Goal: Answer question/provide support: Share knowledge or assist other users

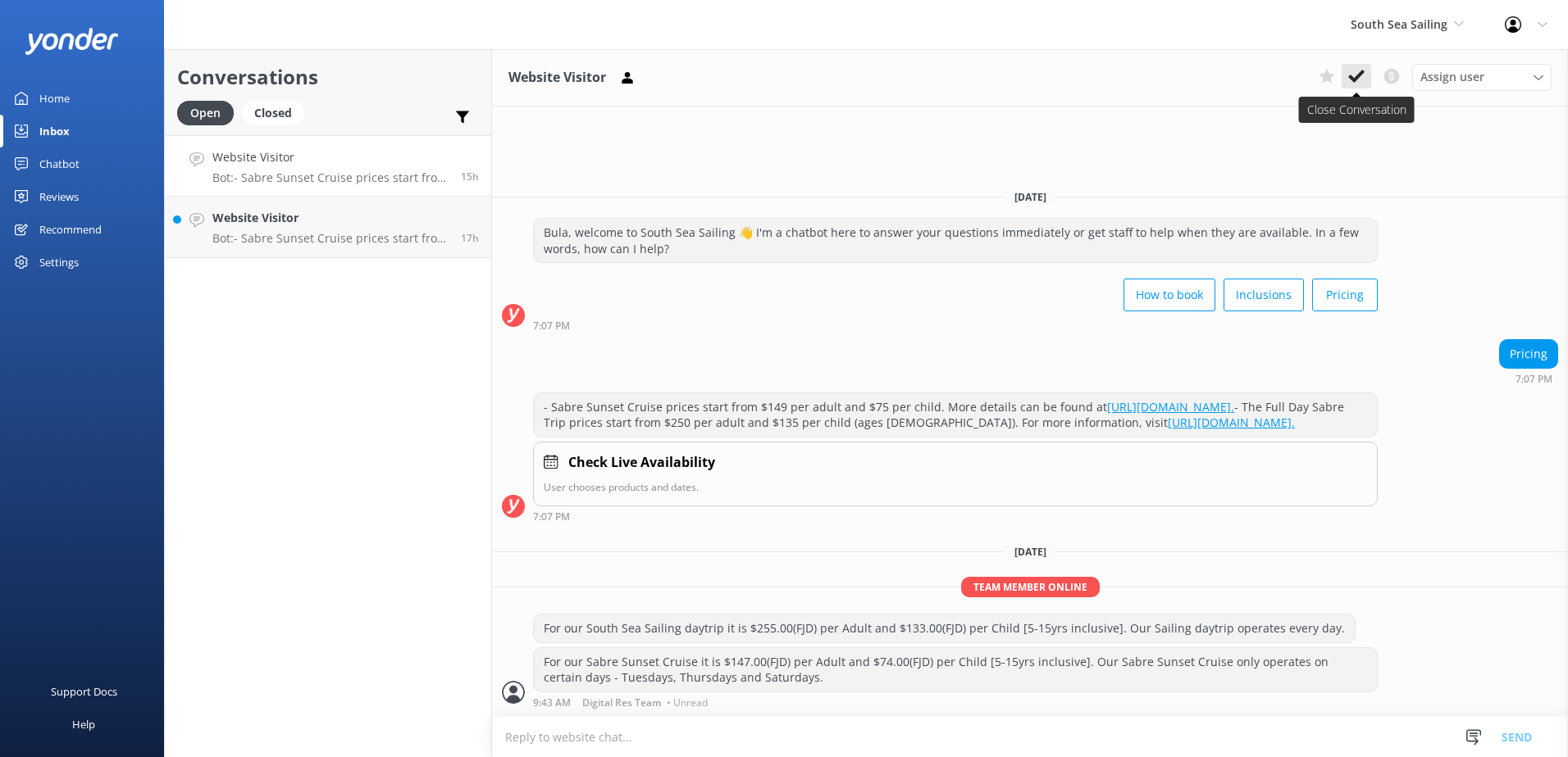
click at [1359, 75] on use at bounding box center [1355, 75] width 16 height 13
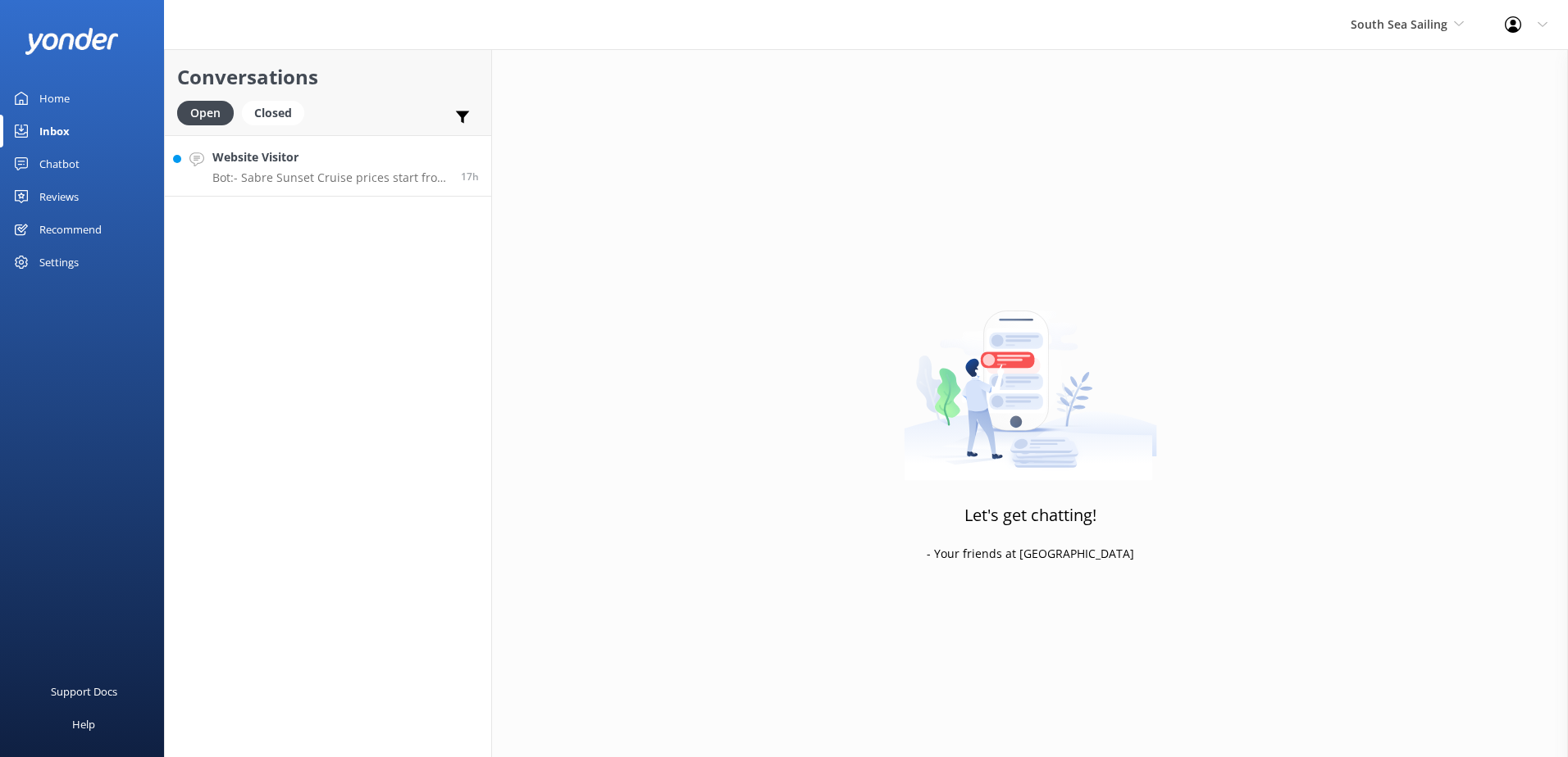
click at [377, 171] on p "Bot: - Sabre Sunset Cruise prices start from $149 per adult and $75 per child. …" at bounding box center [330, 177] width 236 height 15
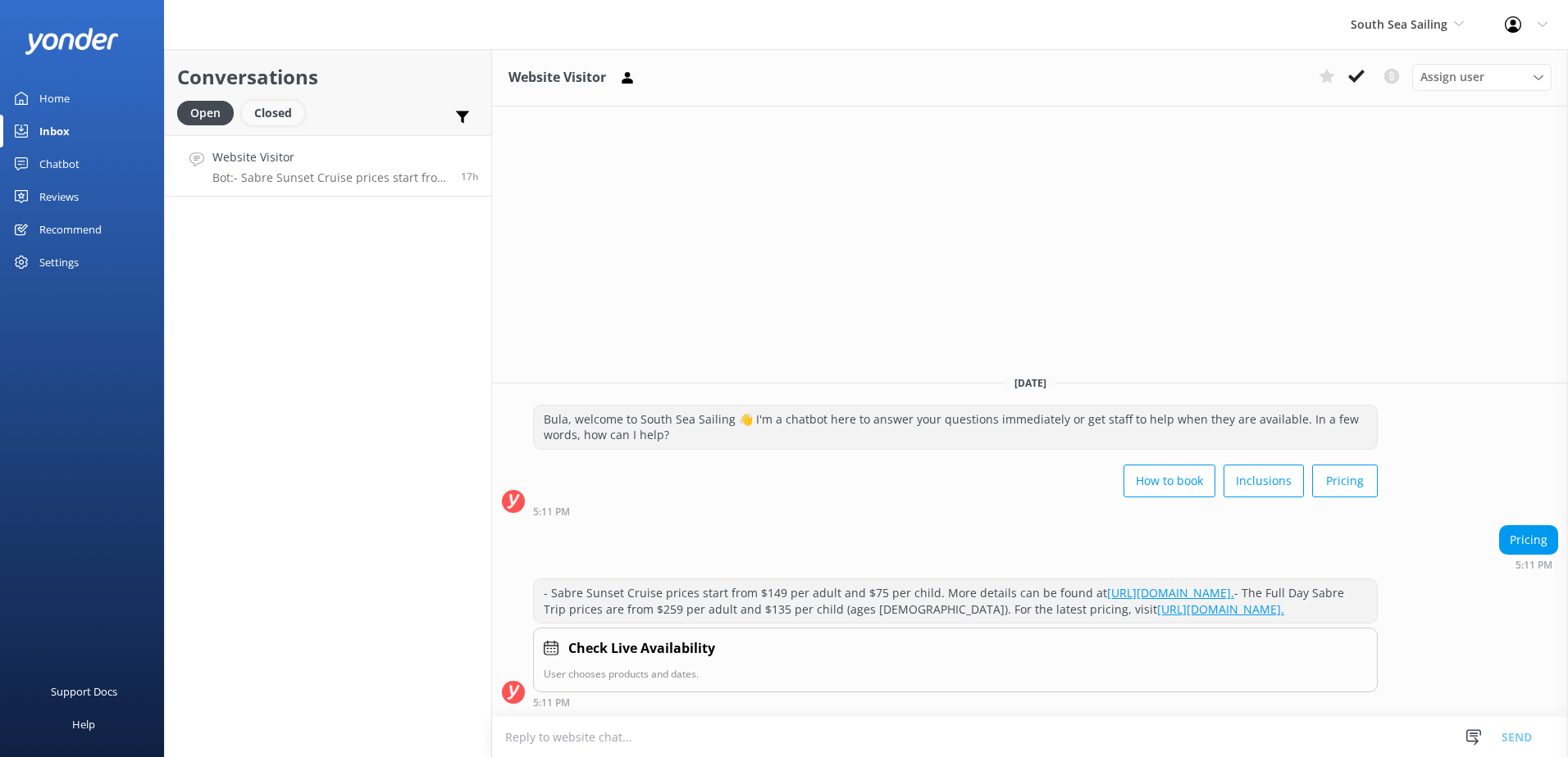
click at [275, 115] on div "Closed" at bounding box center [273, 113] width 63 height 25
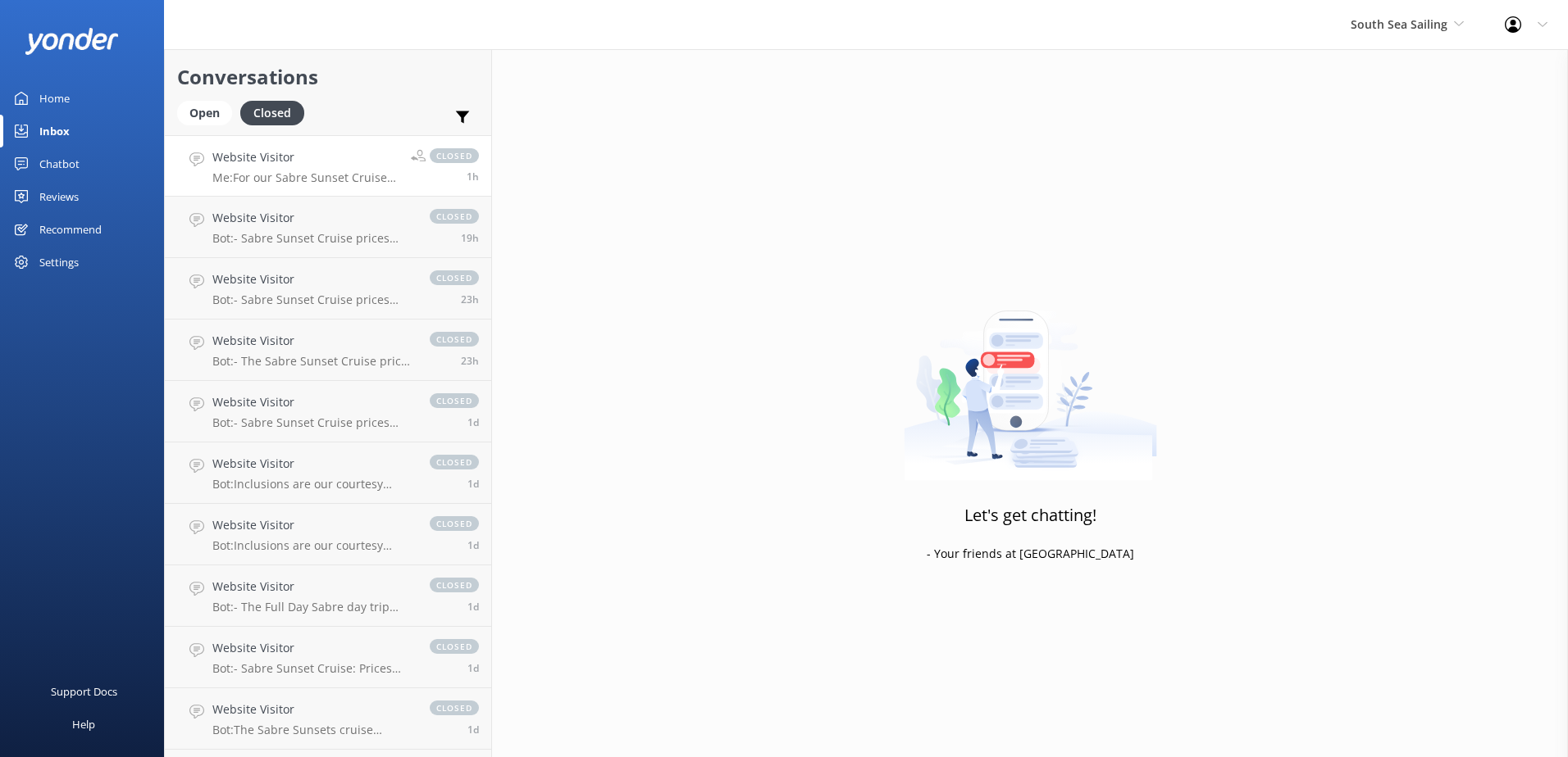
click at [260, 183] on p "Me: For our Sabre Sunset Cruise it is $147.00(FJD) per Adult and $74.00(FJD) pe…" at bounding box center [305, 177] width 186 height 15
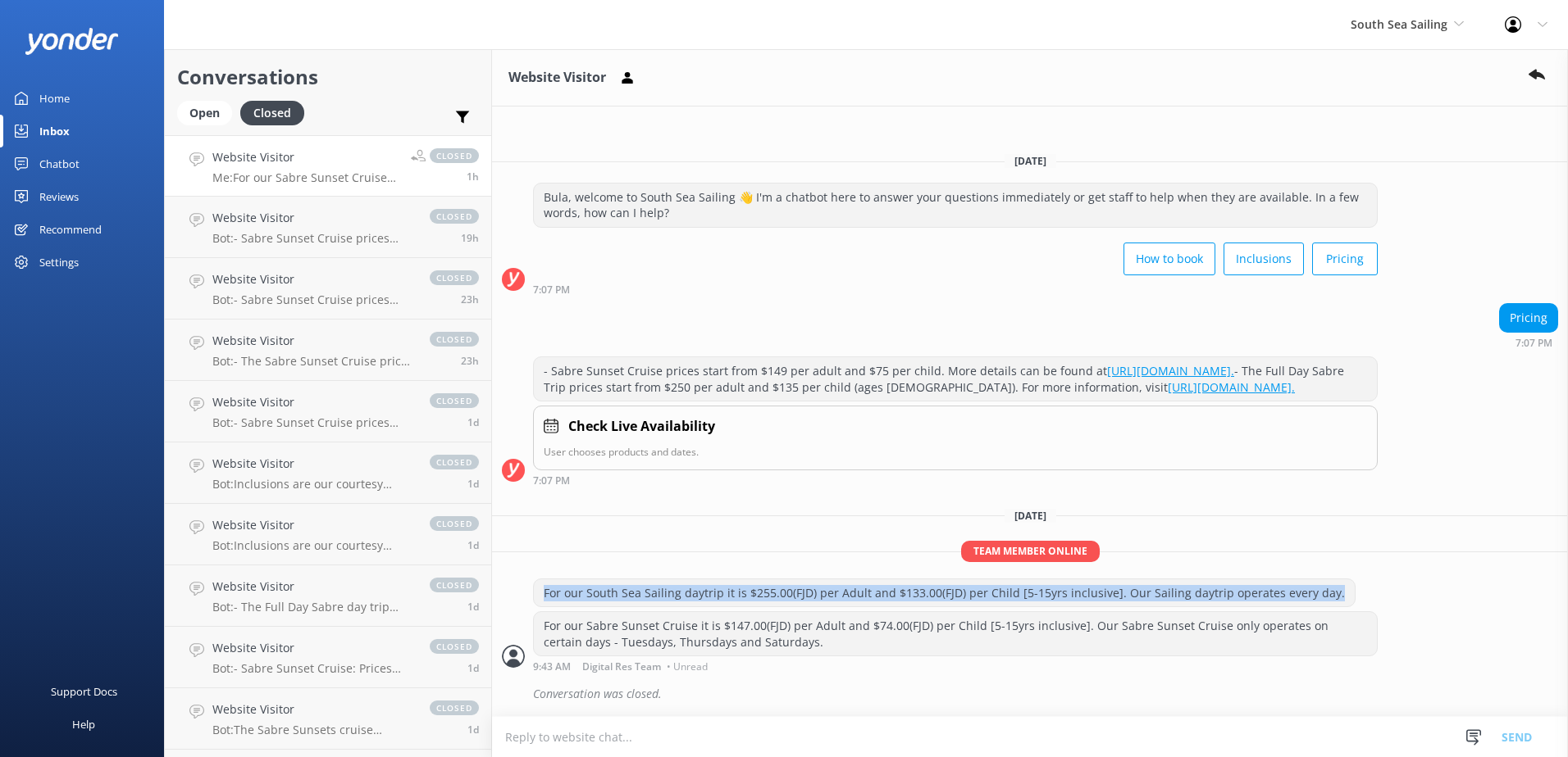
drag, startPoint x: 546, startPoint y: 595, endPoint x: 1345, endPoint y: 594, distance: 799.0
click at [1345, 594] on div "For our South Sea Sailing daytrip it is $255.00(FJD) per Adult and $133.00(FJD)…" at bounding box center [1030, 595] width 1076 height 33
copy div "For our South Sea Sailing daytrip it is $255.00(FJD) per Adult and $133.00(FJD)…"
click at [208, 111] on div "Open" at bounding box center [204, 113] width 55 height 25
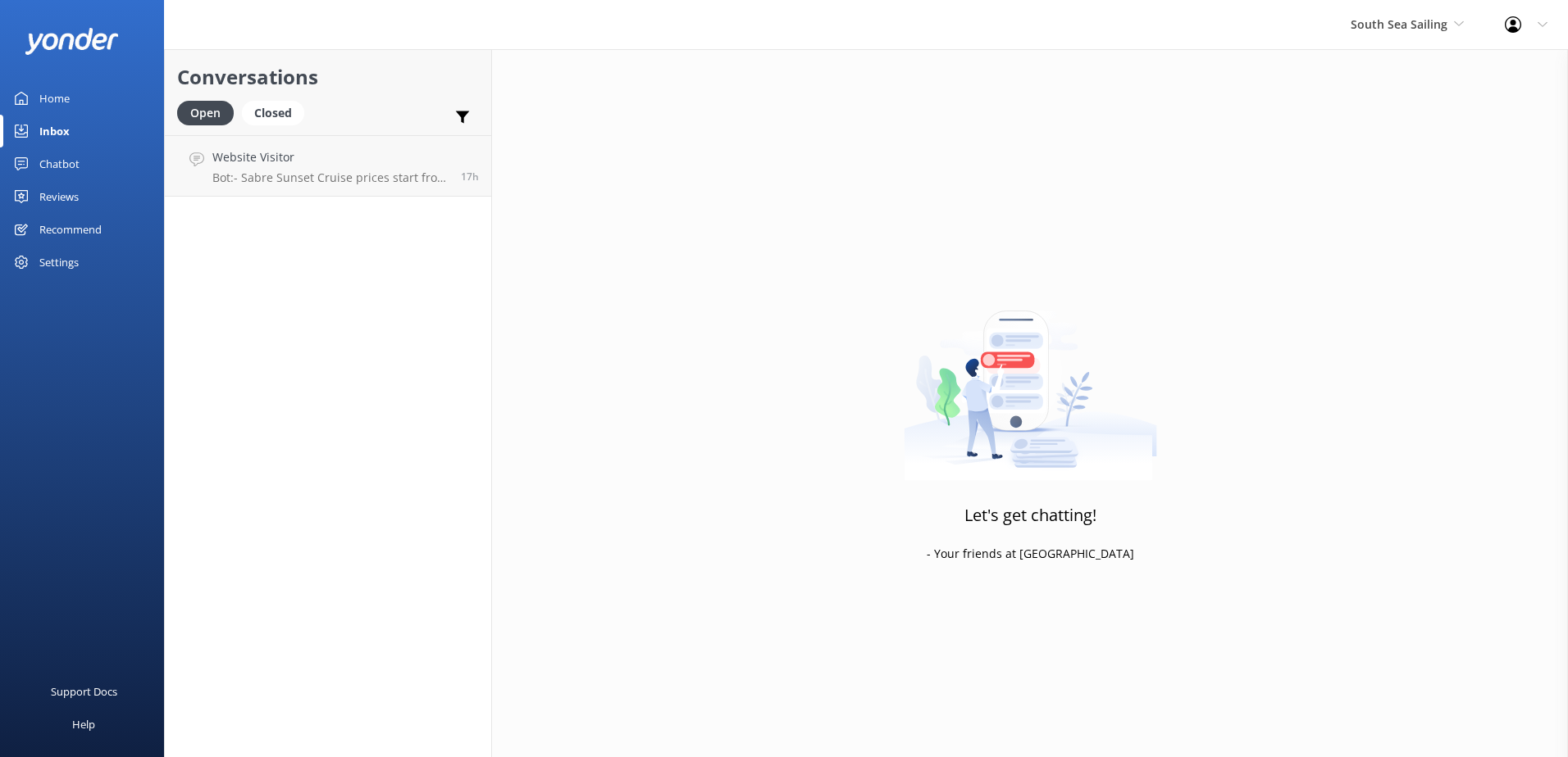
click at [286, 177] on p "Bot: - Sabre Sunset Cruise prices start from $149 per adult and $75 per child. …" at bounding box center [330, 177] width 236 height 15
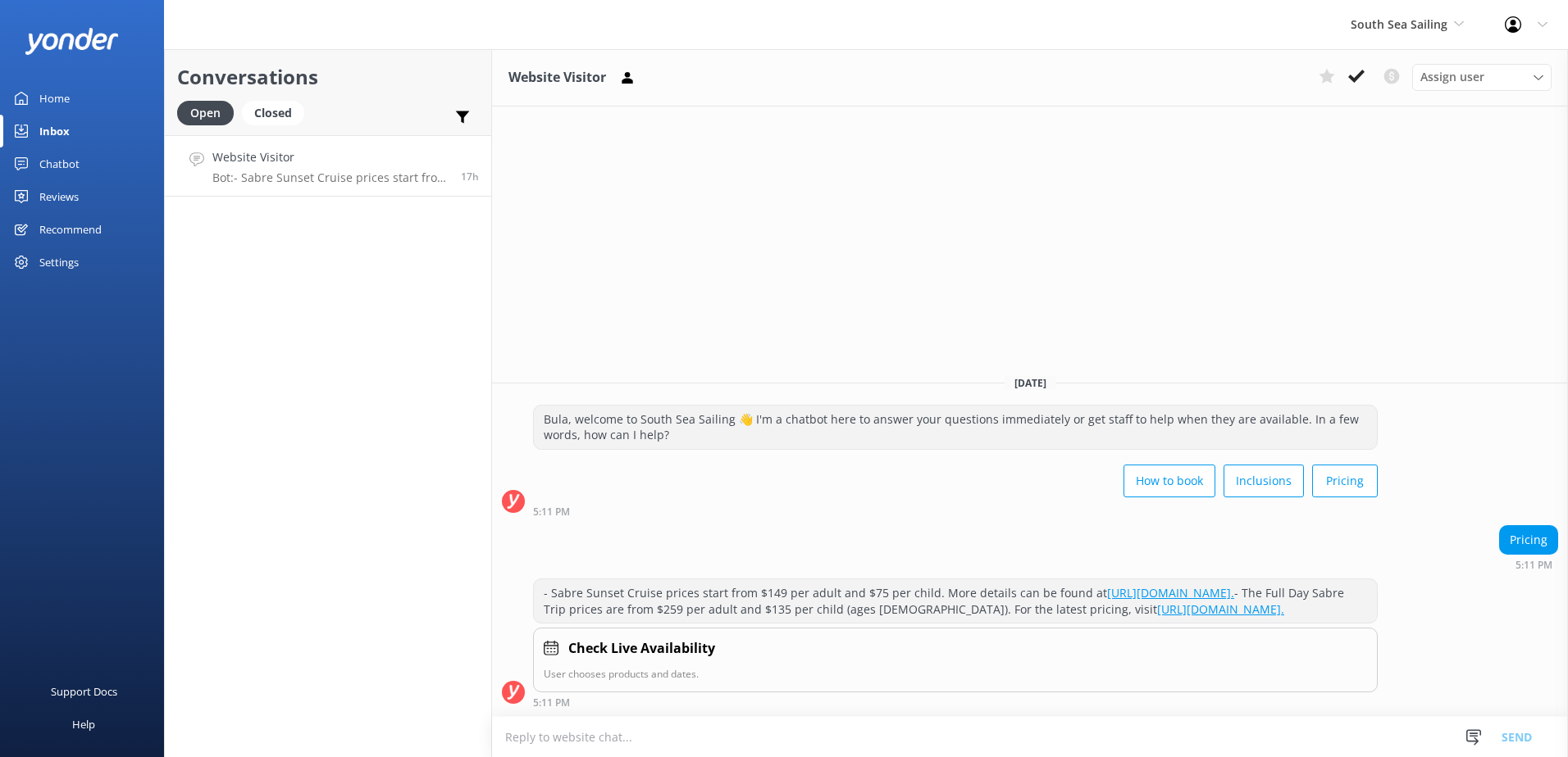
click at [686, 737] on textarea at bounding box center [1030, 736] width 1076 height 40
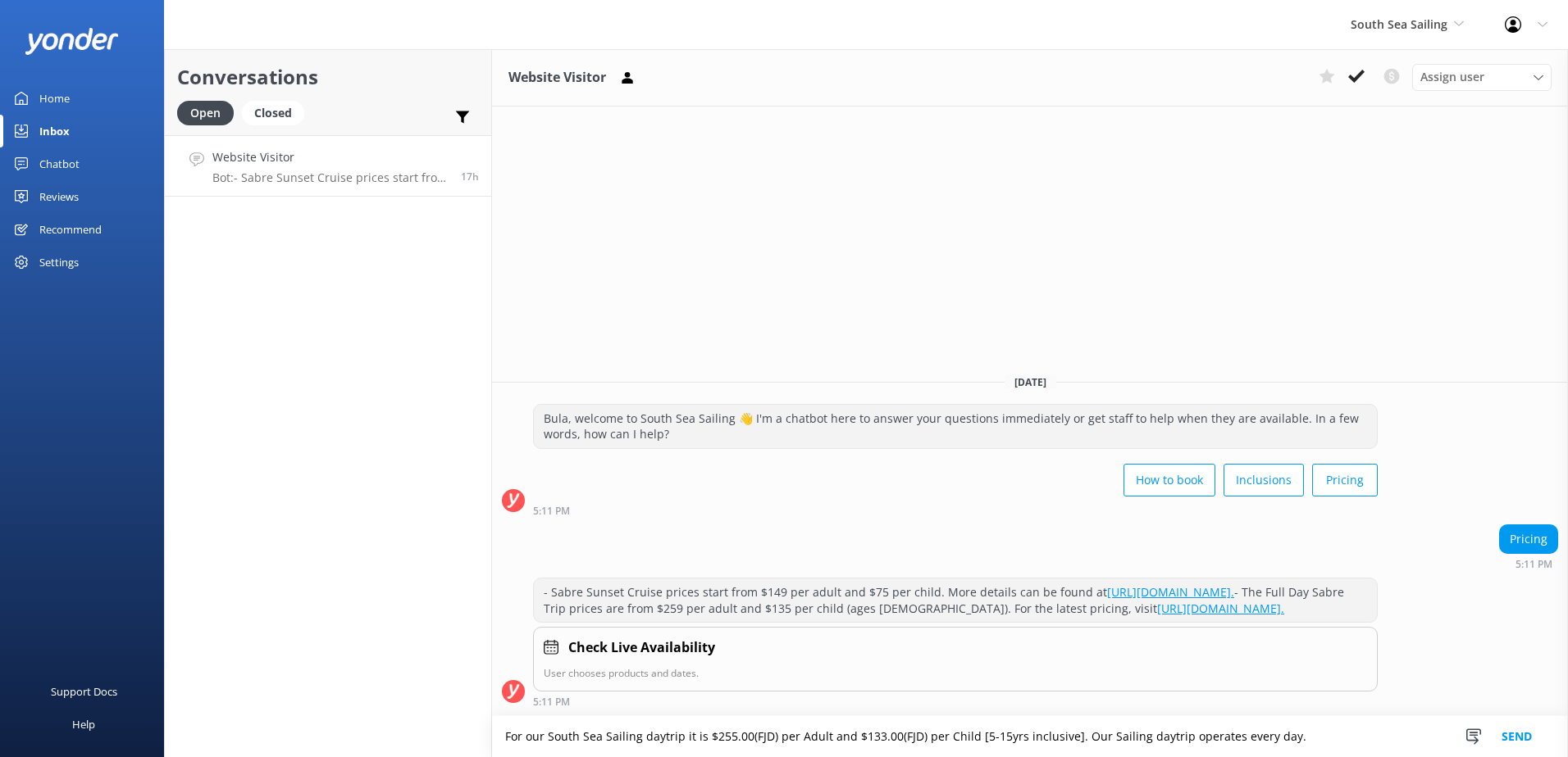
type textarea "For our South Sea Sailing daytrip it is $255.00(FJD) per Adult and $133.00(FJD)…"
click at [1522, 736] on button "Send" at bounding box center [1517, 736] width 62 height 41
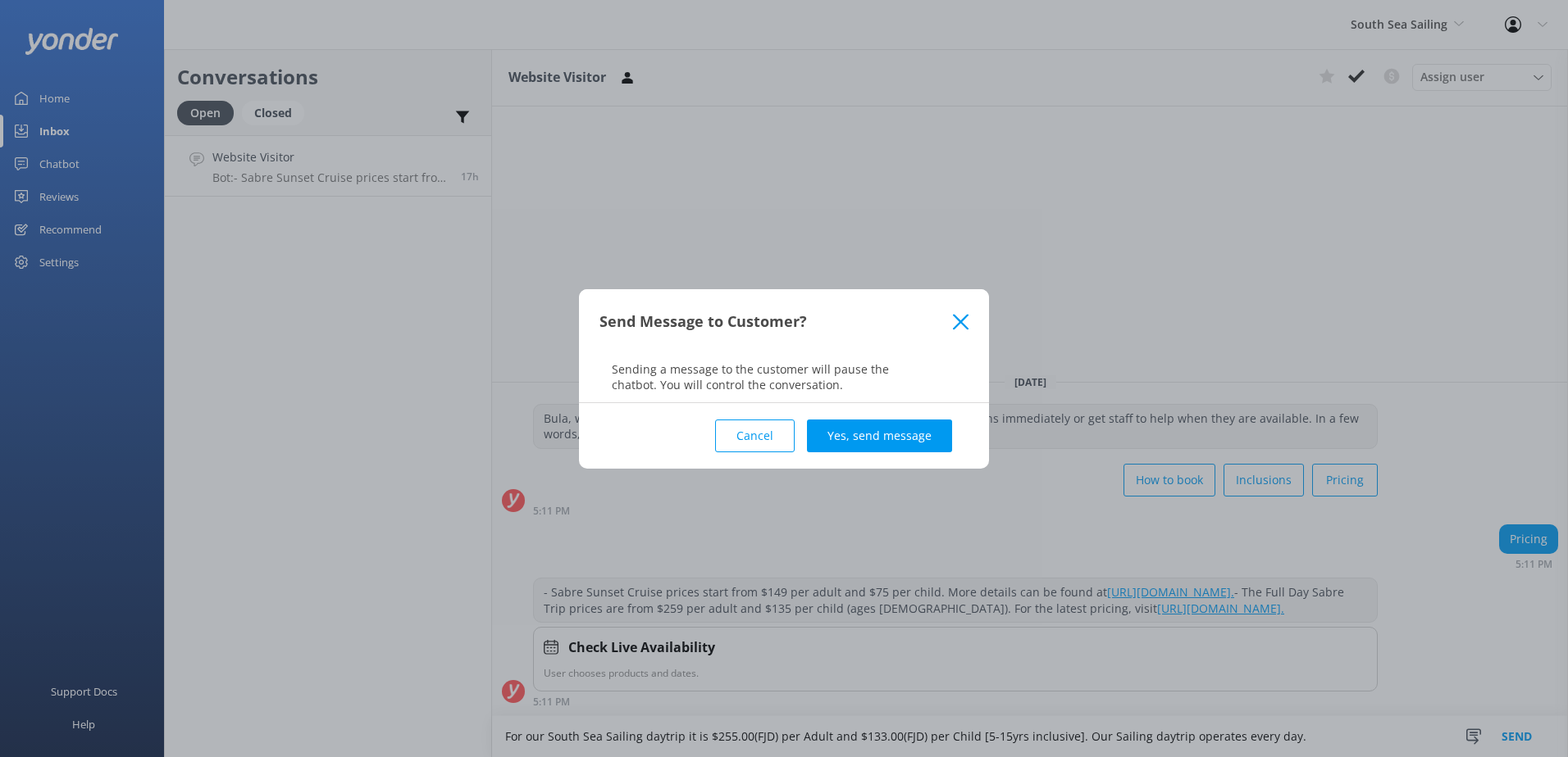
click at [864, 436] on button "Yes, send message" at bounding box center [879, 436] width 145 height 33
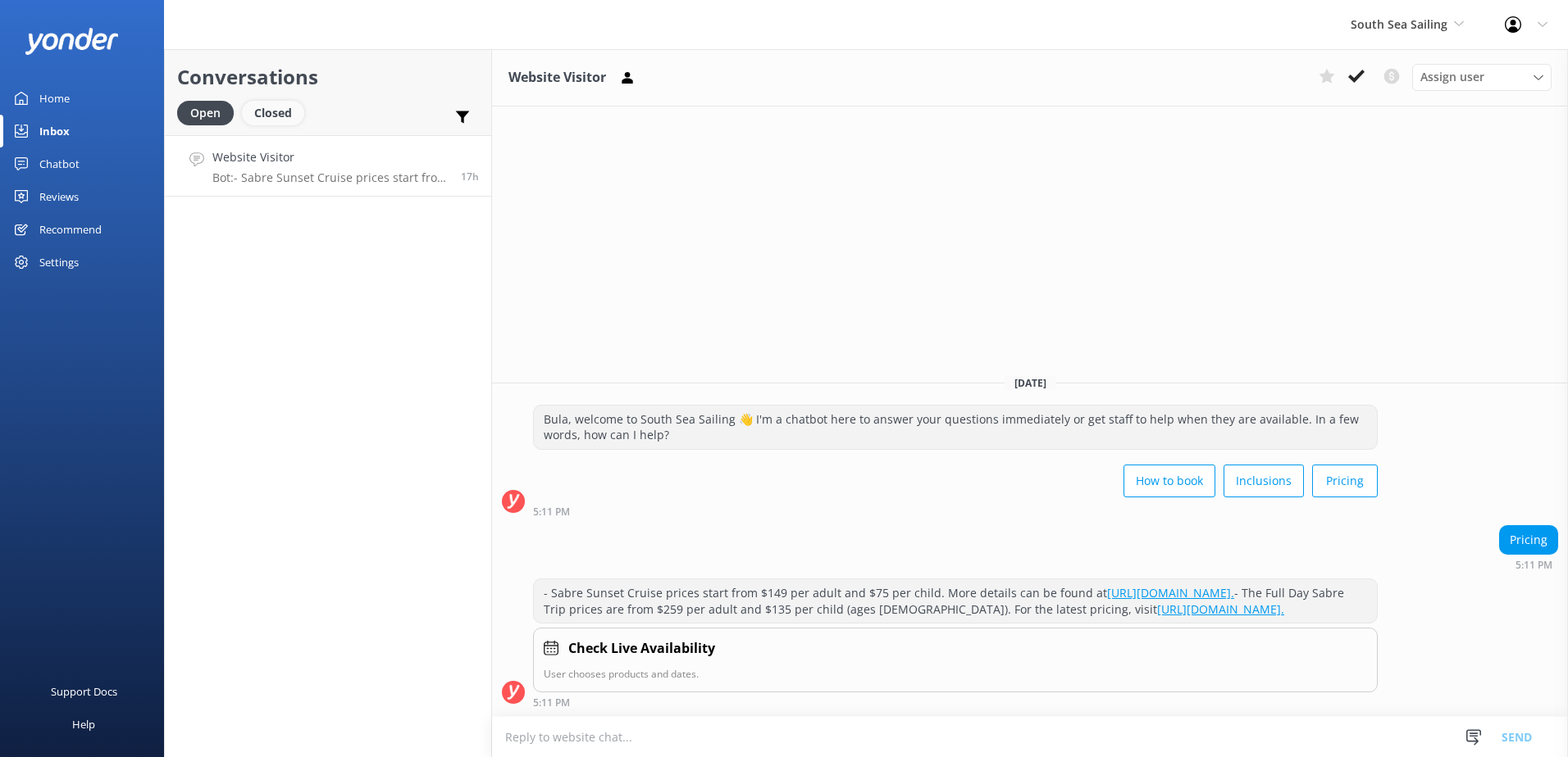
click at [267, 107] on div "Closed" at bounding box center [273, 113] width 63 height 25
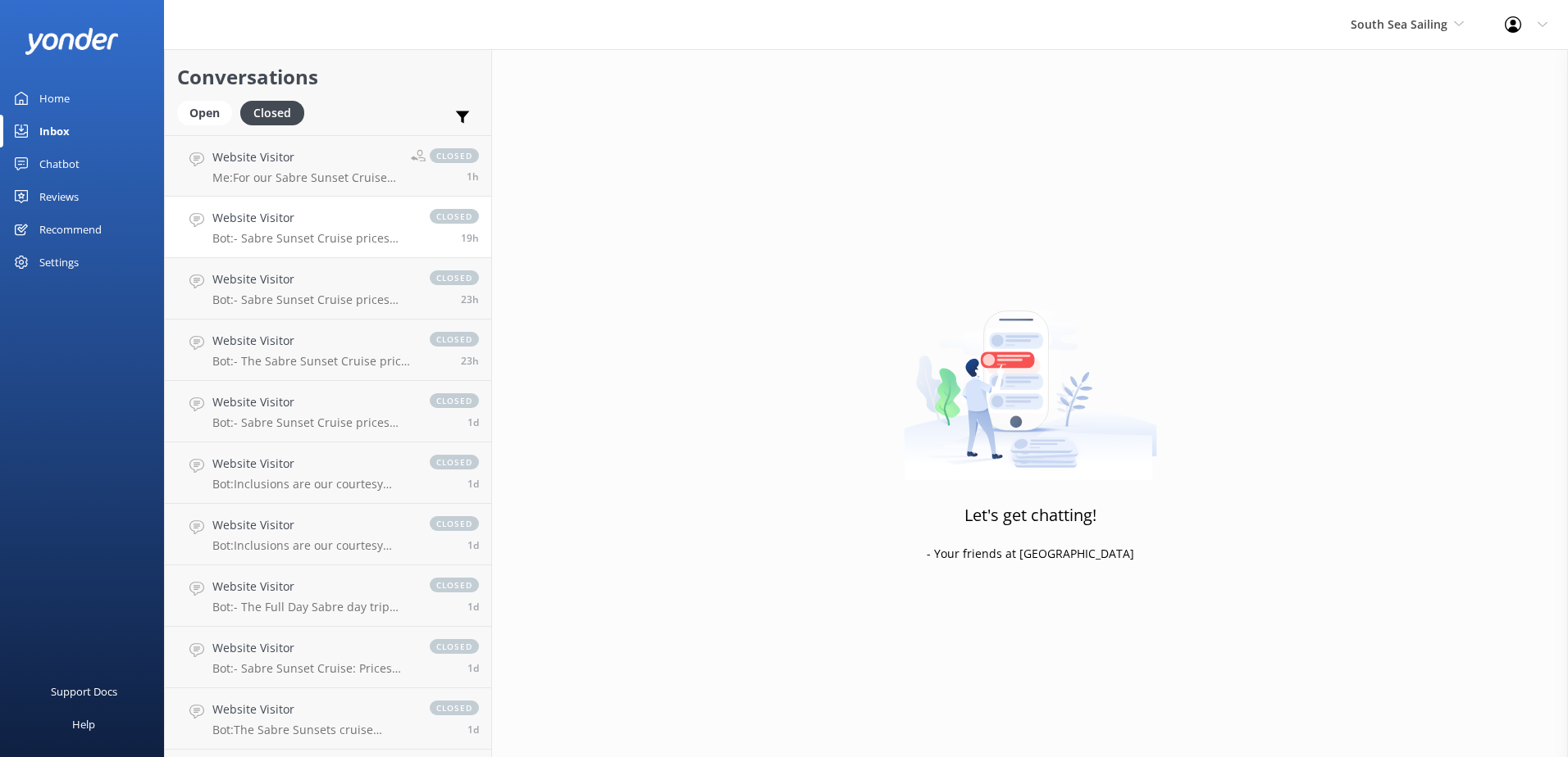
drag, startPoint x: 290, startPoint y: 219, endPoint x: 313, endPoint y: 215, distance: 23.3
click at [291, 219] on h4 "Website Visitor" at bounding box center [313, 218] width 201 height 18
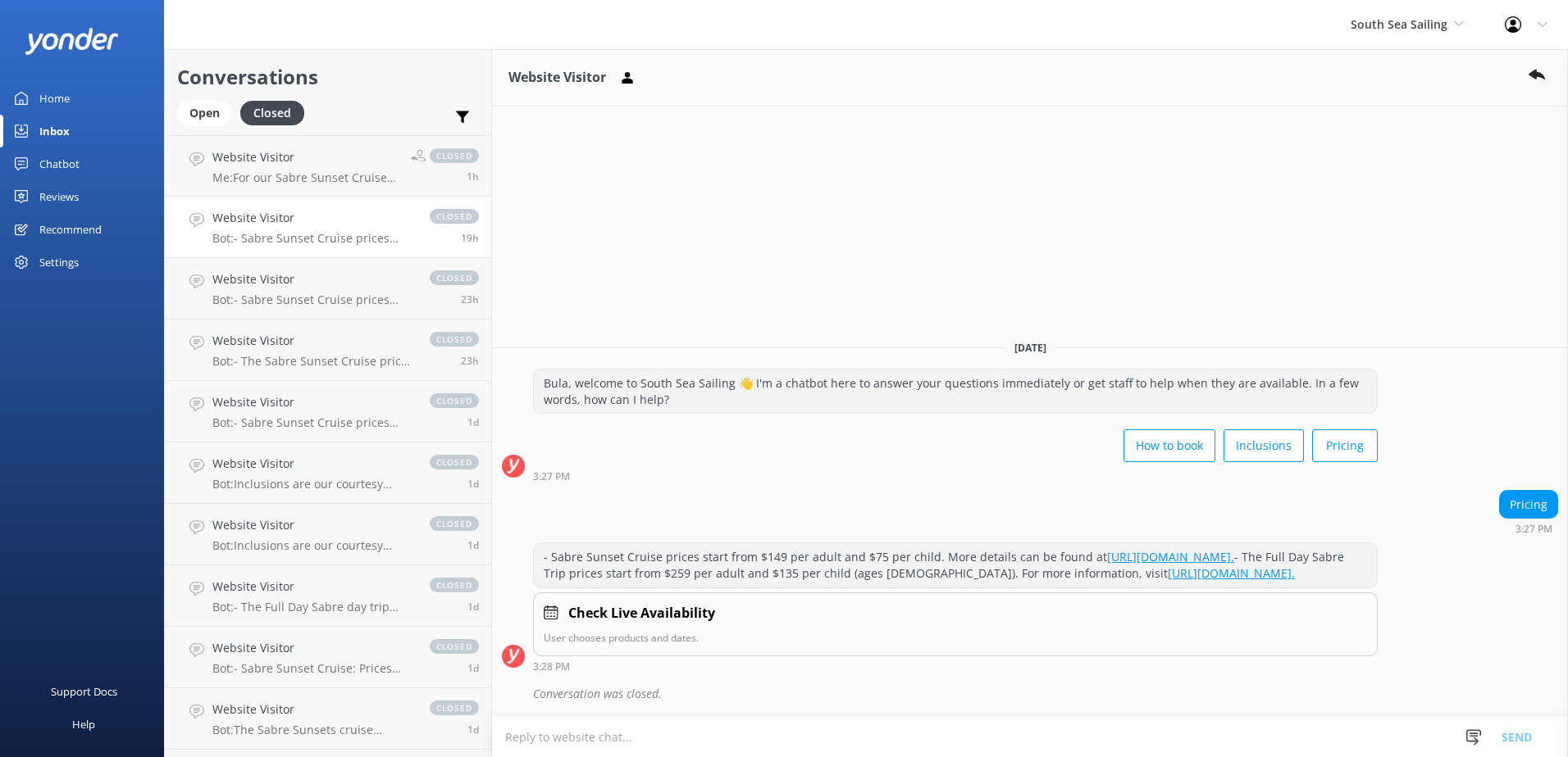
click at [344, 229] on div "Website Visitor Bot: - Sabre Sunset Cruise prices start from $149 per adult and…" at bounding box center [313, 227] width 201 height 36
click at [331, 177] on p "Me: For our Sabre Sunset Cruise it is $147.00(FJD) per Adult and $74.00(FJD) pe…" at bounding box center [305, 177] width 186 height 15
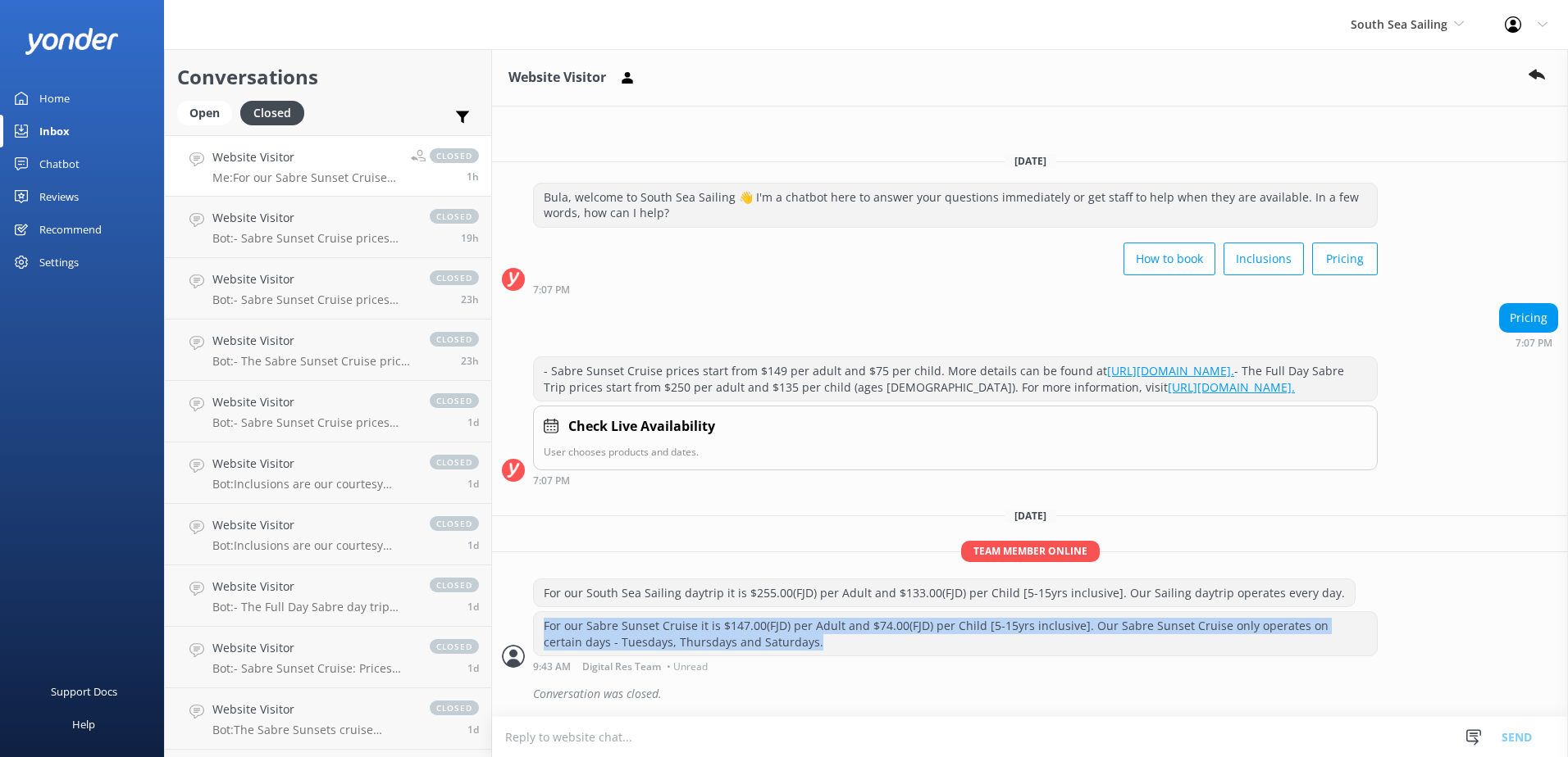
drag, startPoint x: 546, startPoint y: 623, endPoint x: 827, endPoint y: 657, distance: 283.0
click at [827, 657] on div "For our Sabre Sunset Cruise it is $147.00(FJD) per Adult and $74.00(FJD) per Ch…" at bounding box center [955, 634] width 845 height 45
copy div "For our Sabre Sunset Cruise it is $147.00(FJD) per Adult and $74.00(FJD) per Ch…"
click at [217, 111] on div "Open" at bounding box center [204, 113] width 55 height 25
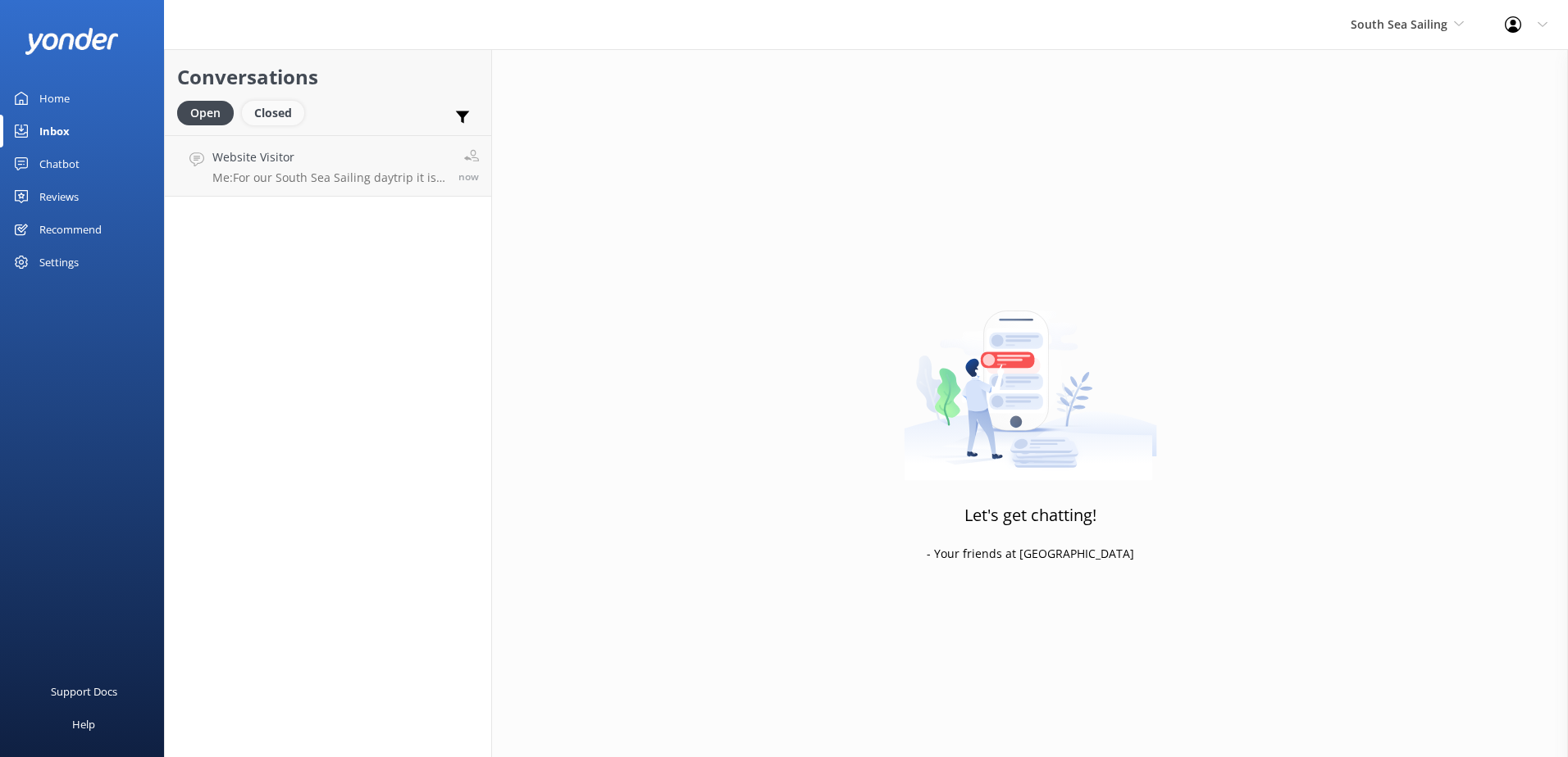
click at [279, 115] on div "Closed" at bounding box center [273, 113] width 63 height 25
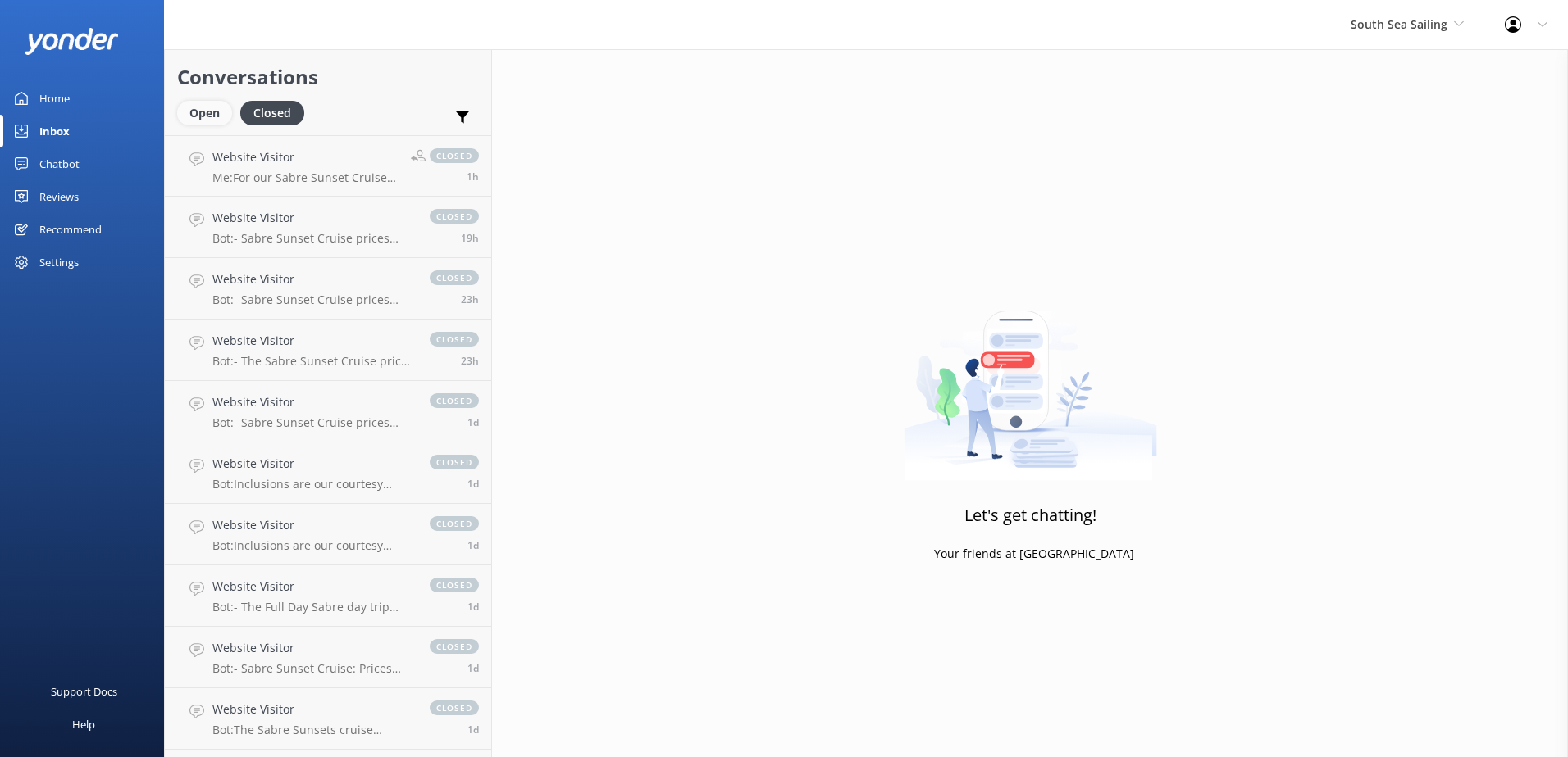
click at [220, 117] on div "Open" at bounding box center [204, 113] width 55 height 25
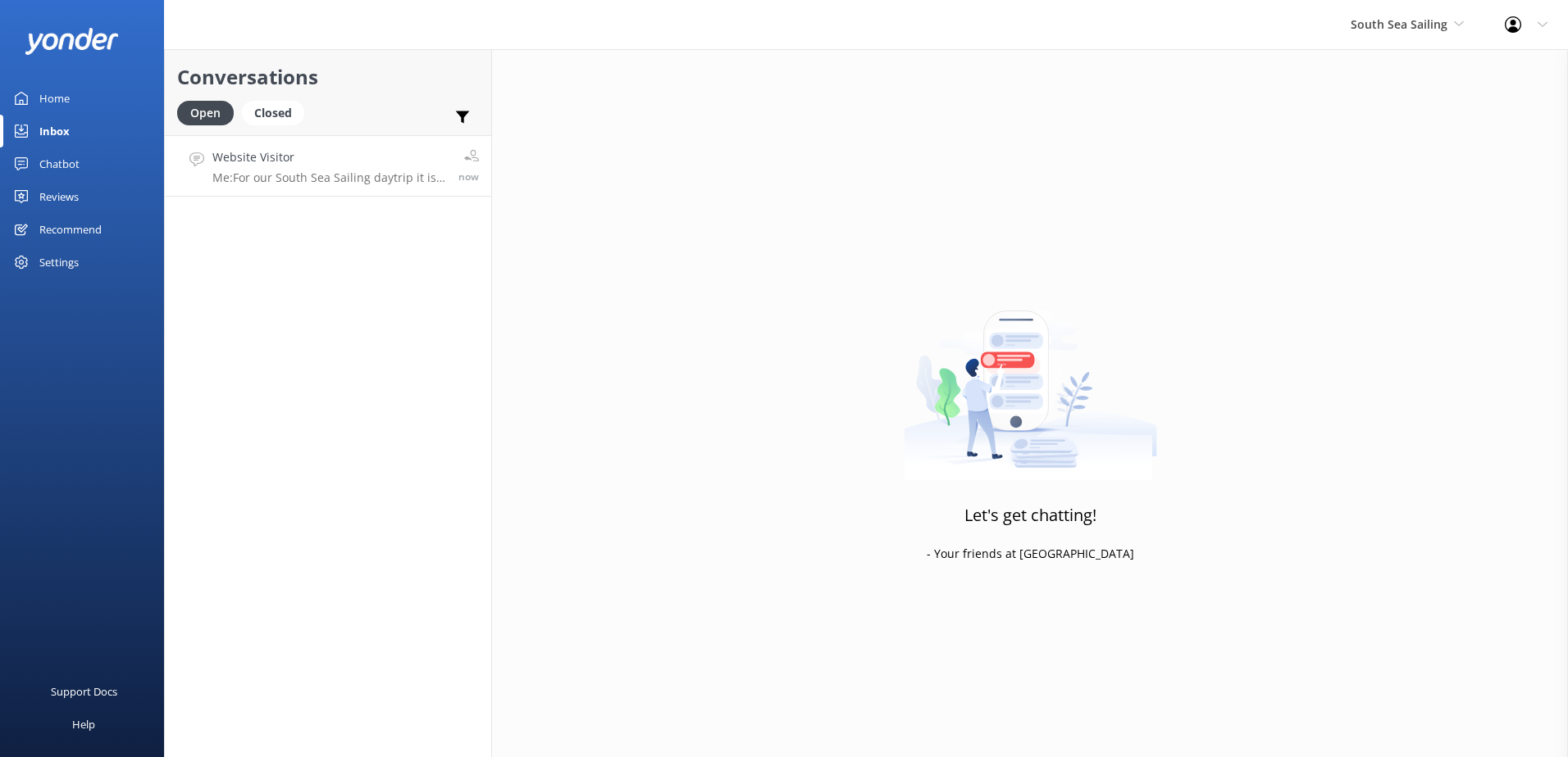
click at [344, 169] on div "Website Visitor Me: For our South Sea Sailing daytrip it is $255.00(FJD) per Ad…" at bounding box center [329, 165] width 233 height 35
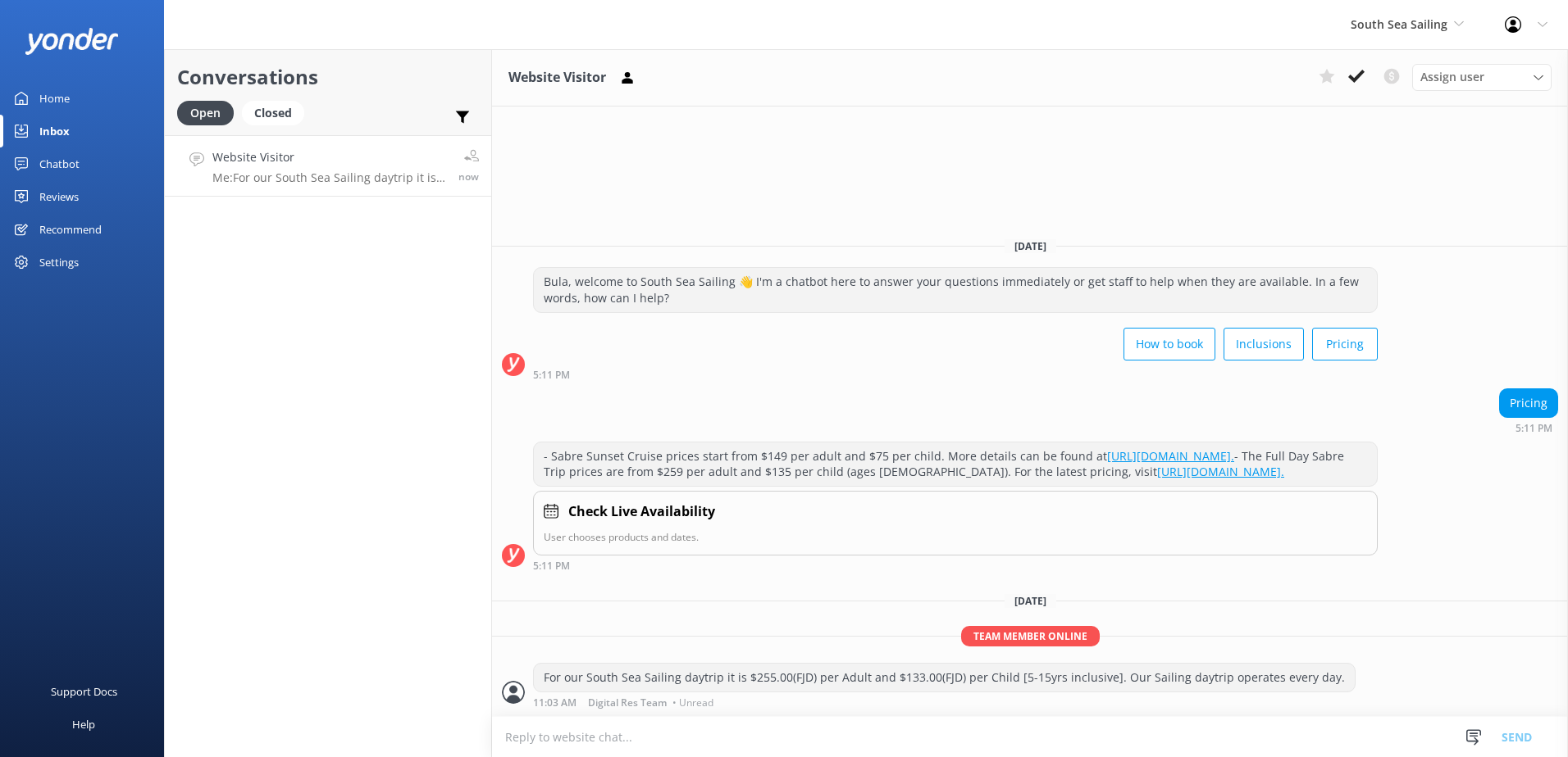
click at [618, 740] on textarea at bounding box center [1030, 736] width 1076 height 40
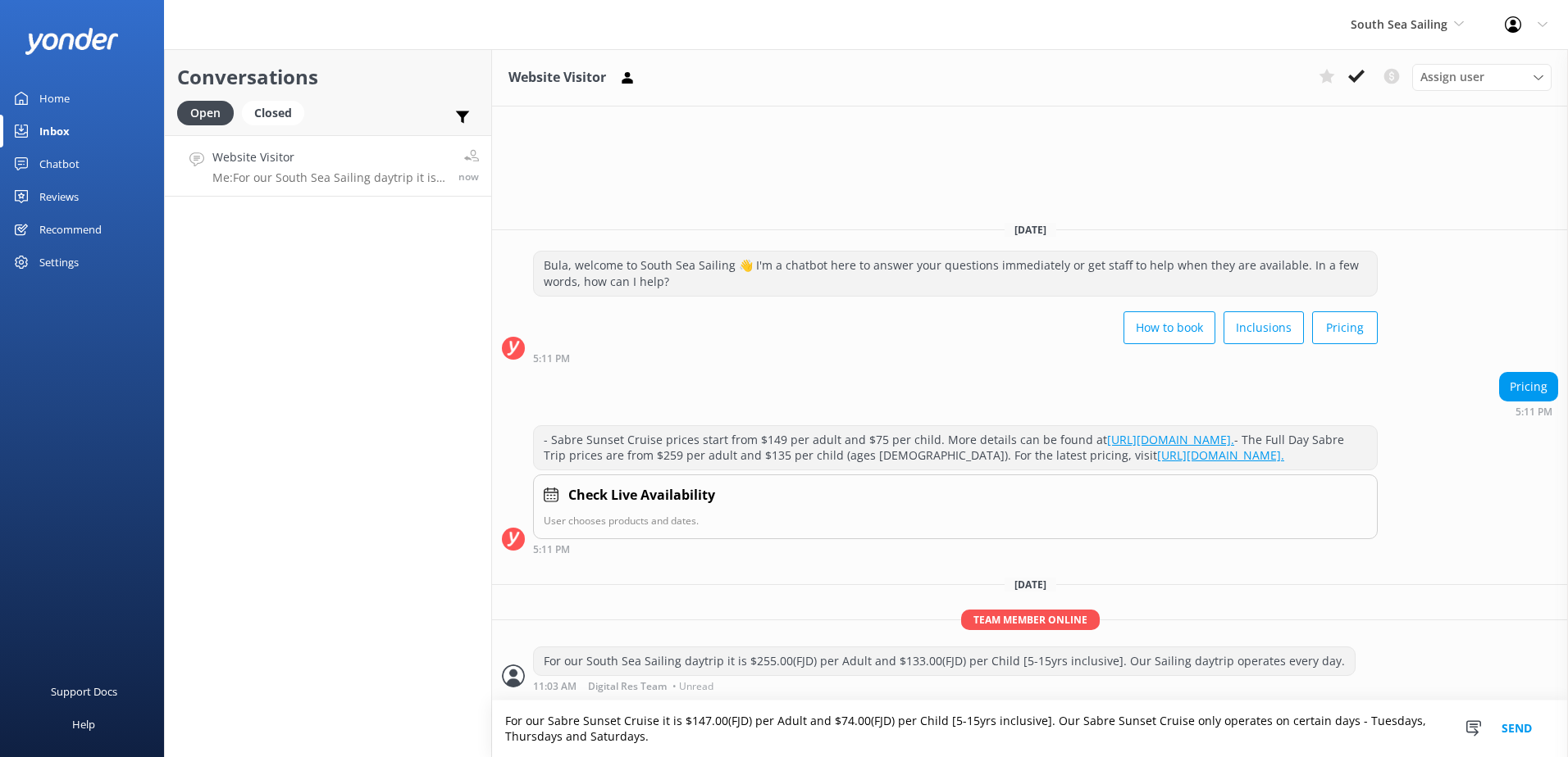
type textarea "For our Sabre Sunset Cruise it is $147.00(FJD) per Adult and $74.00(FJD) per Ch…"
click at [1514, 721] on button "Send" at bounding box center [1517, 729] width 62 height 57
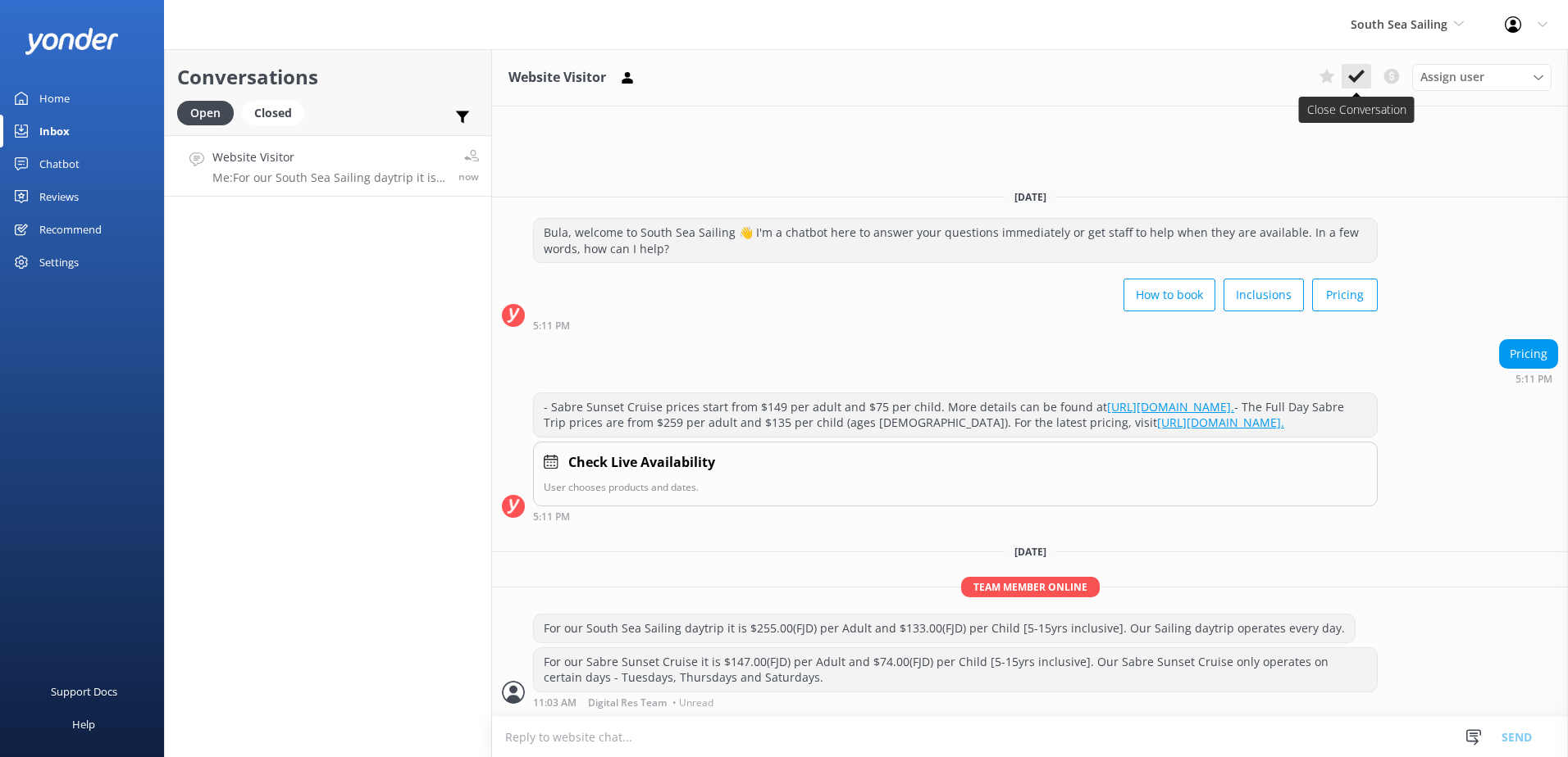
click at [1352, 74] on icon at bounding box center [1355, 75] width 16 height 16
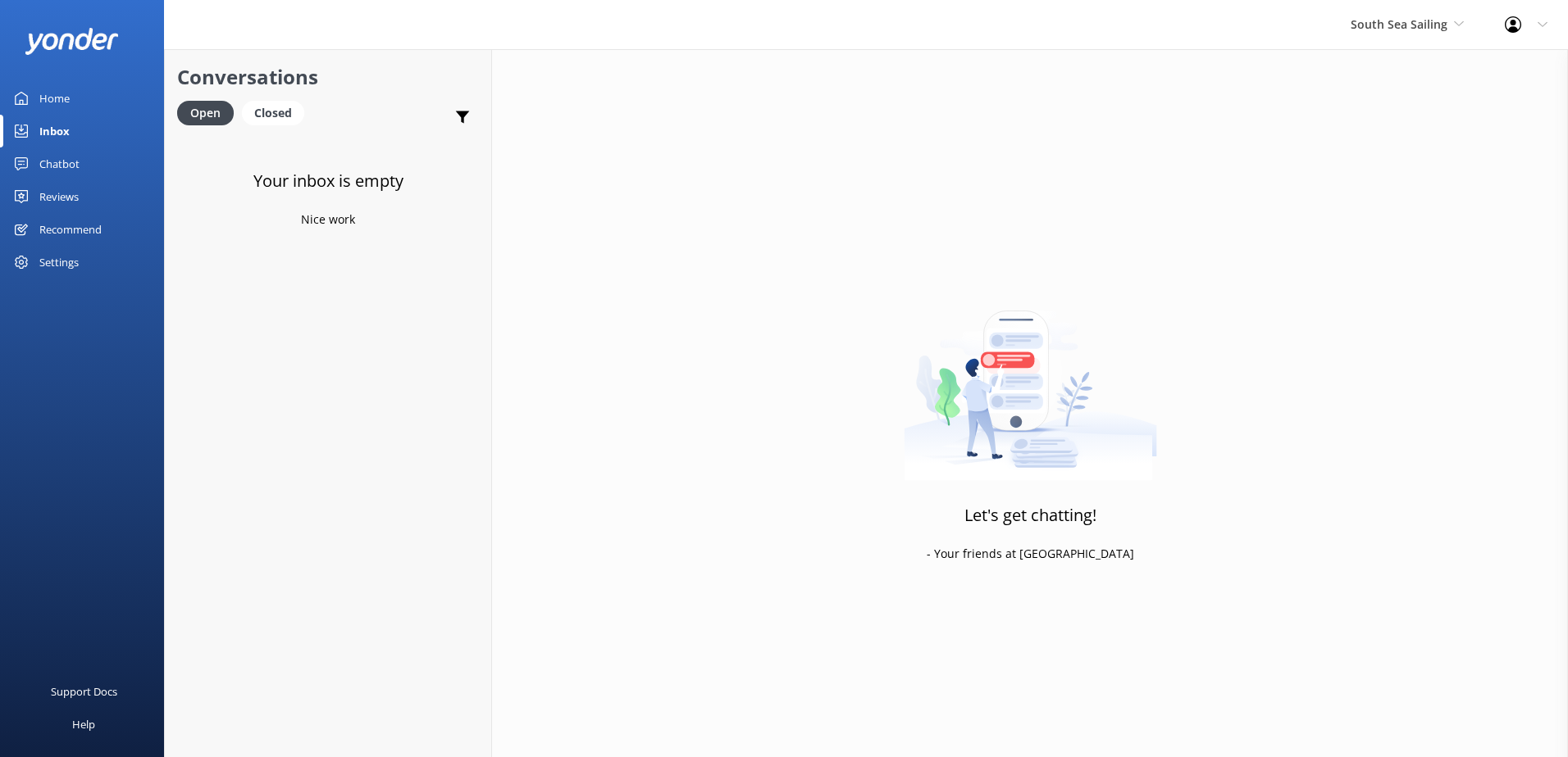
click at [47, 160] on div "Chatbot" at bounding box center [59, 164] width 40 height 33
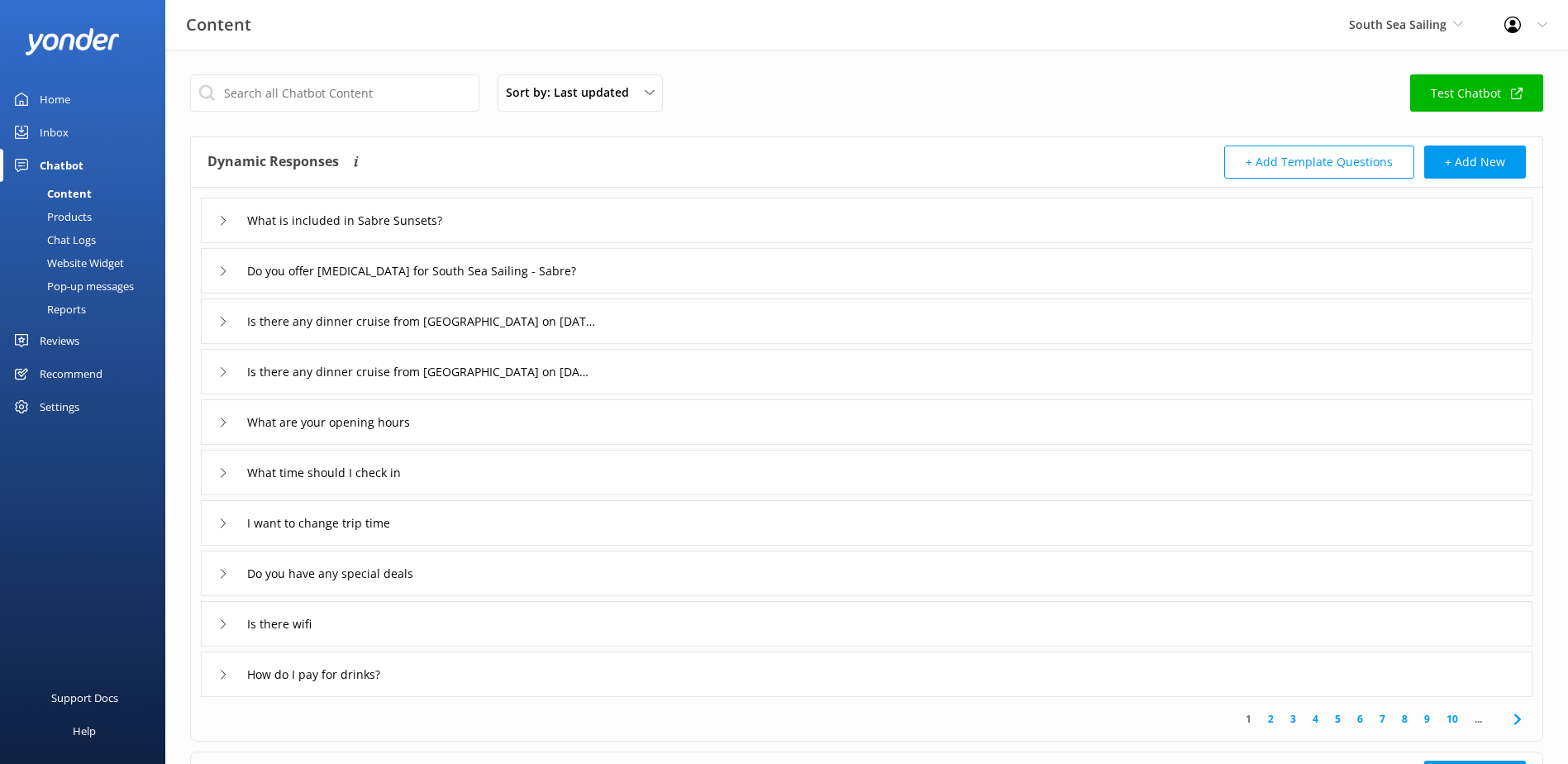
click at [86, 234] on div "Chat Logs" at bounding box center [52, 240] width 86 height 23
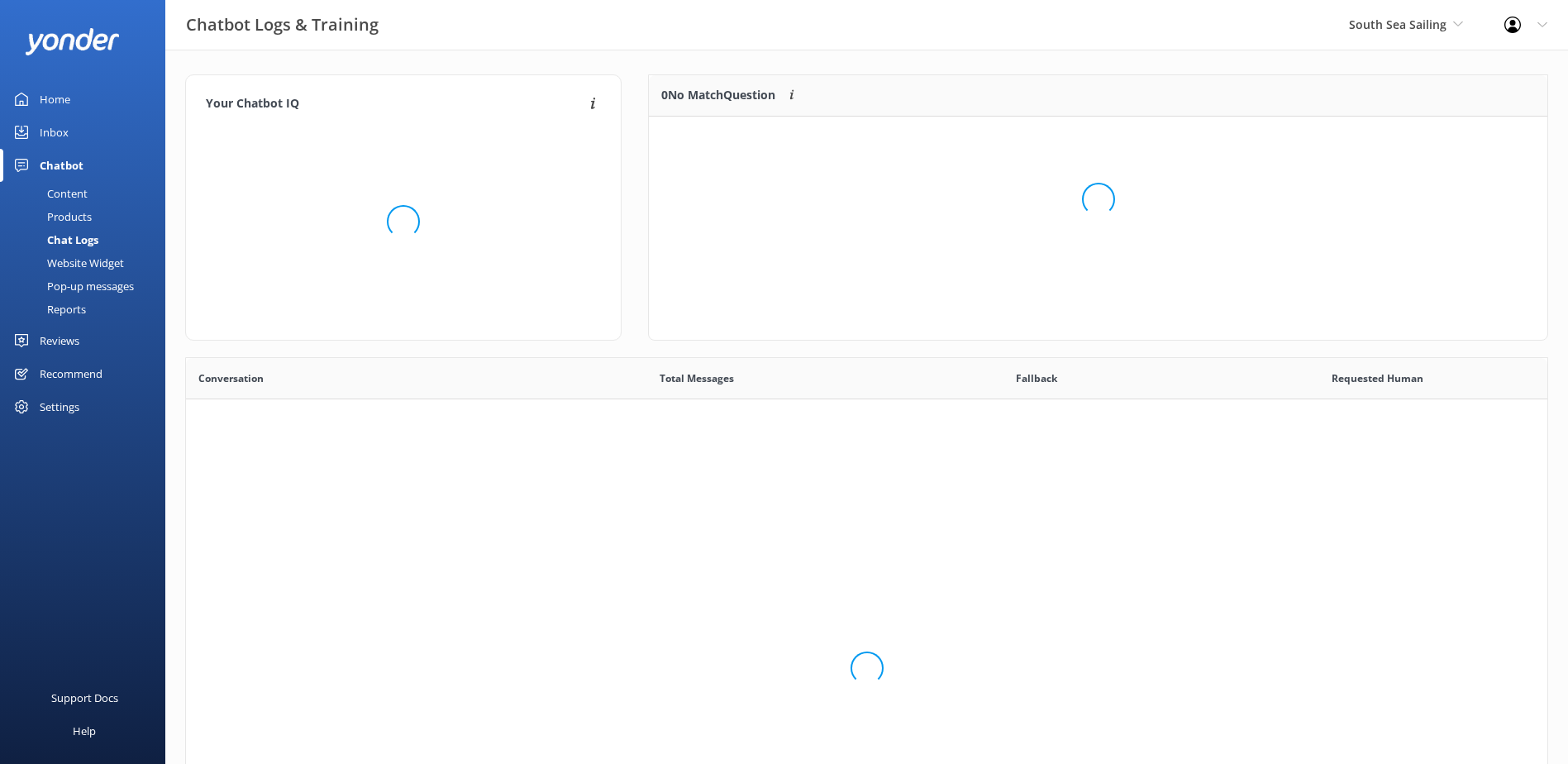
scroll to position [568, 1349]
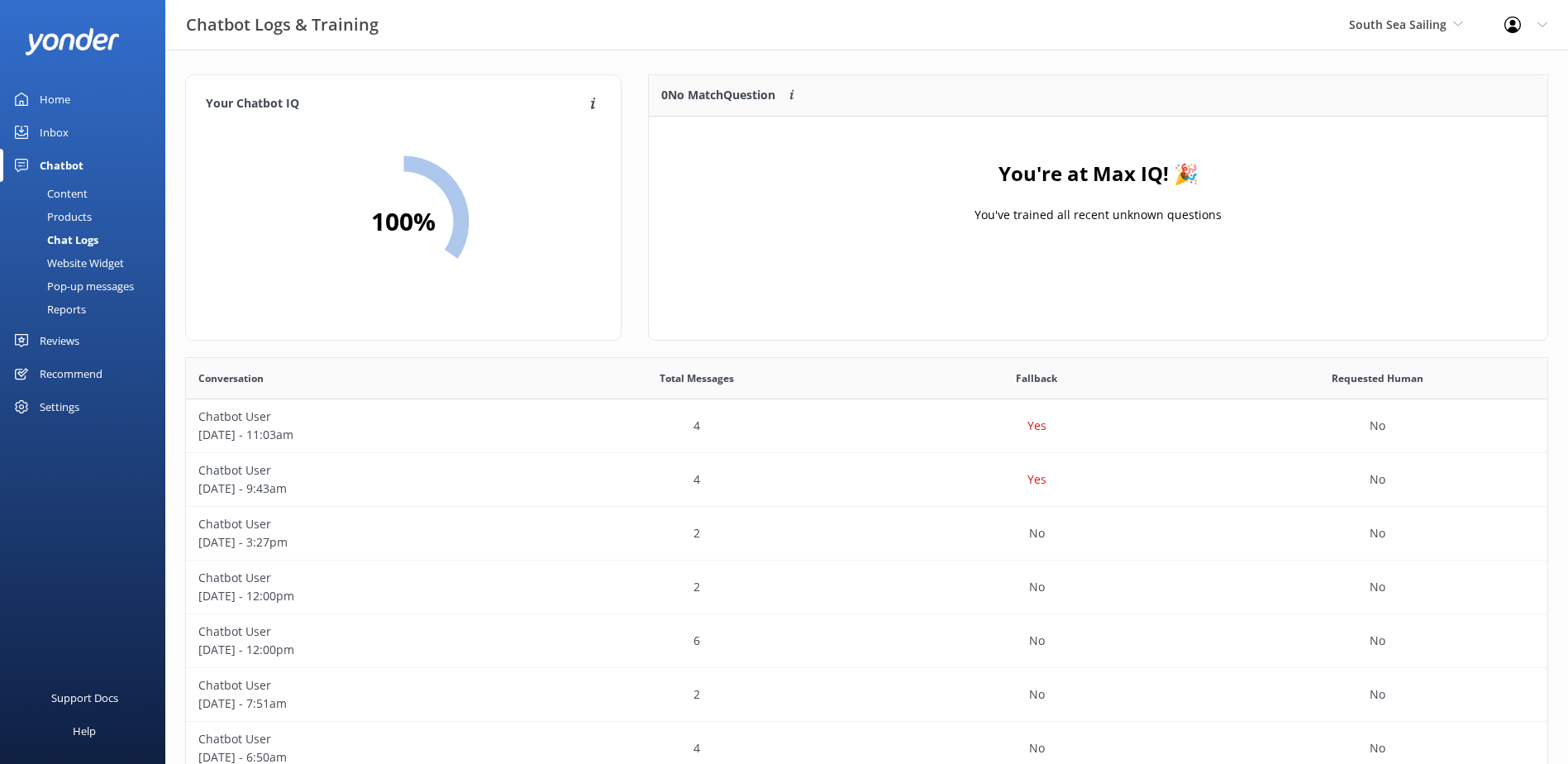
click at [69, 190] on div "Content" at bounding box center [48, 193] width 78 height 23
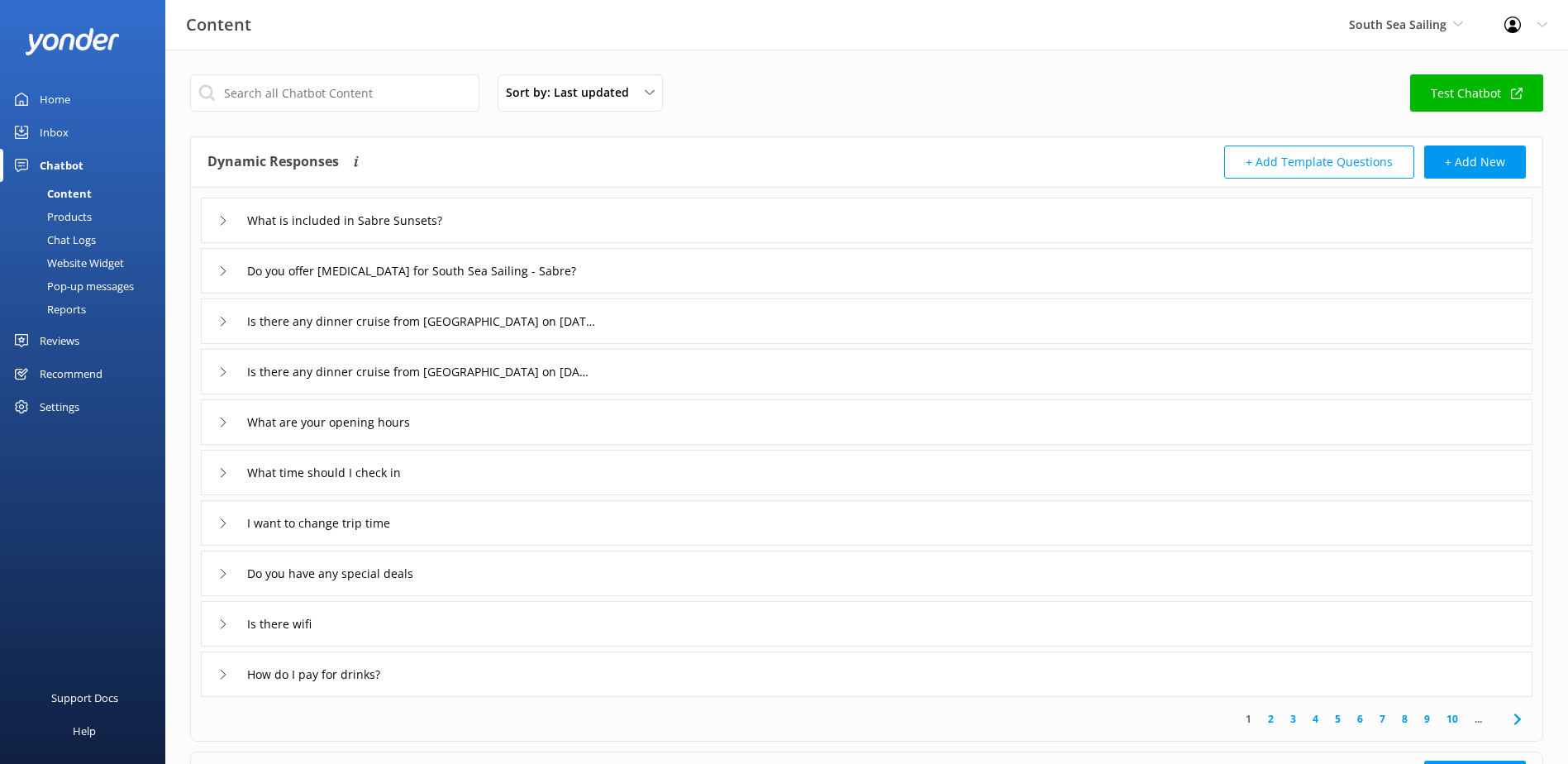
click at [55, 132] on div "Inbox" at bounding box center [54, 132] width 29 height 33
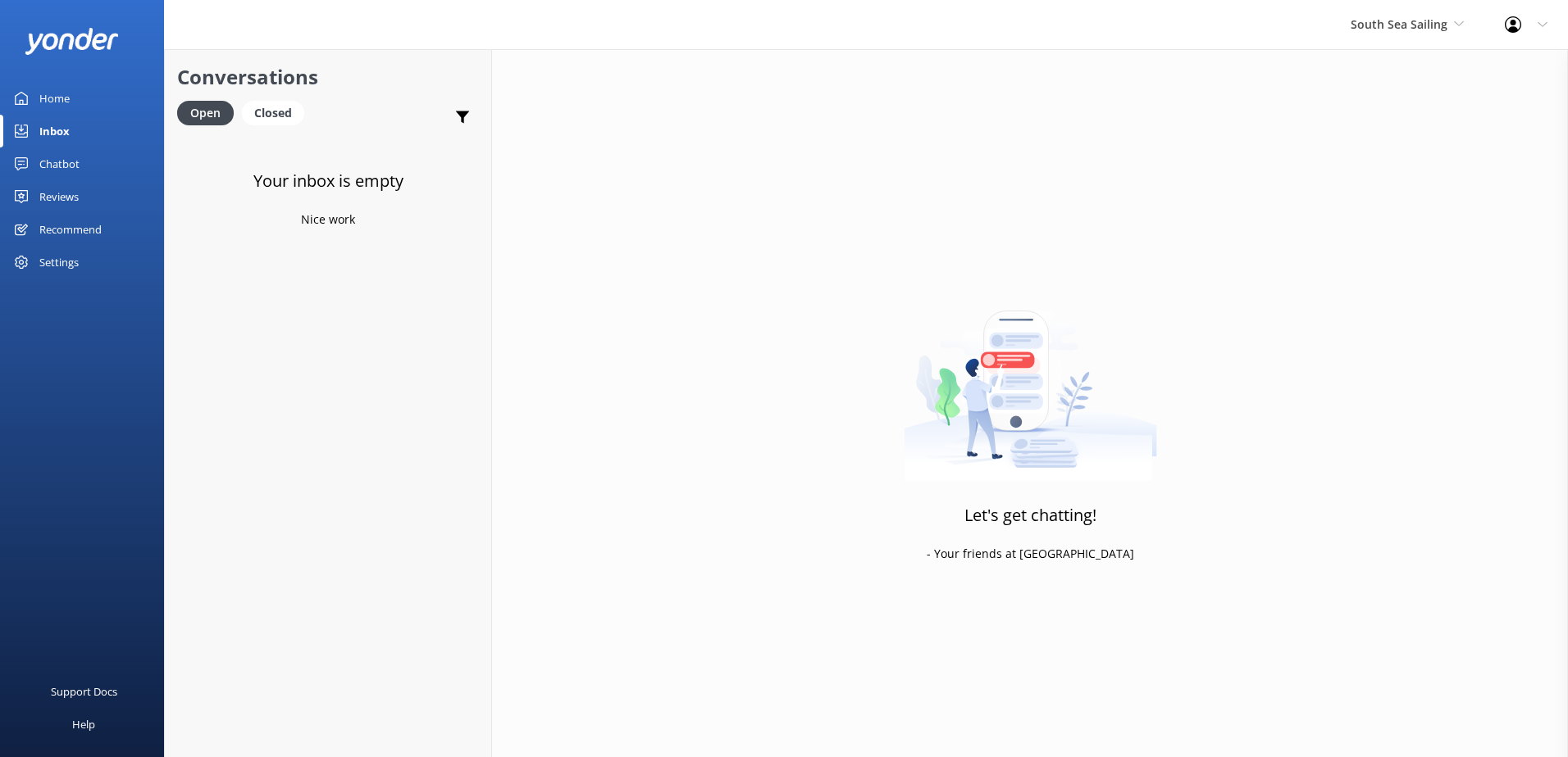
click at [1465, 23] on div "South Sea Sailing South Sea Sailing South Sea Cruises Malamala Beach Club Aweso…" at bounding box center [1407, 24] width 154 height 49
click at [1424, 108] on link "South Sea Cruises" at bounding box center [1411, 108] width 164 height 39
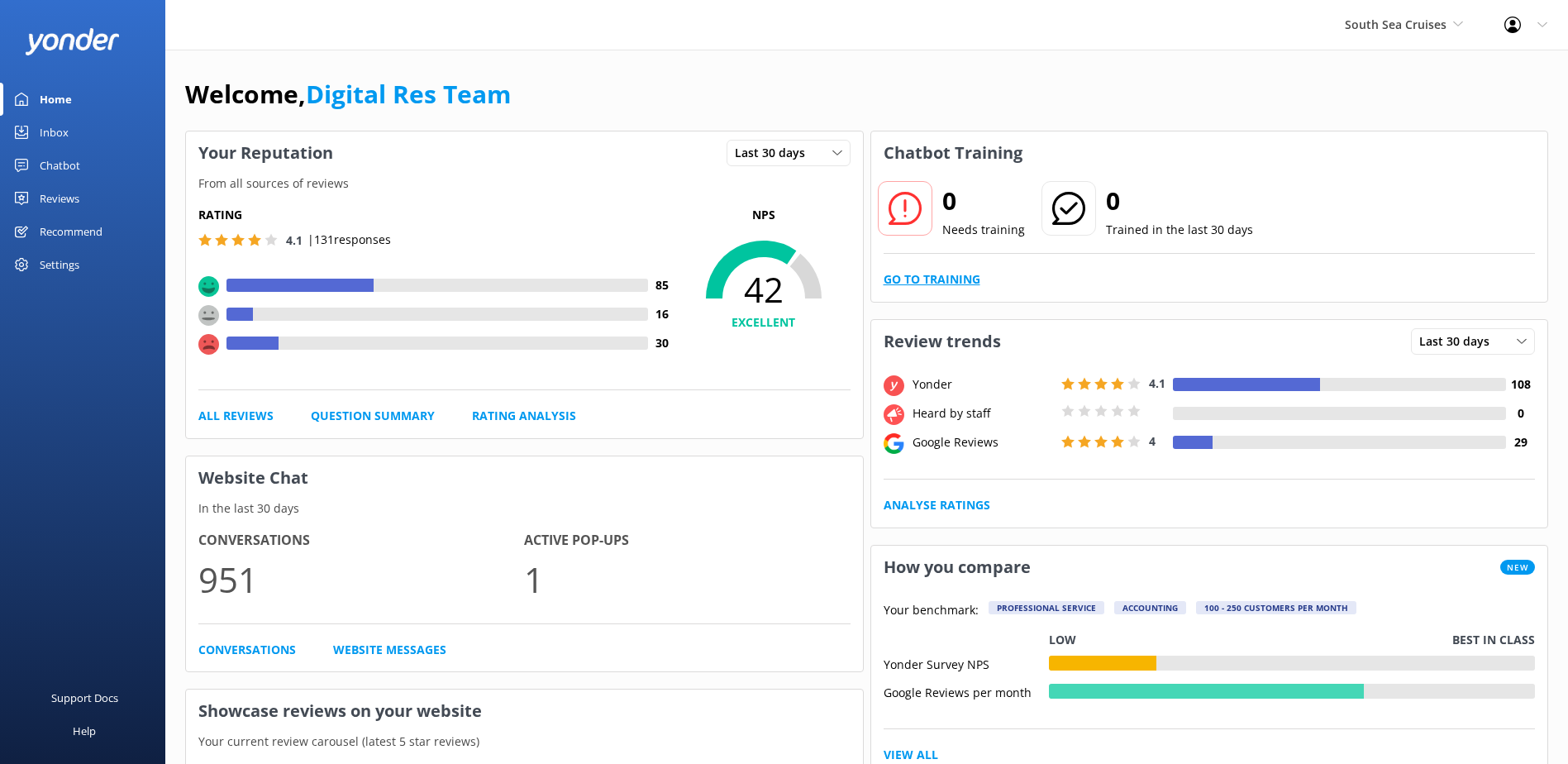
click at [927, 279] on link "Go to Training" at bounding box center [932, 279] width 97 height 18
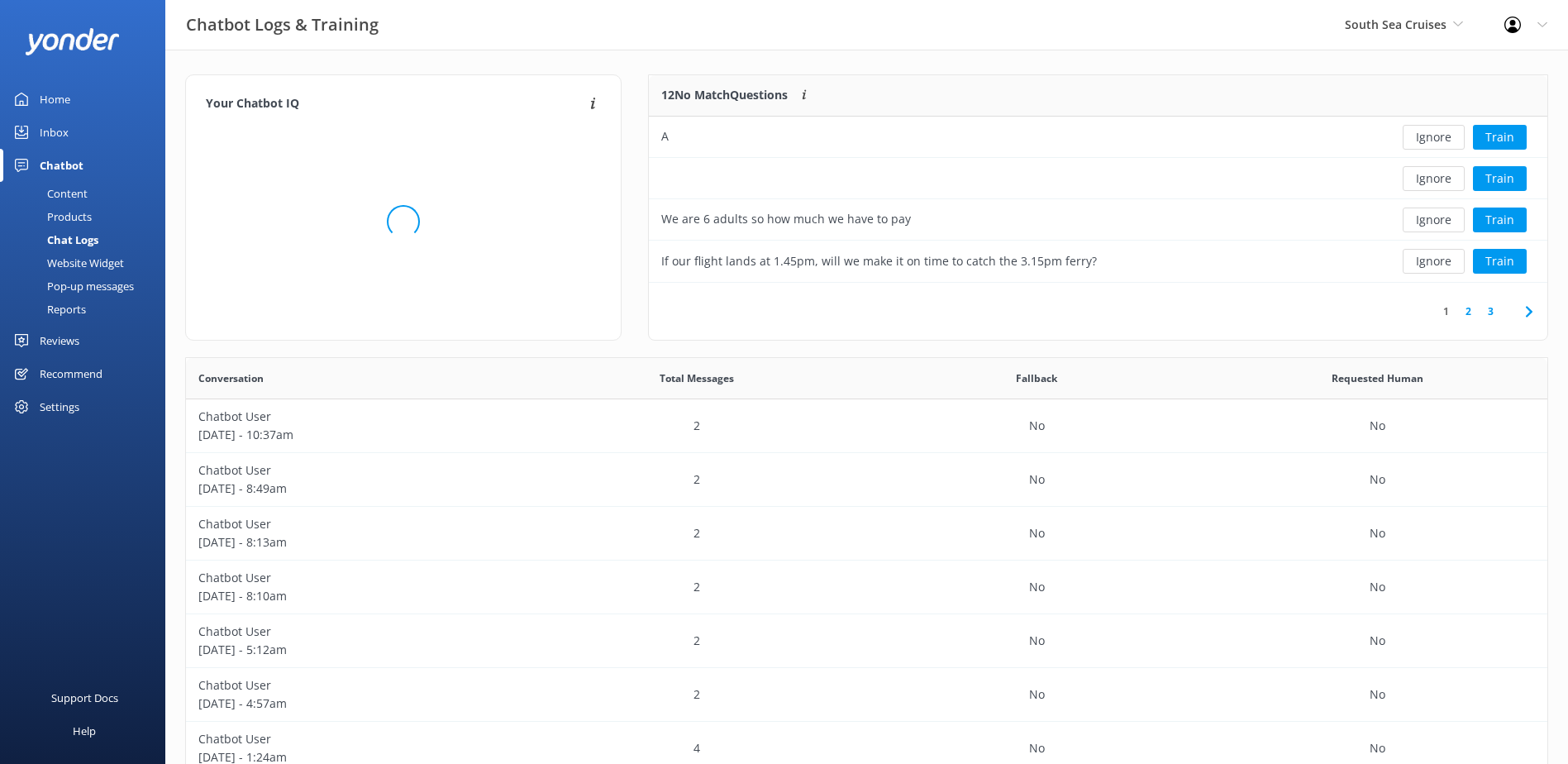
scroll to position [196, 886]
click at [1423, 139] on button "Ignore" at bounding box center [1434, 137] width 62 height 25
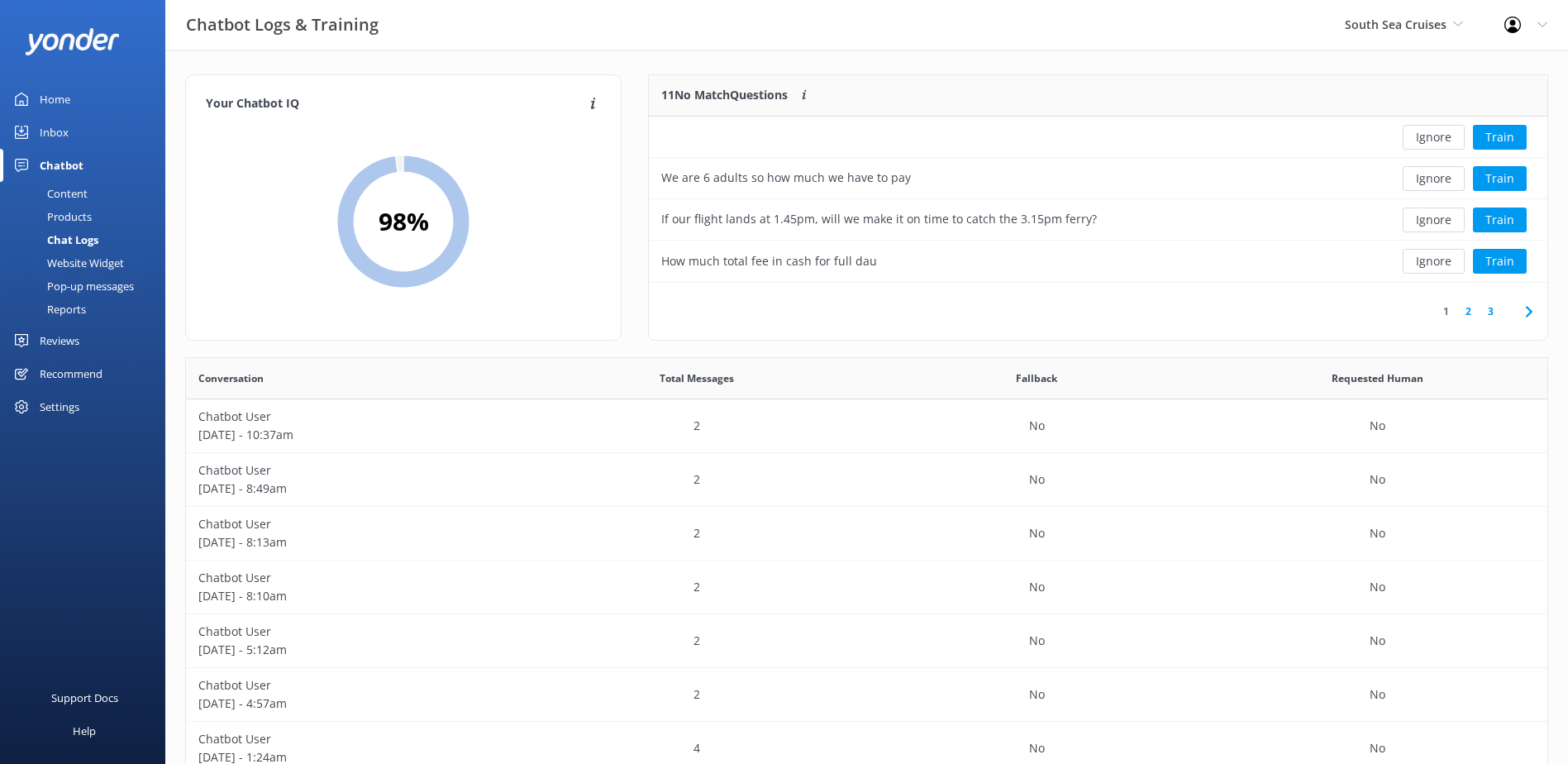
click at [1423, 139] on button "Ignore" at bounding box center [1434, 137] width 62 height 25
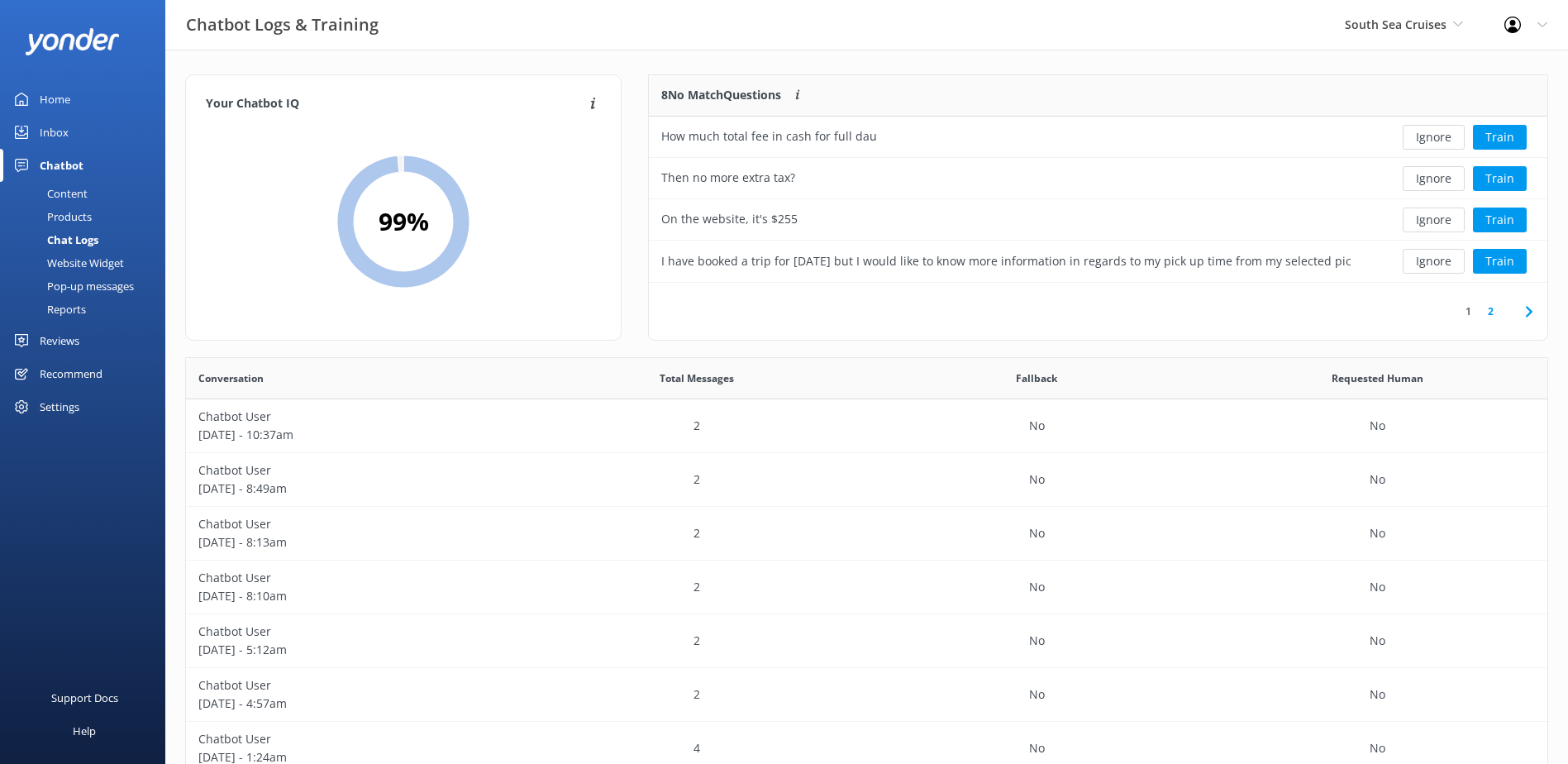
click at [1423, 139] on button "Ignore" at bounding box center [1434, 137] width 62 height 25
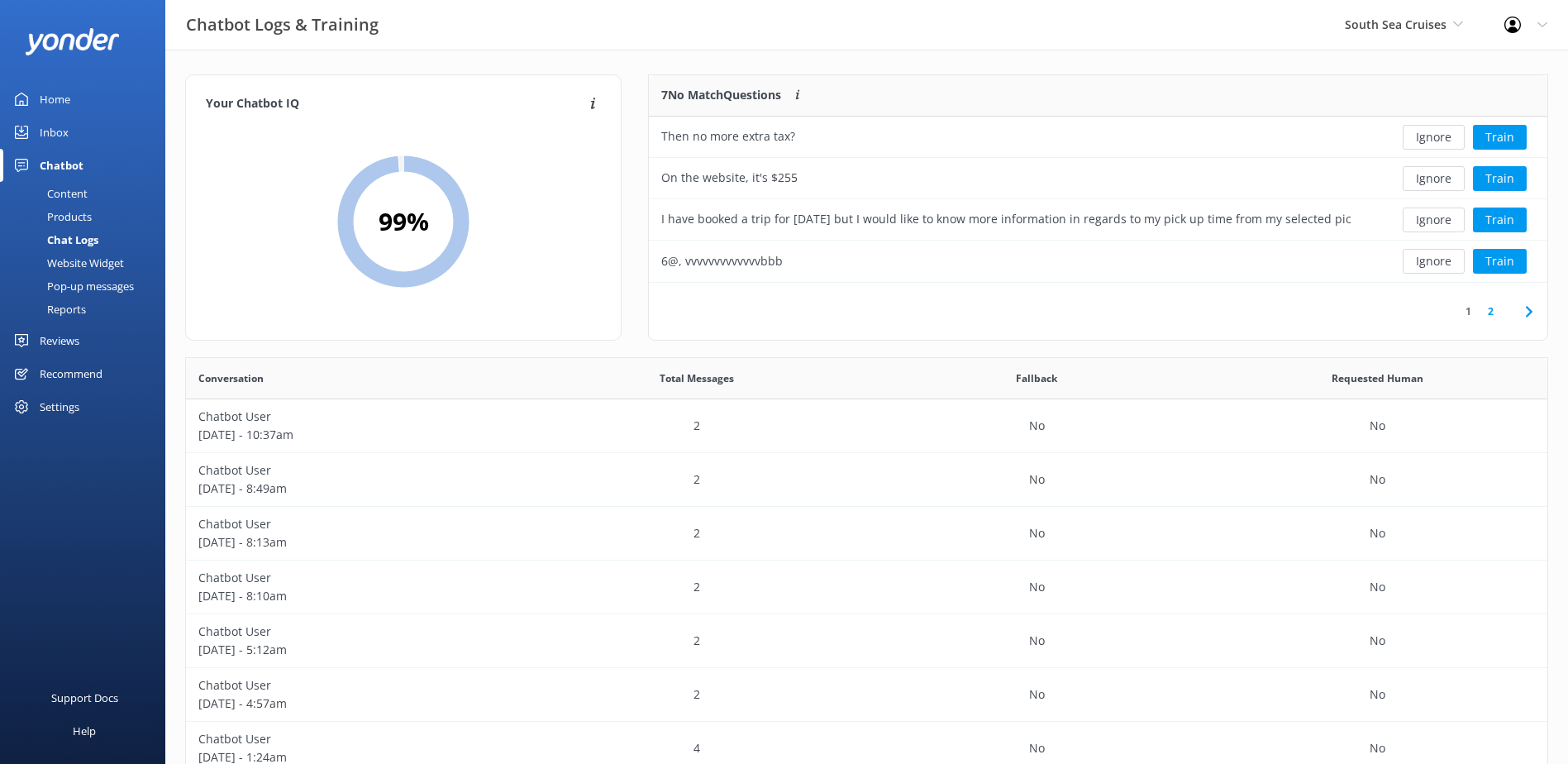
click at [1423, 139] on button "Ignore" at bounding box center [1434, 137] width 62 height 25
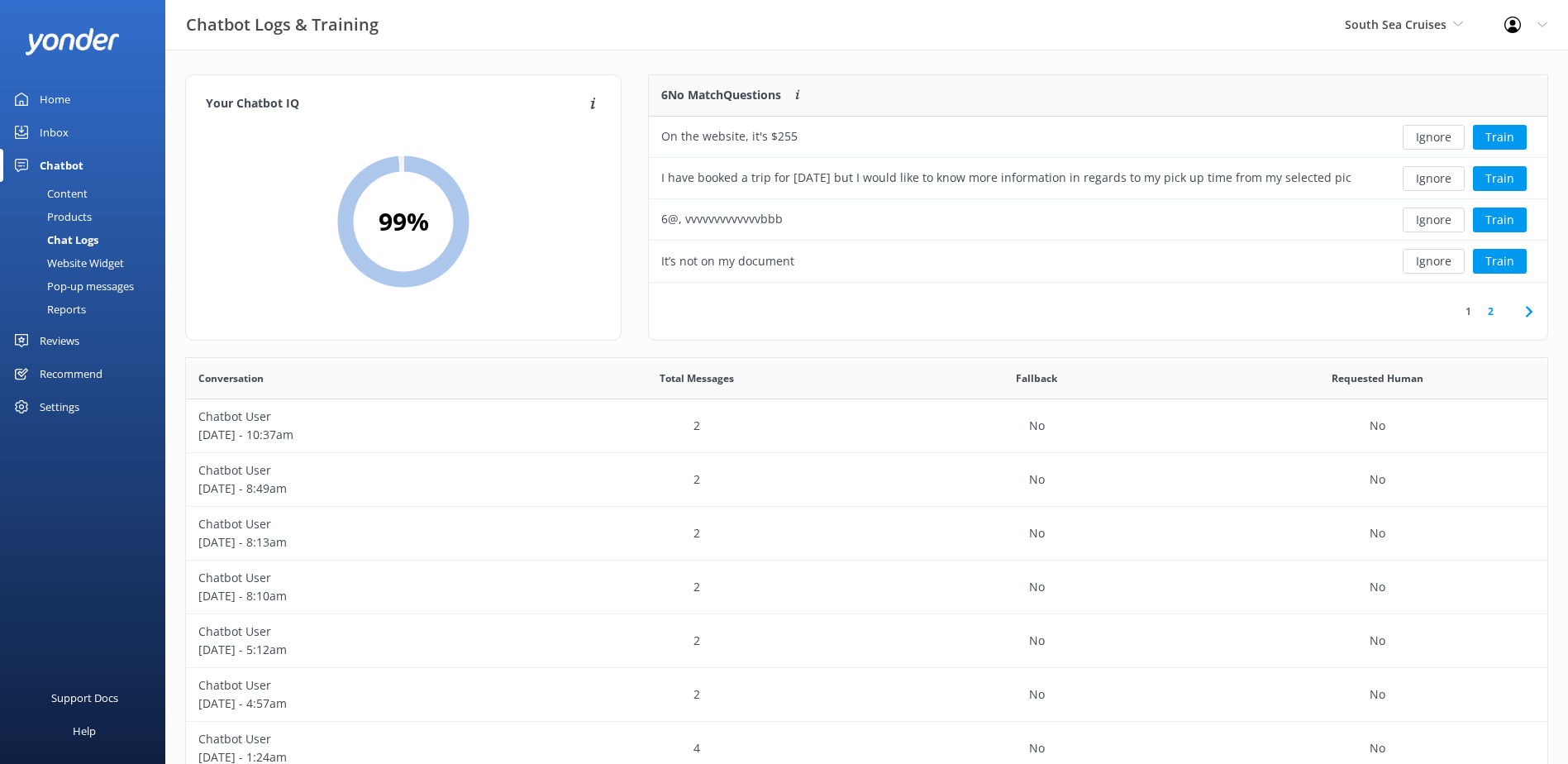
click at [1423, 139] on button "Ignore" at bounding box center [1434, 137] width 62 height 25
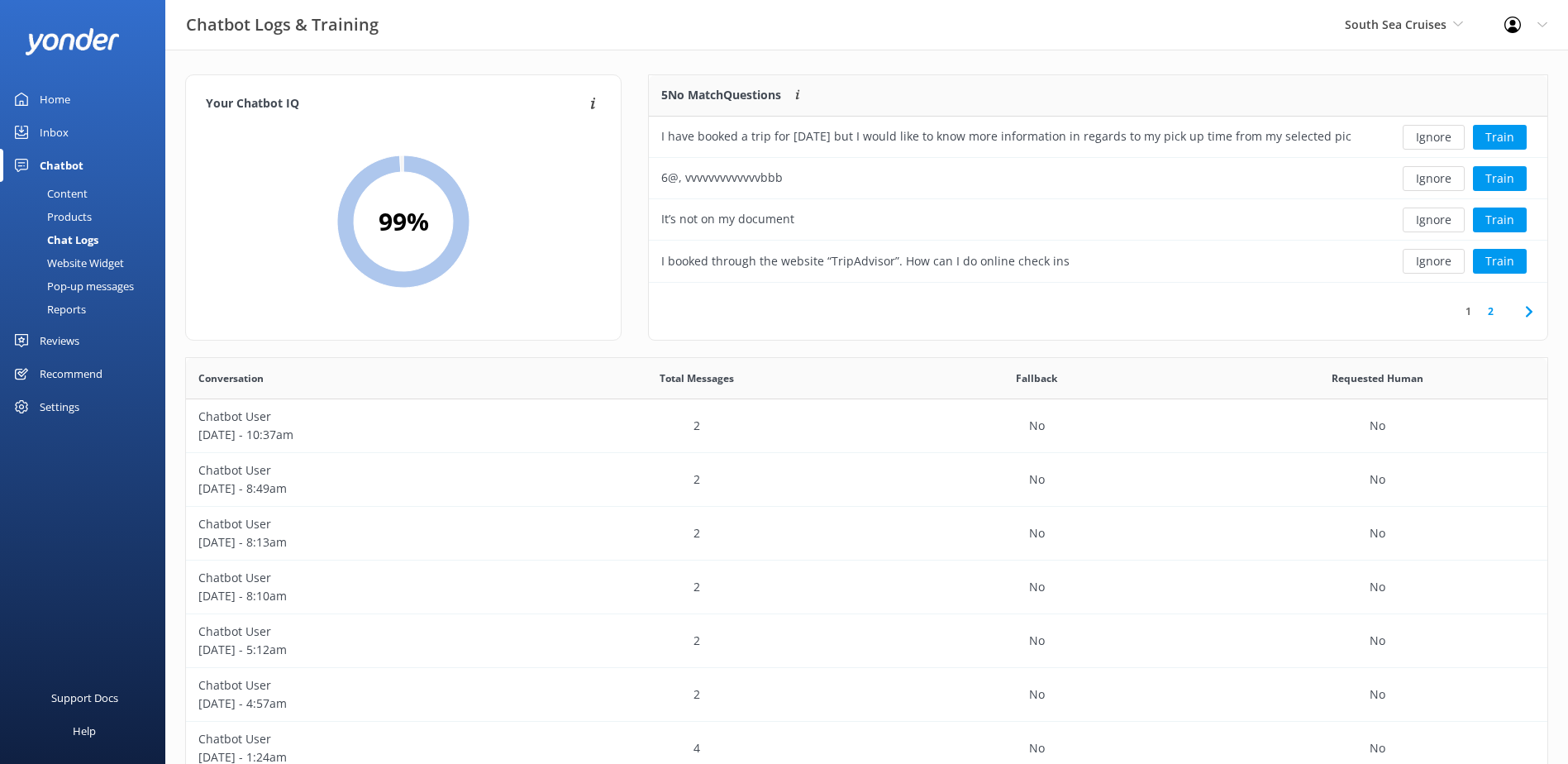
click at [1423, 139] on button "Ignore" at bounding box center [1434, 137] width 62 height 25
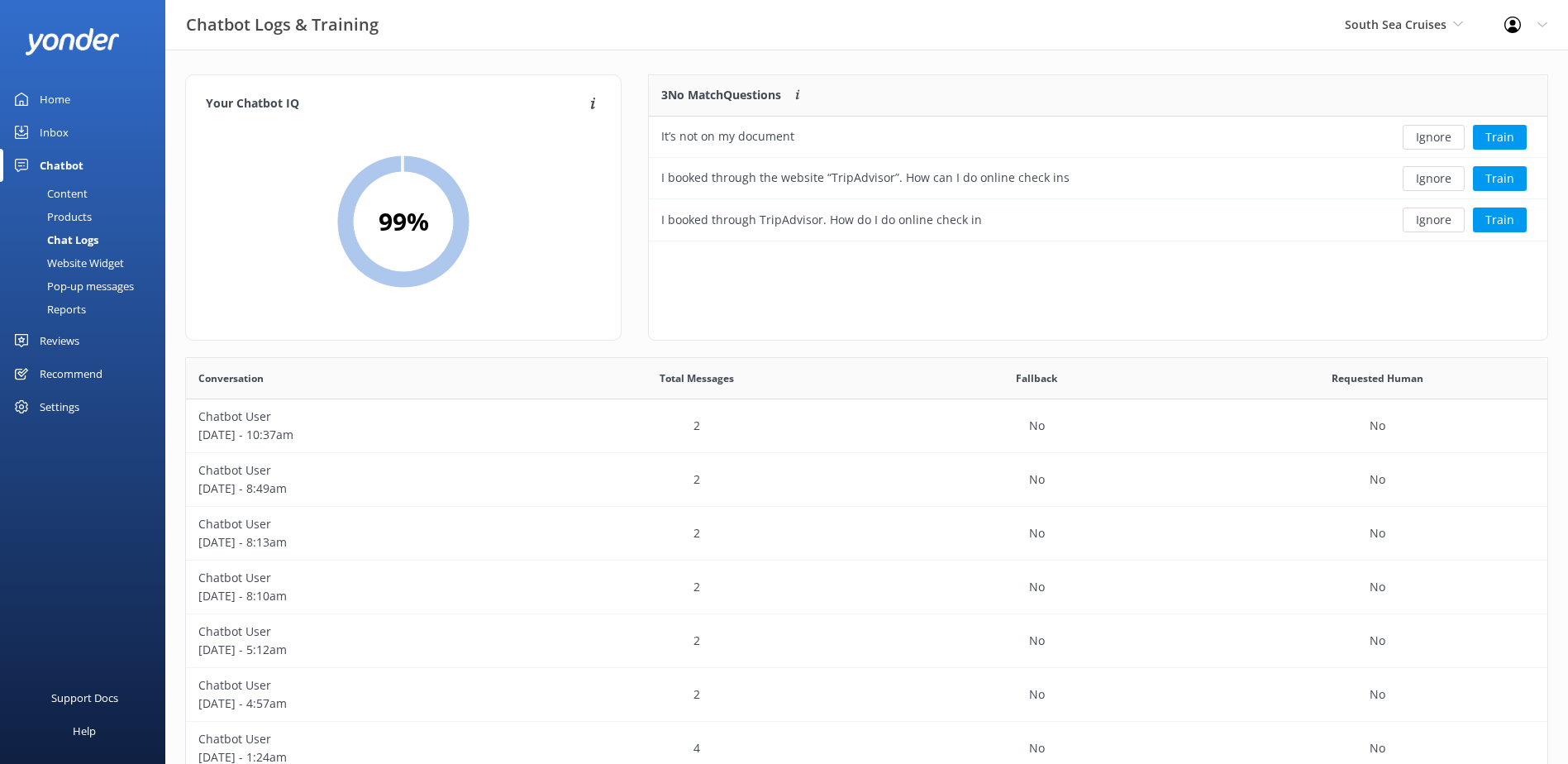
scroll to position [154, 886]
click at [1423, 139] on button "Ignore" at bounding box center [1434, 137] width 62 height 25
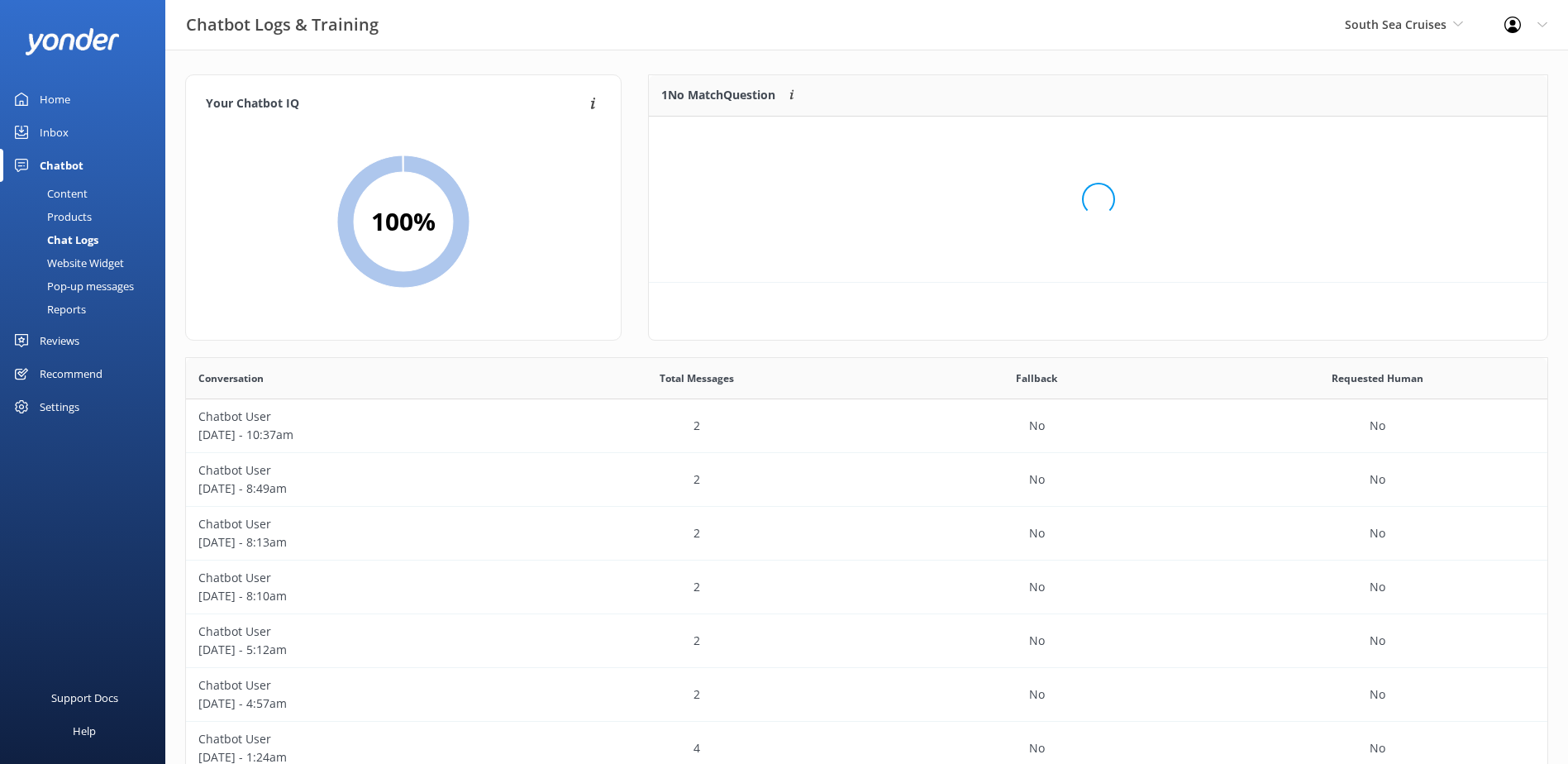
scroll to position [71, 886]
click at [1423, 139] on button "Ignore" at bounding box center [1434, 137] width 62 height 25
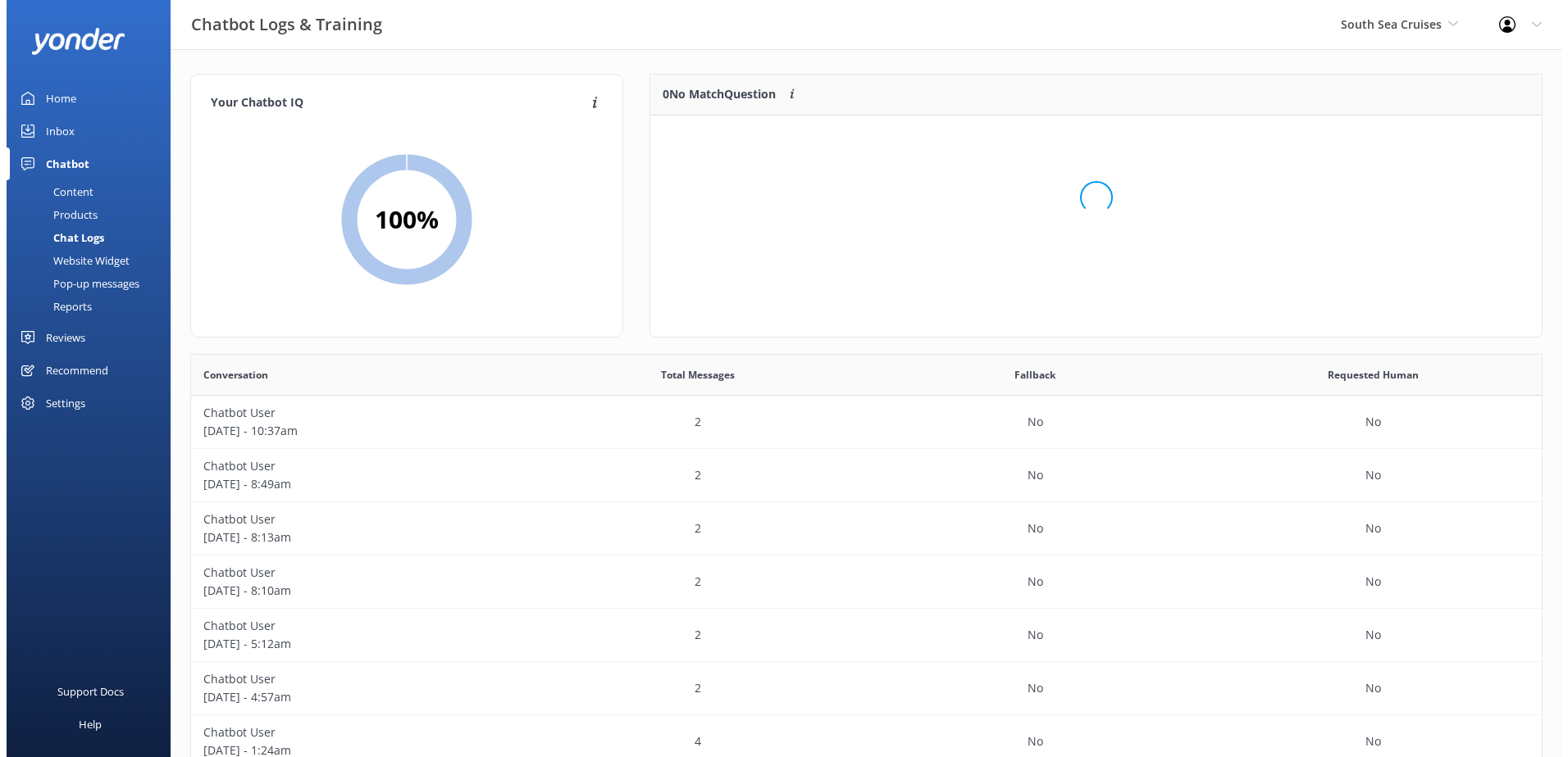
scroll to position [193, 878]
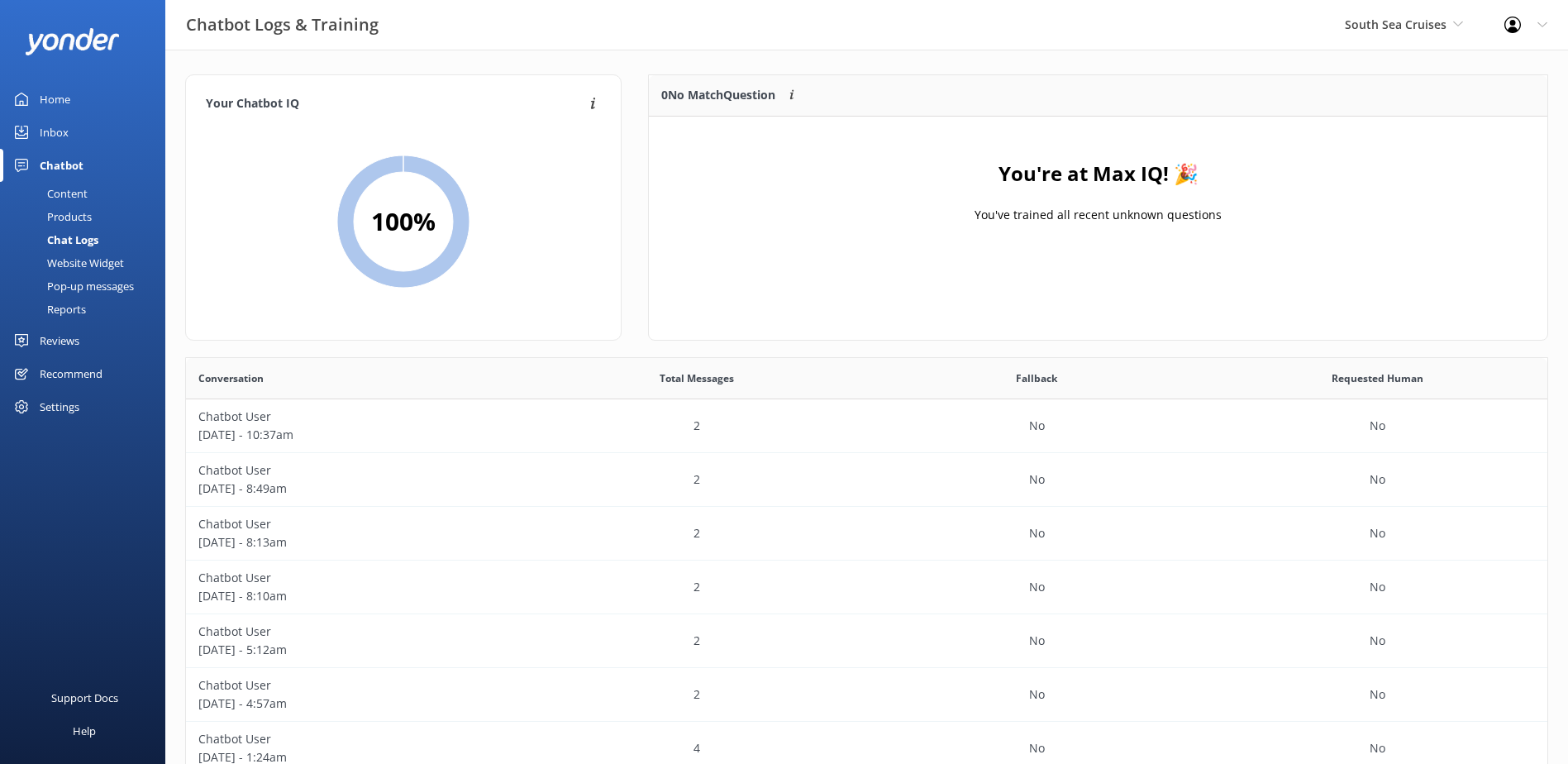
click at [48, 135] on div "Inbox" at bounding box center [54, 132] width 29 height 33
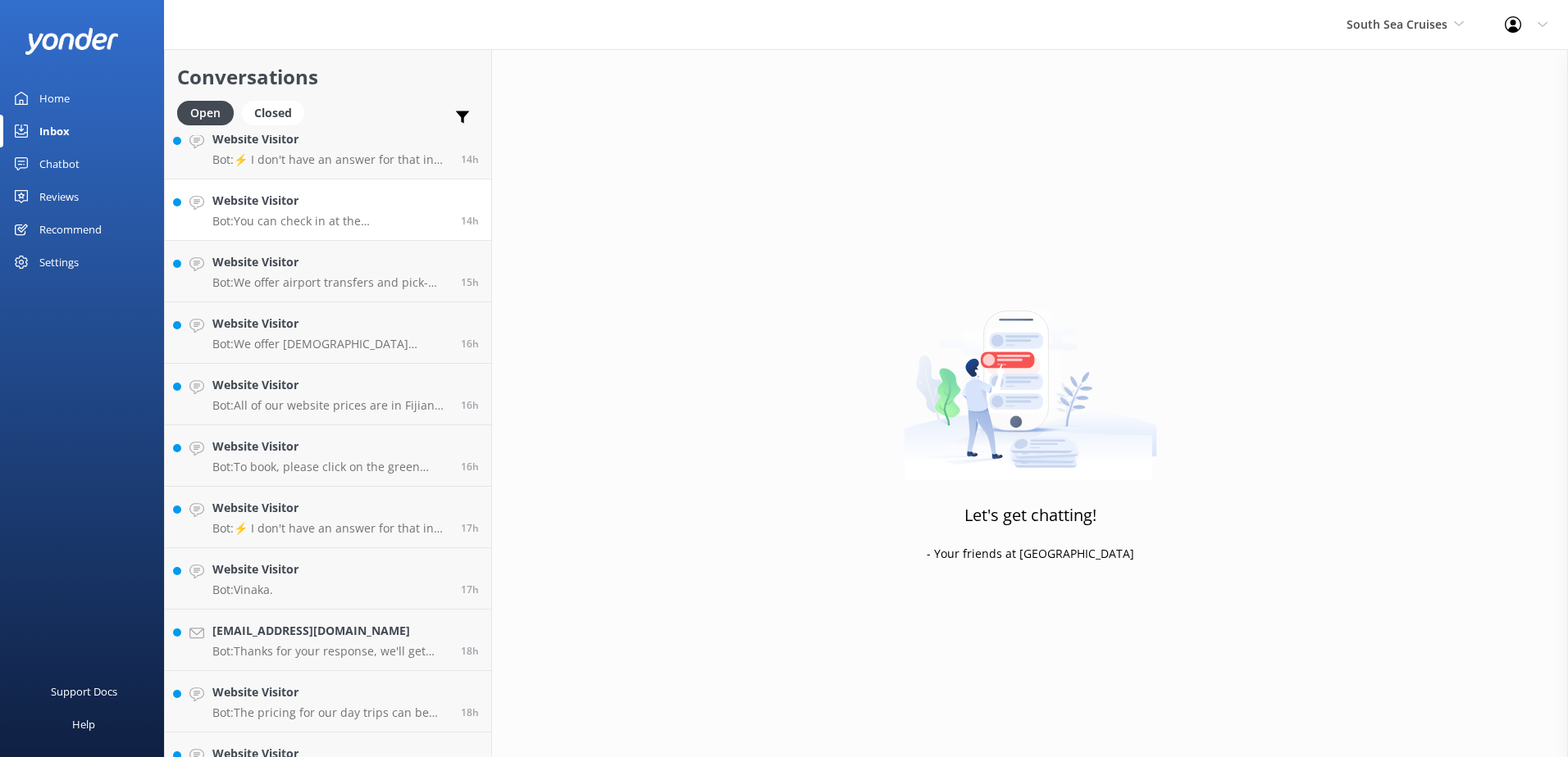
scroll to position [1037, 0]
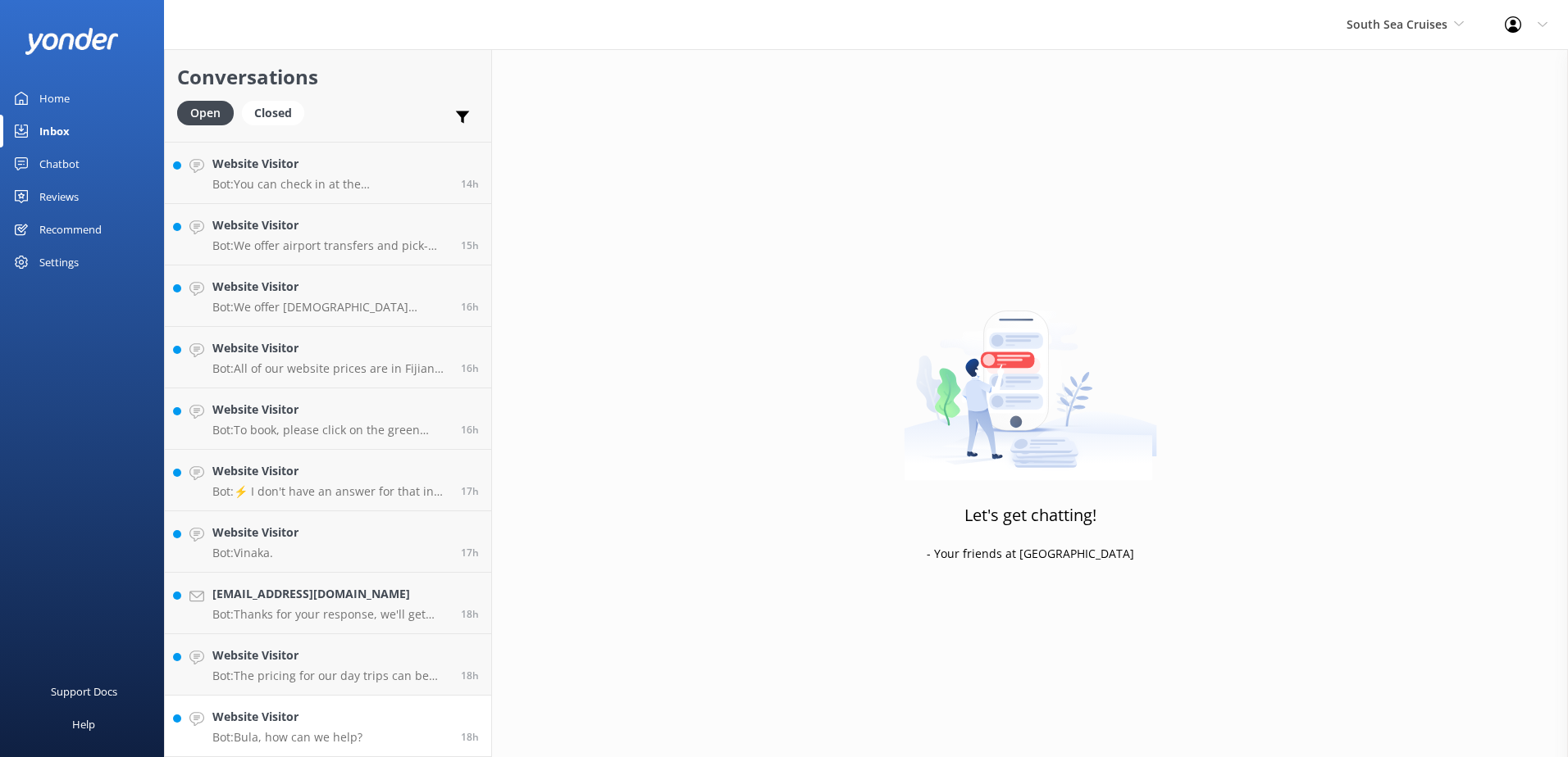
click at [403, 720] on link "Website Visitor Bot: Bula, how can we help? 18h" at bounding box center [328, 727] width 326 height 62
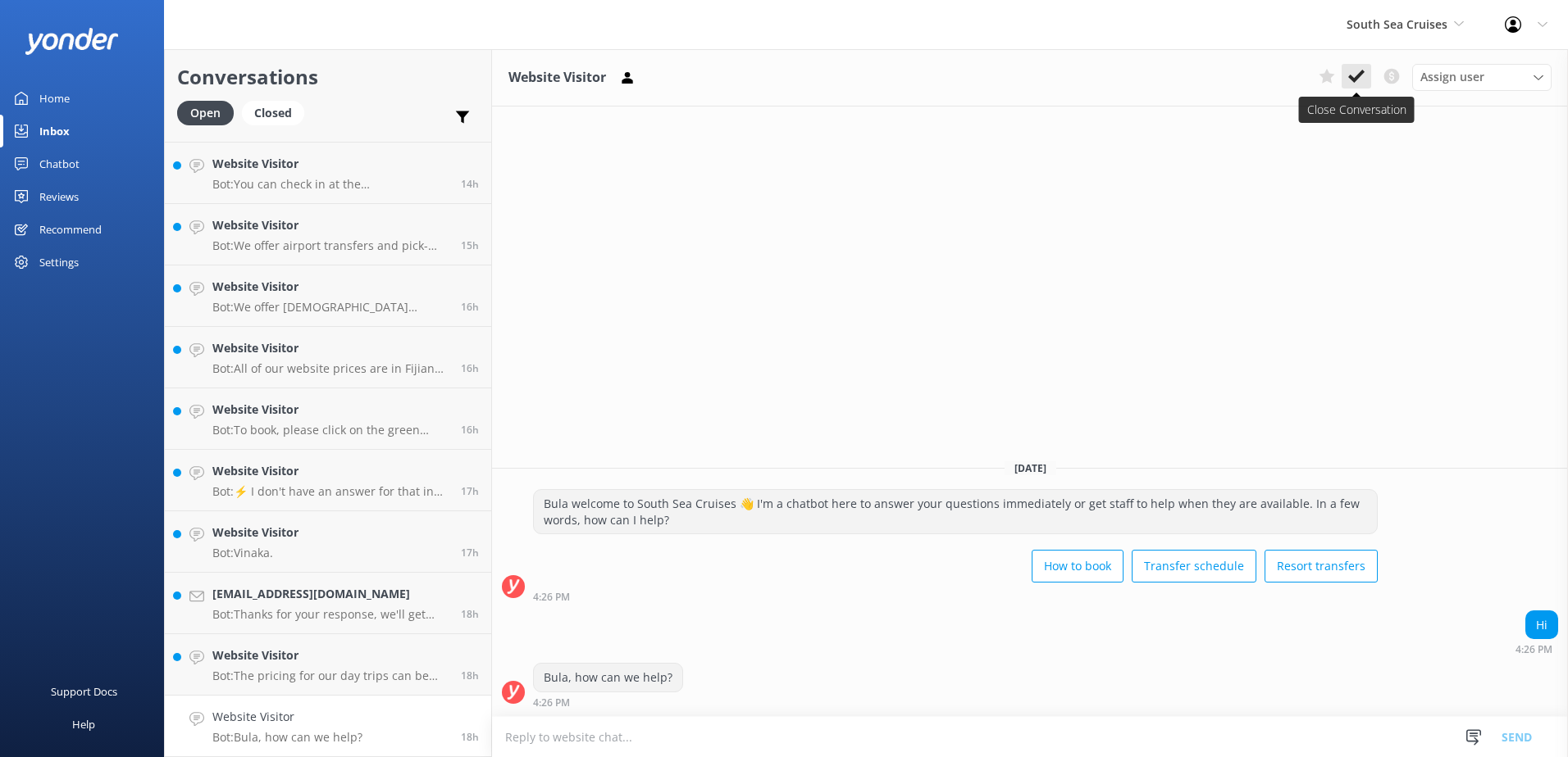
click at [1362, 77] on icon at bounding box center [1355, 75] width 16 height 16
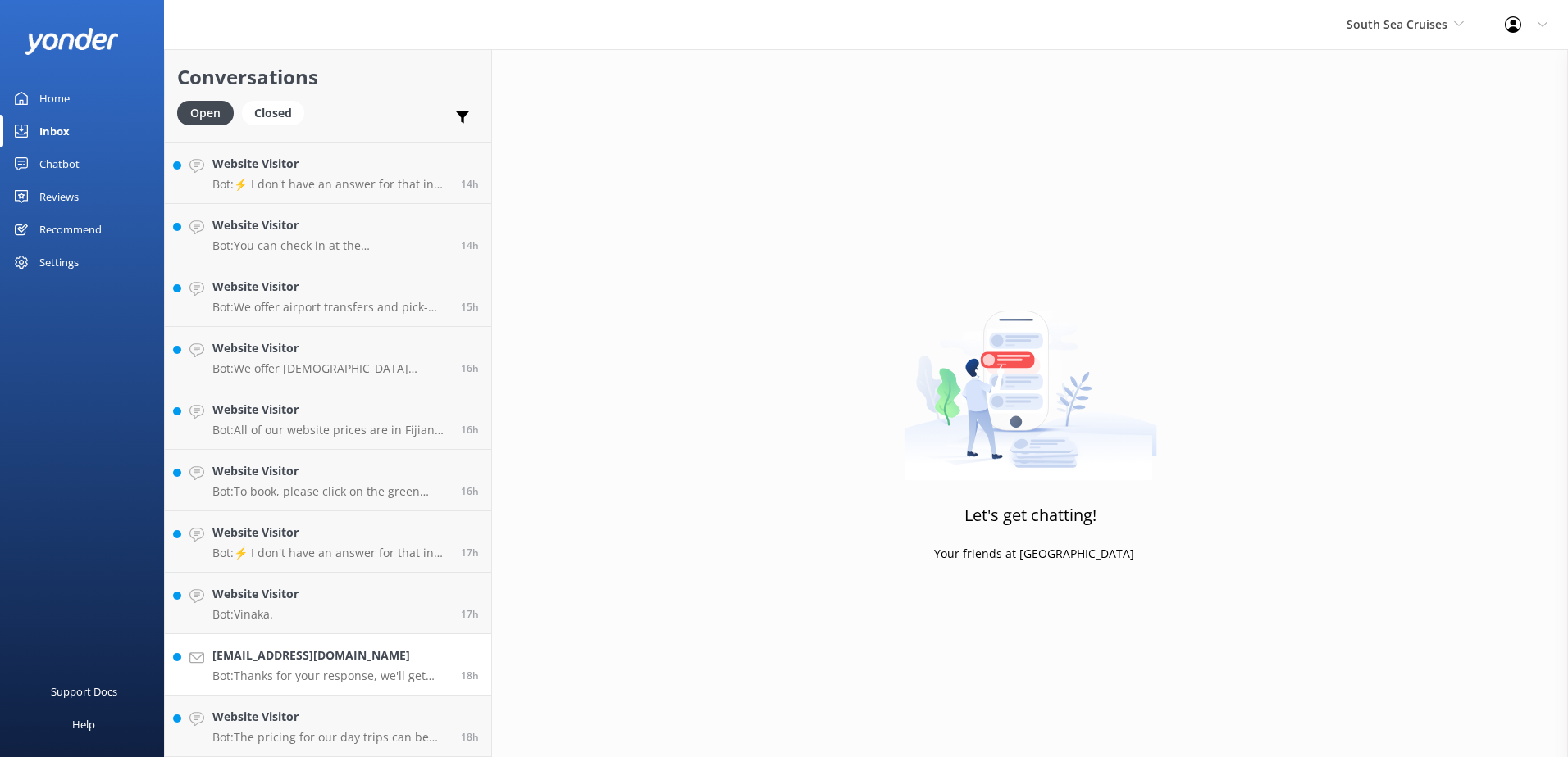
scroll to position [976, 0]
click at [402, 700] on link "Website Visitor Bot: The pricing for our day trips can be viewed on our website…" at bounding box center [328, 727] width 326 height 62
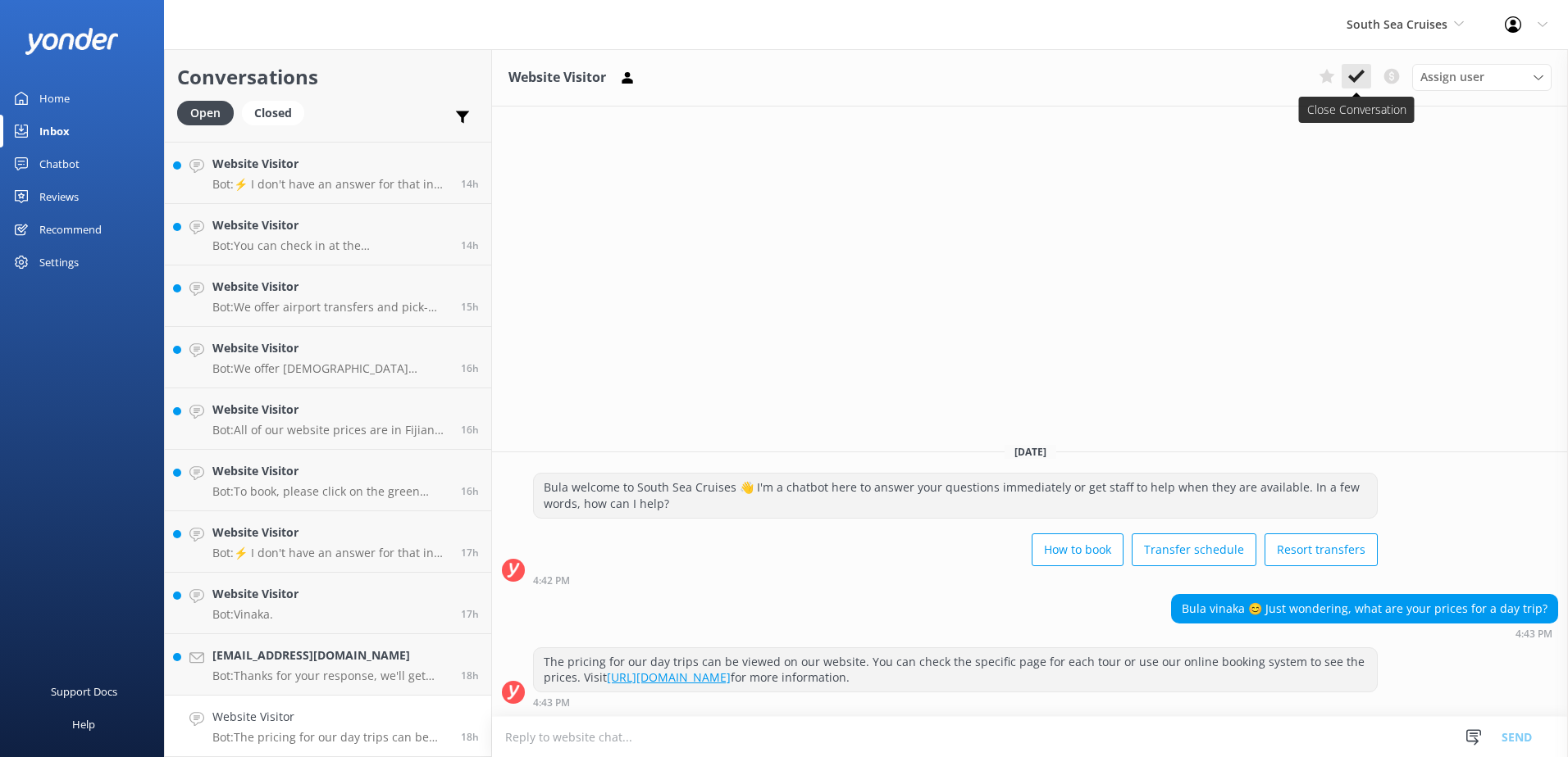
click at [1354, 75] on icon at bounding box center [1355, 75] width 16 height 16
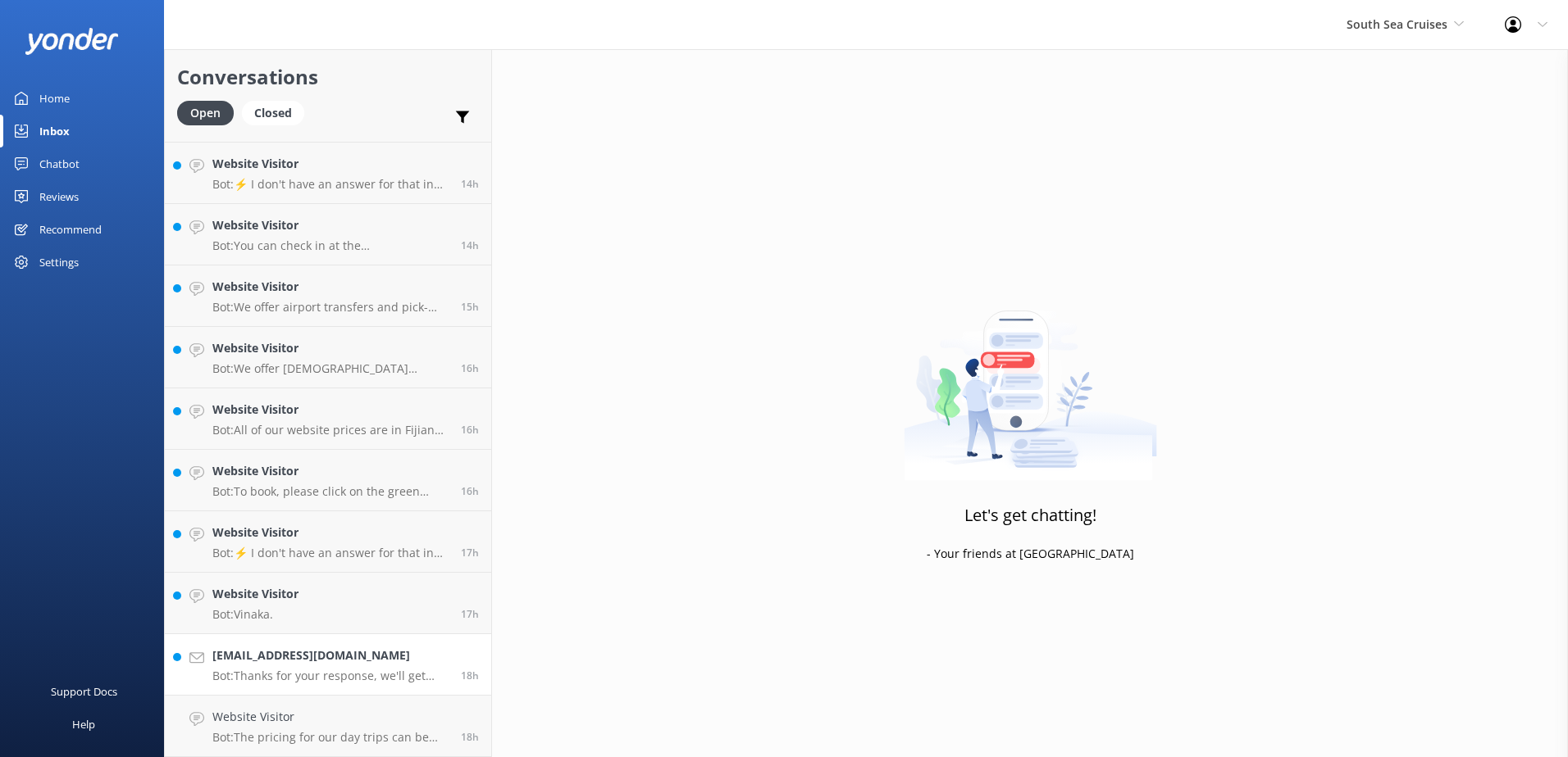
scroll to position [915, 0]
click at [393, 718] on h4 "[EMAIL_ADDRESS][DOMAIN_NAME]" at bounding box center [330, 717] width 236 height 18
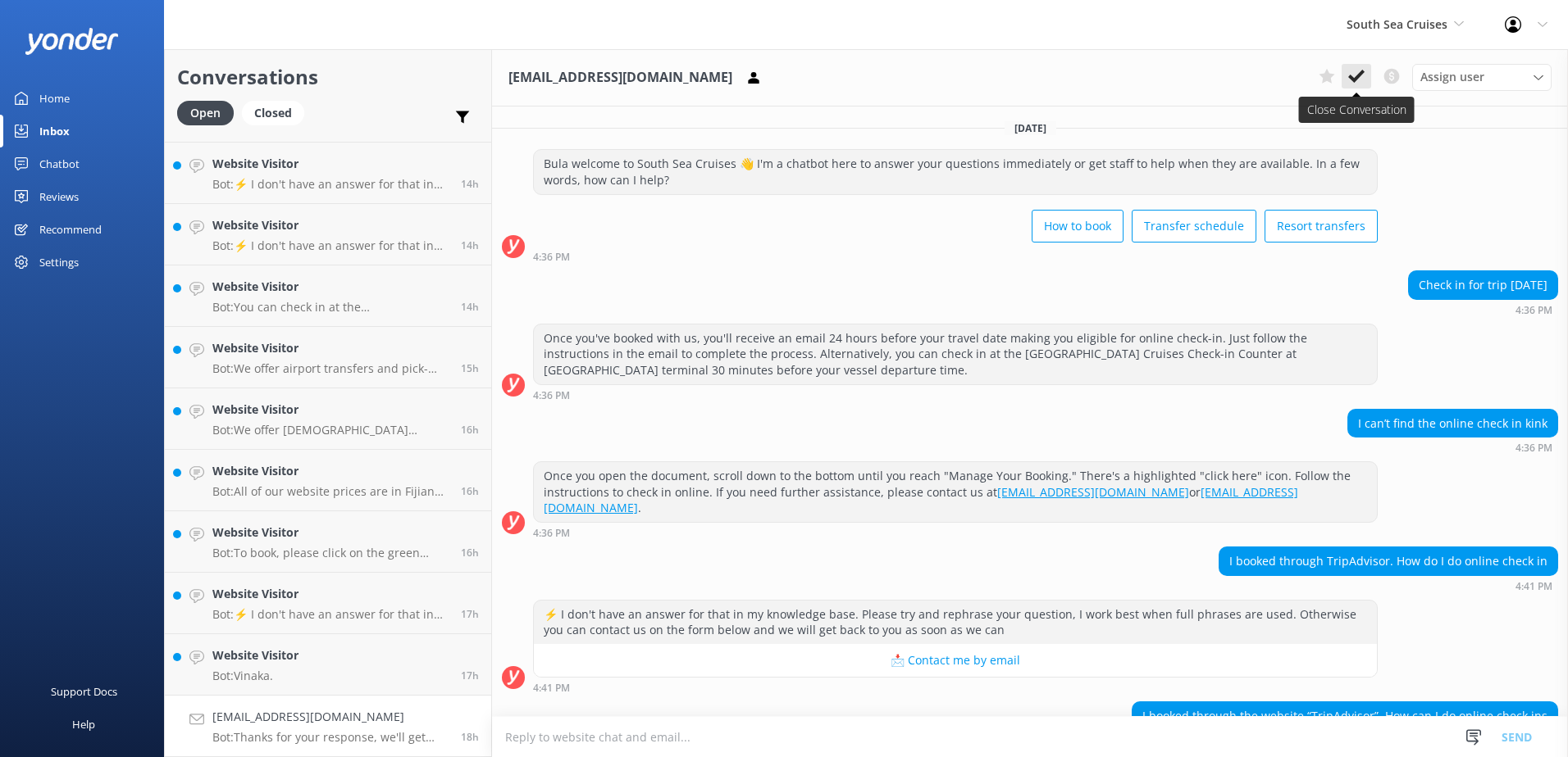
click at [1354, 76] on icon at bounding box center [1355, 75] width 16 height 16
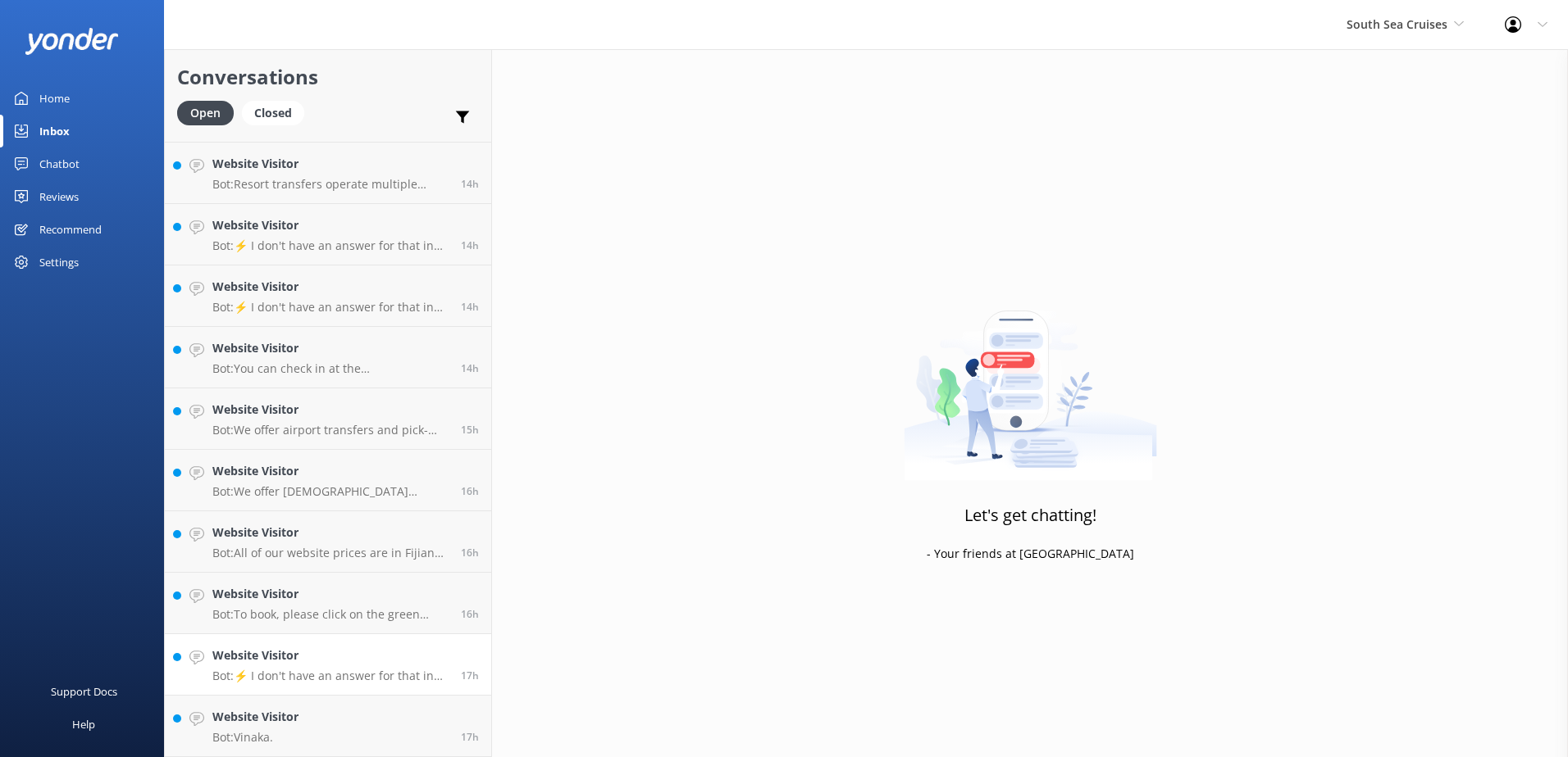
scroll to position [853, 0]
click at [377, 700] on link "Website Visitor Bot: [GEOGRAPHIC_DATA]. 17h" at bounding box center [328, 727] width 326 height 62
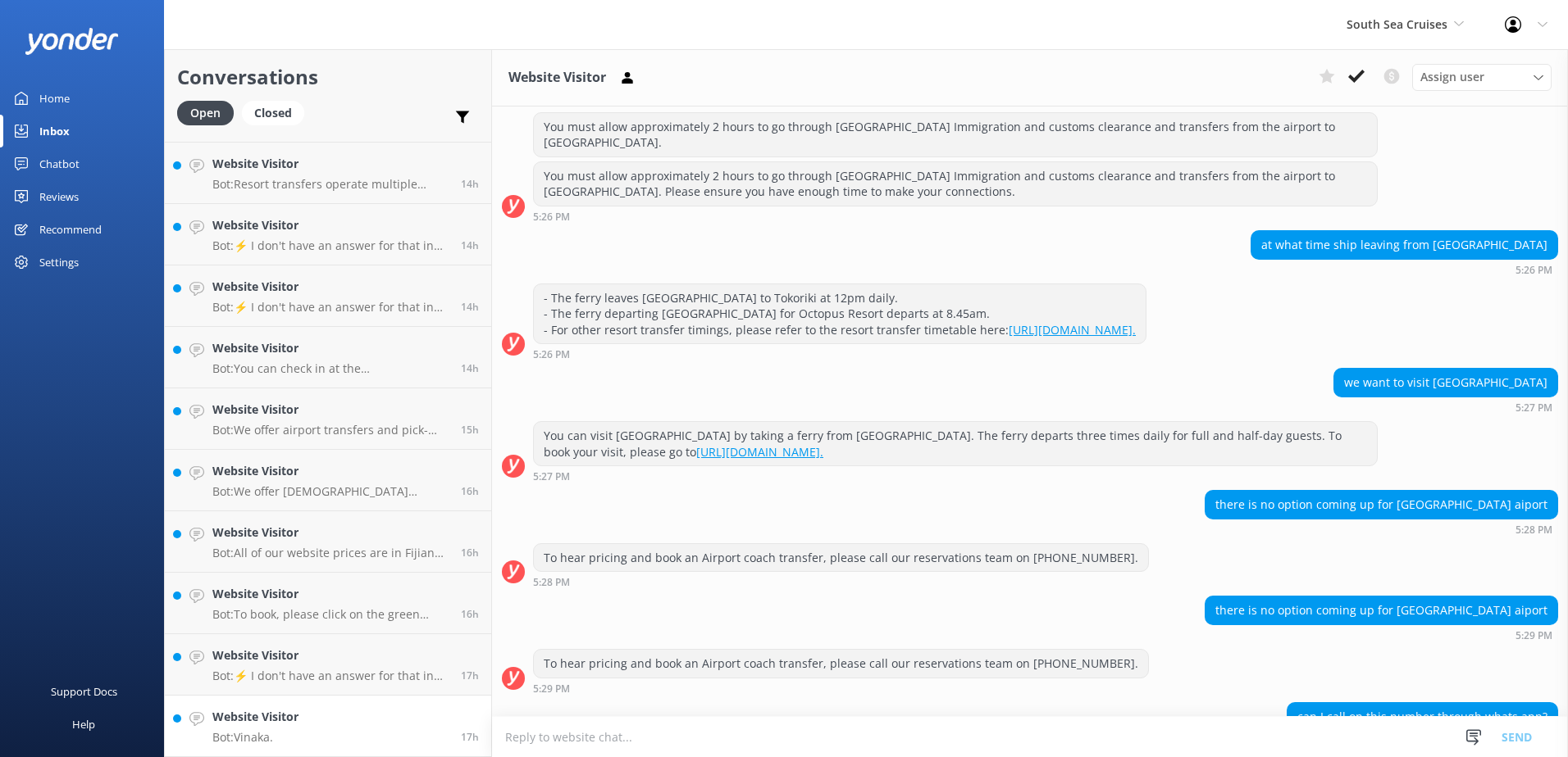
scroll to position [752, 0]
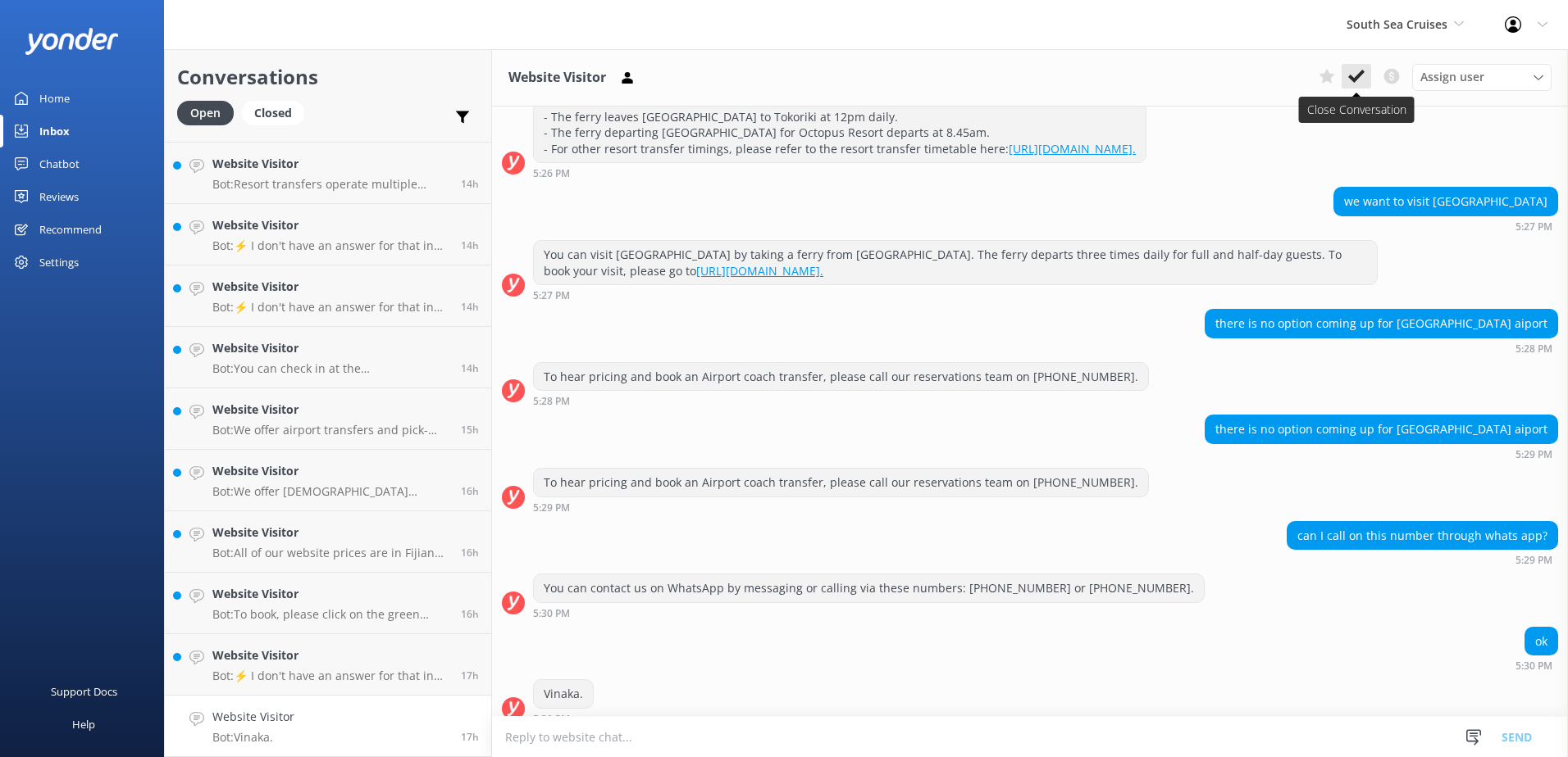
click at [1361, 71] on use at bounding box center [1355, 75] width 16 height 13
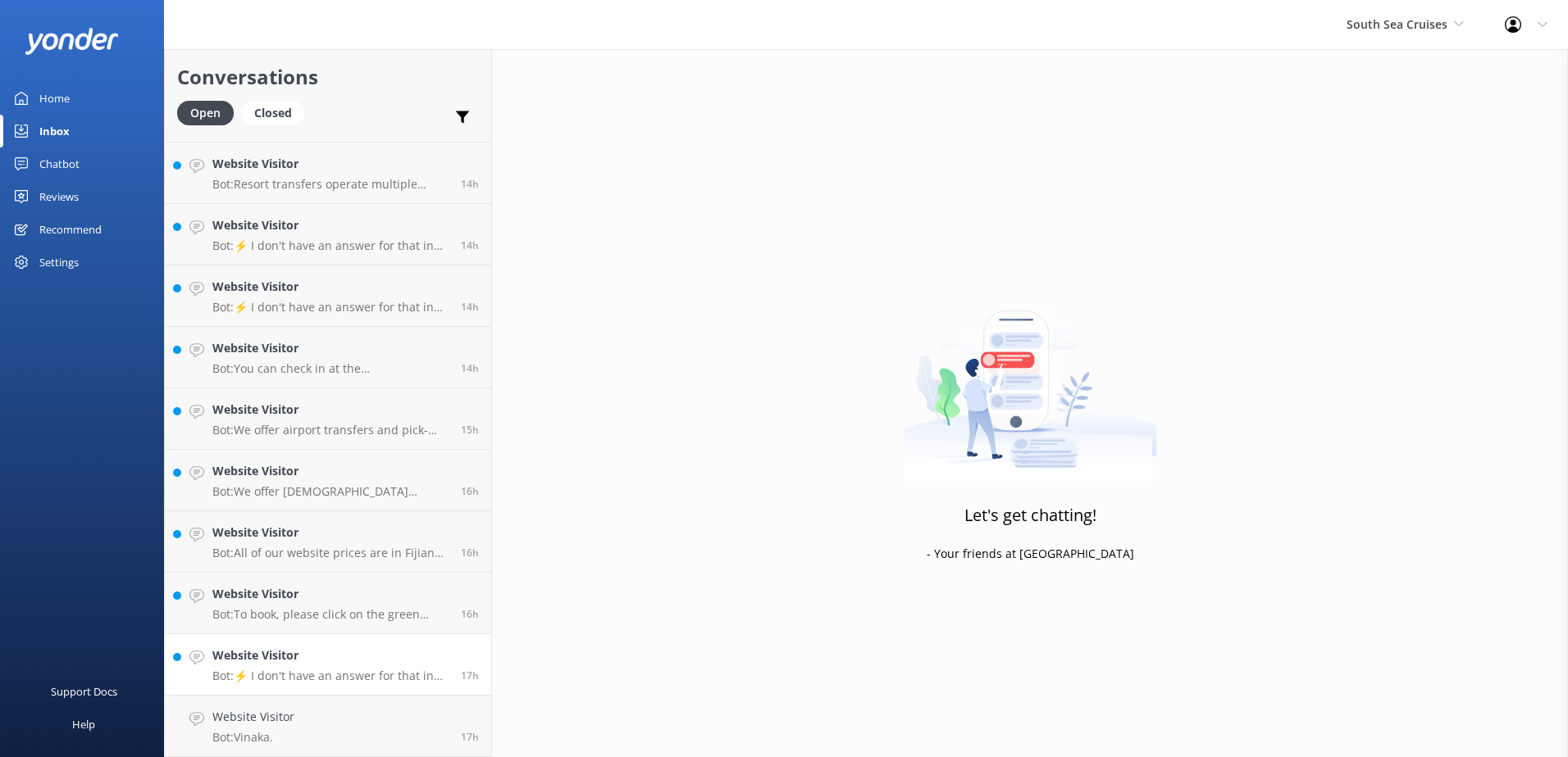
scroll to position [791, 0]
click at [384, 704] on link "Website Visitor Bot: ⚡ I don't have an answer for that in my knowledge base. Pl…" at bounding box center [328, 727] width 326 height 62
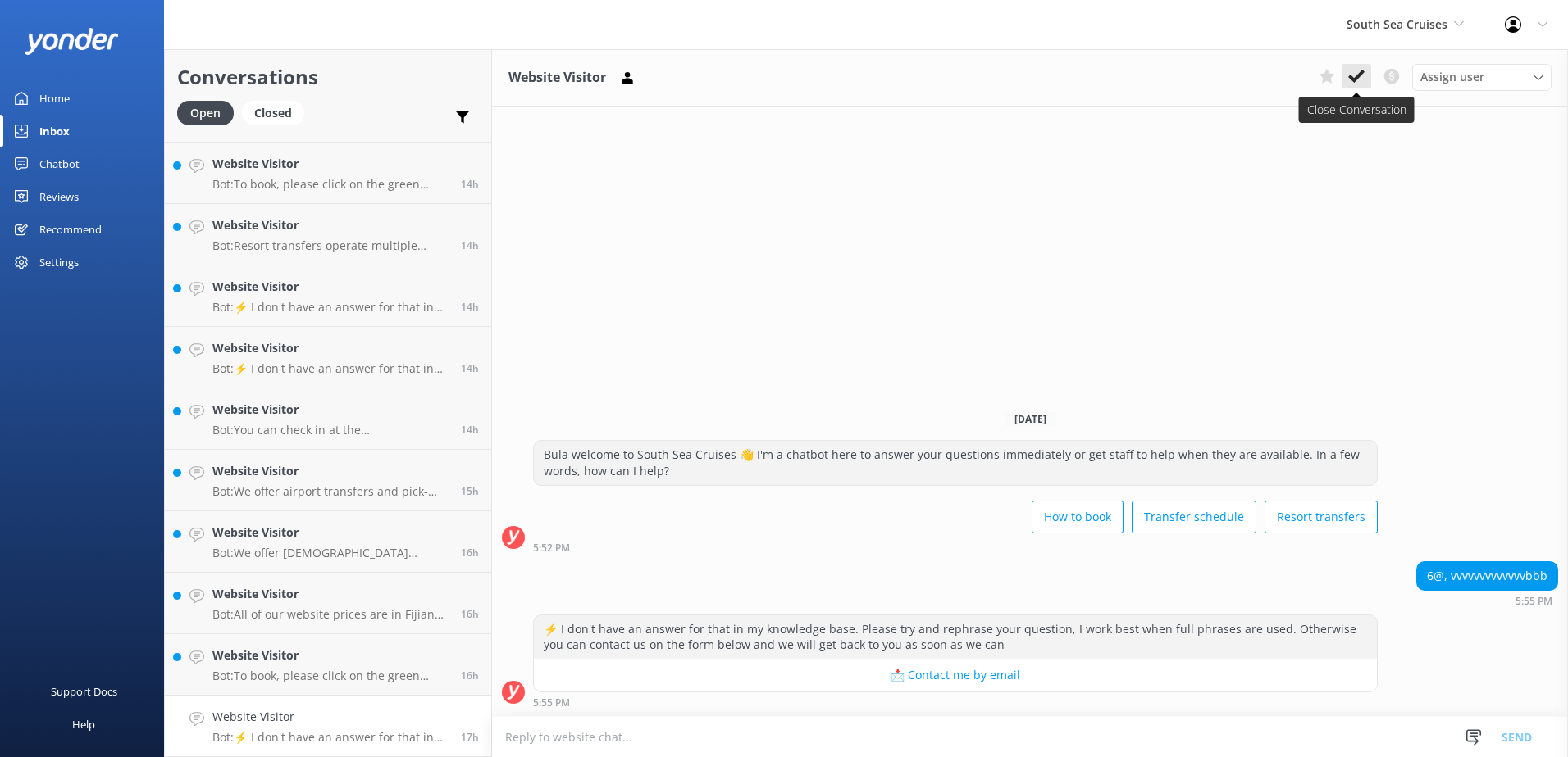
click at [1344, 75] on button at bounding box center [1356, 76] width 29 height 25
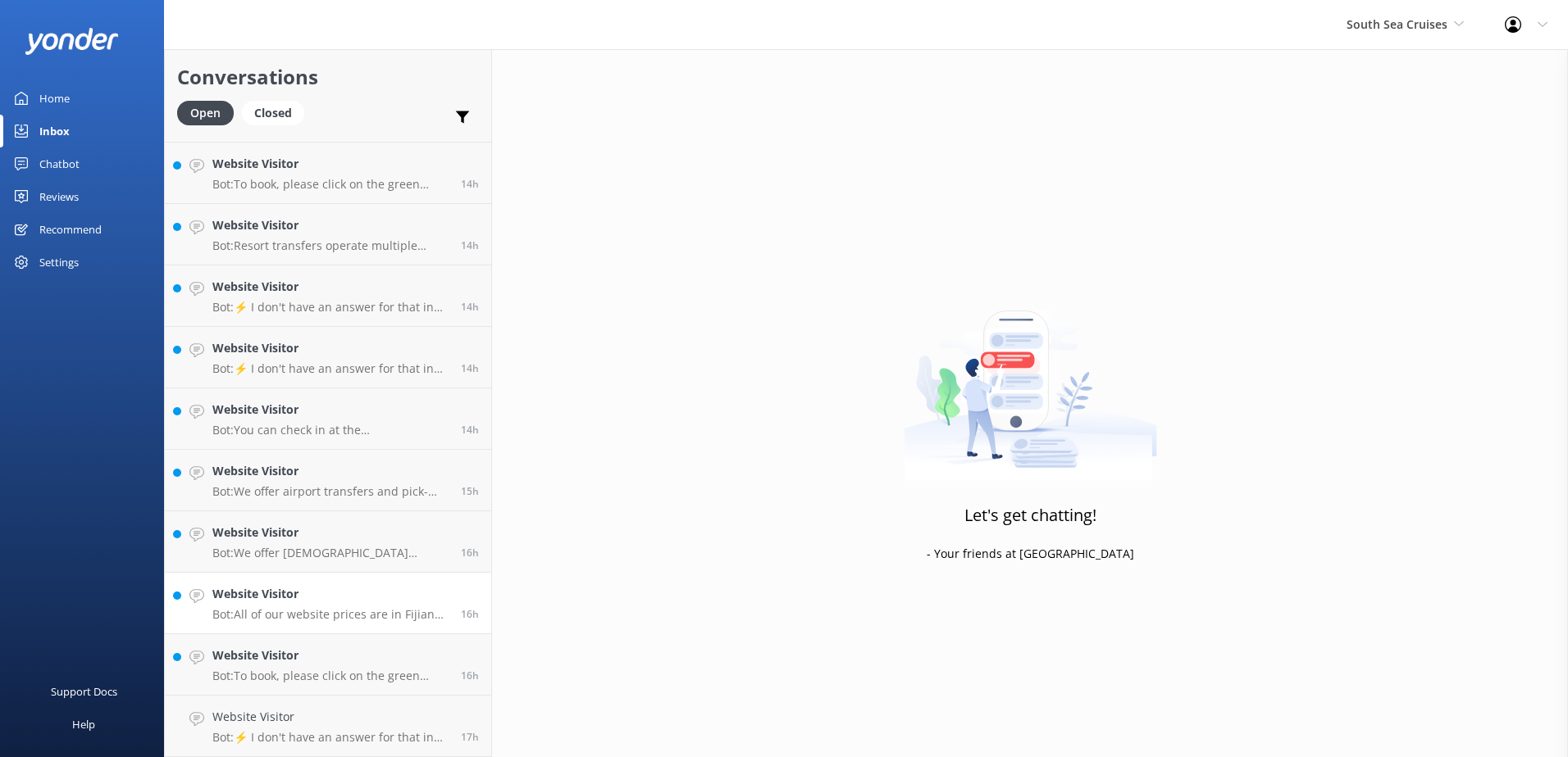
scroll to position [730, 0]
click at [375, 719] on h4 "Website Visitor" at bounding box center [330, 717] width 236 height 18
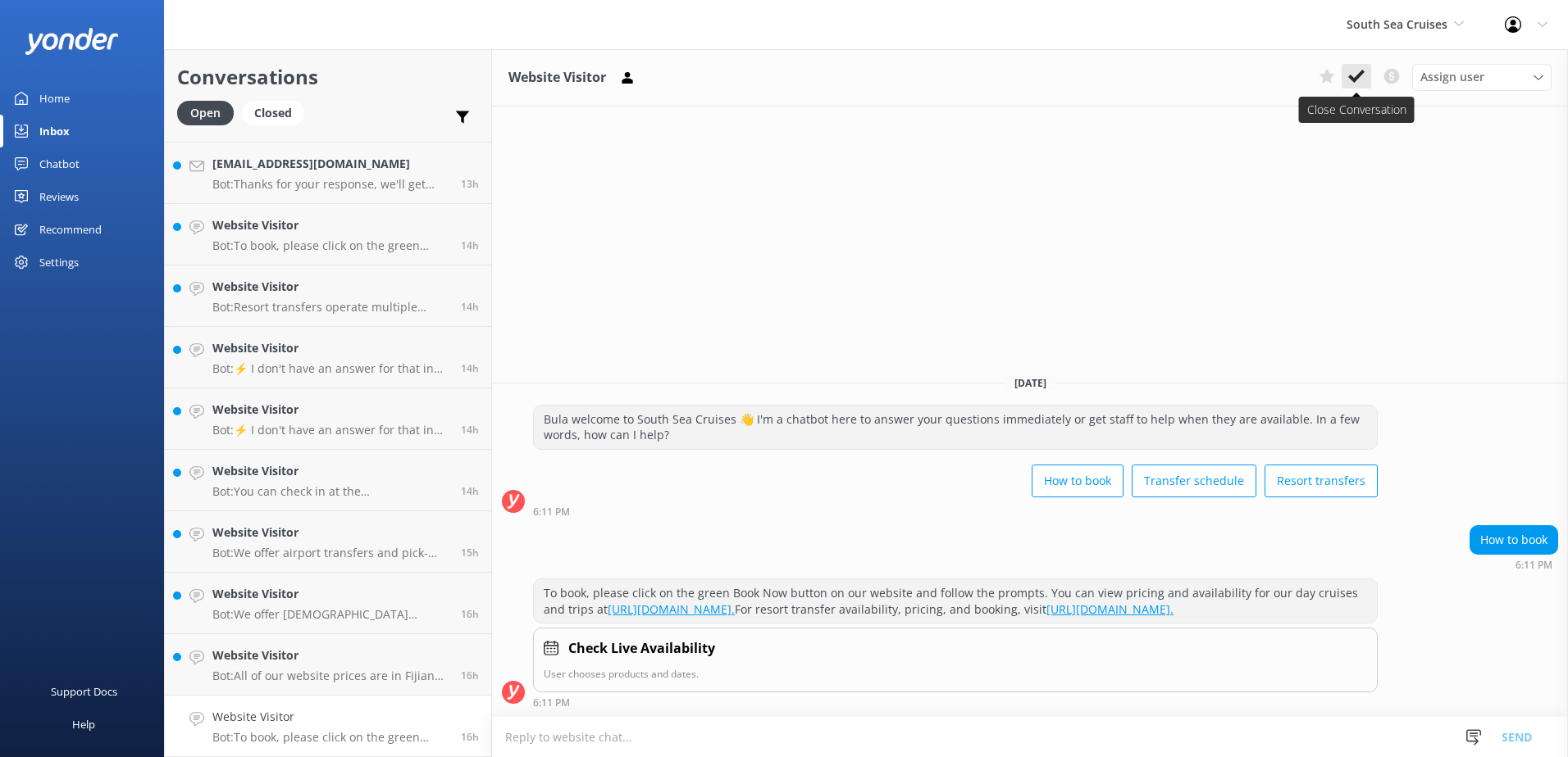
click at [1361, 73] on use at bounding box center [1355, 75] width 16 height 13
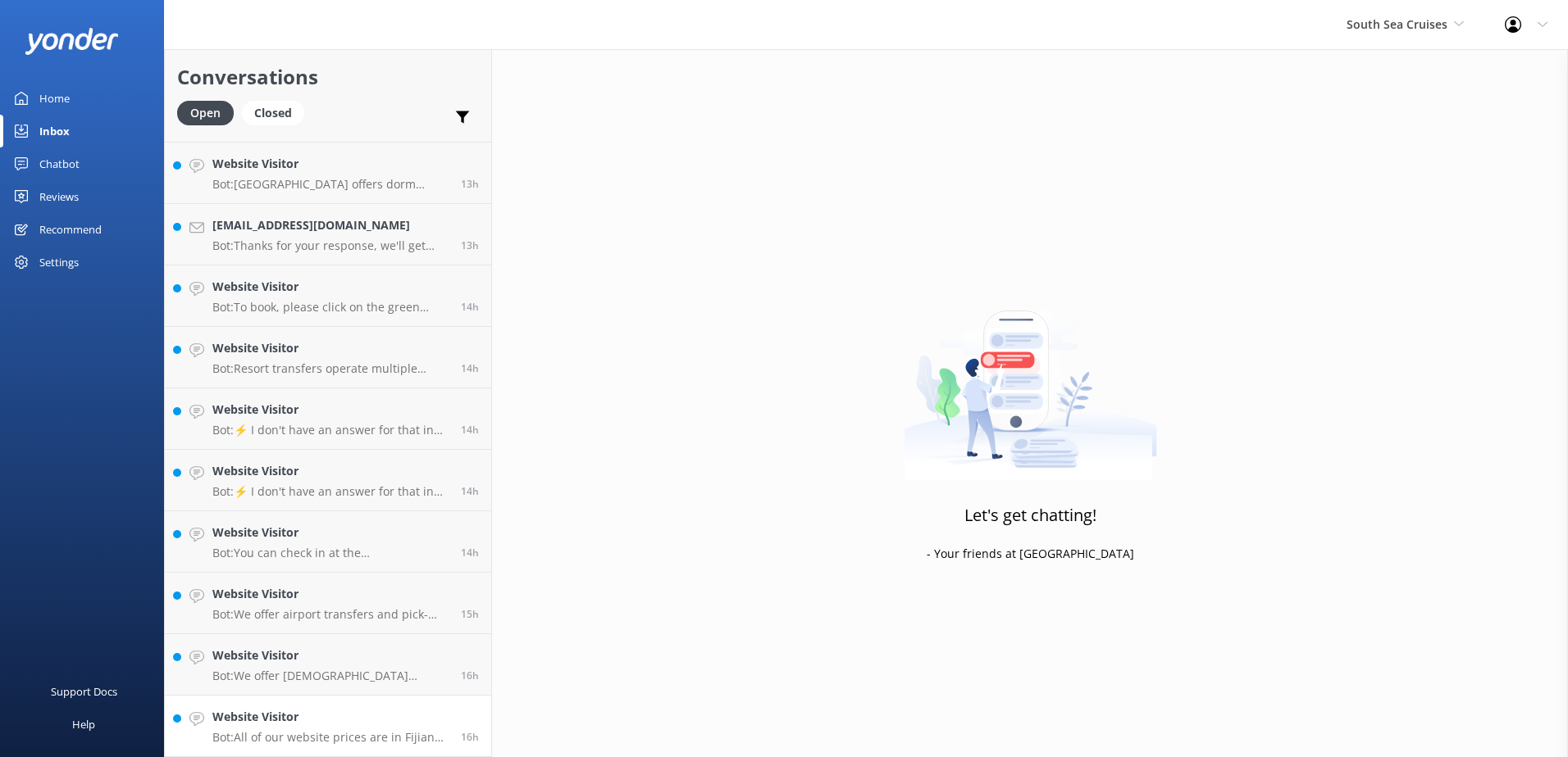
scroll to position [669, 0]
click at [449, 700] on link "Website Visitor Bot: All of our website prices are in Fijian Dollars (FJD) and …" at bounding box center [328, 727] width 326 height 62
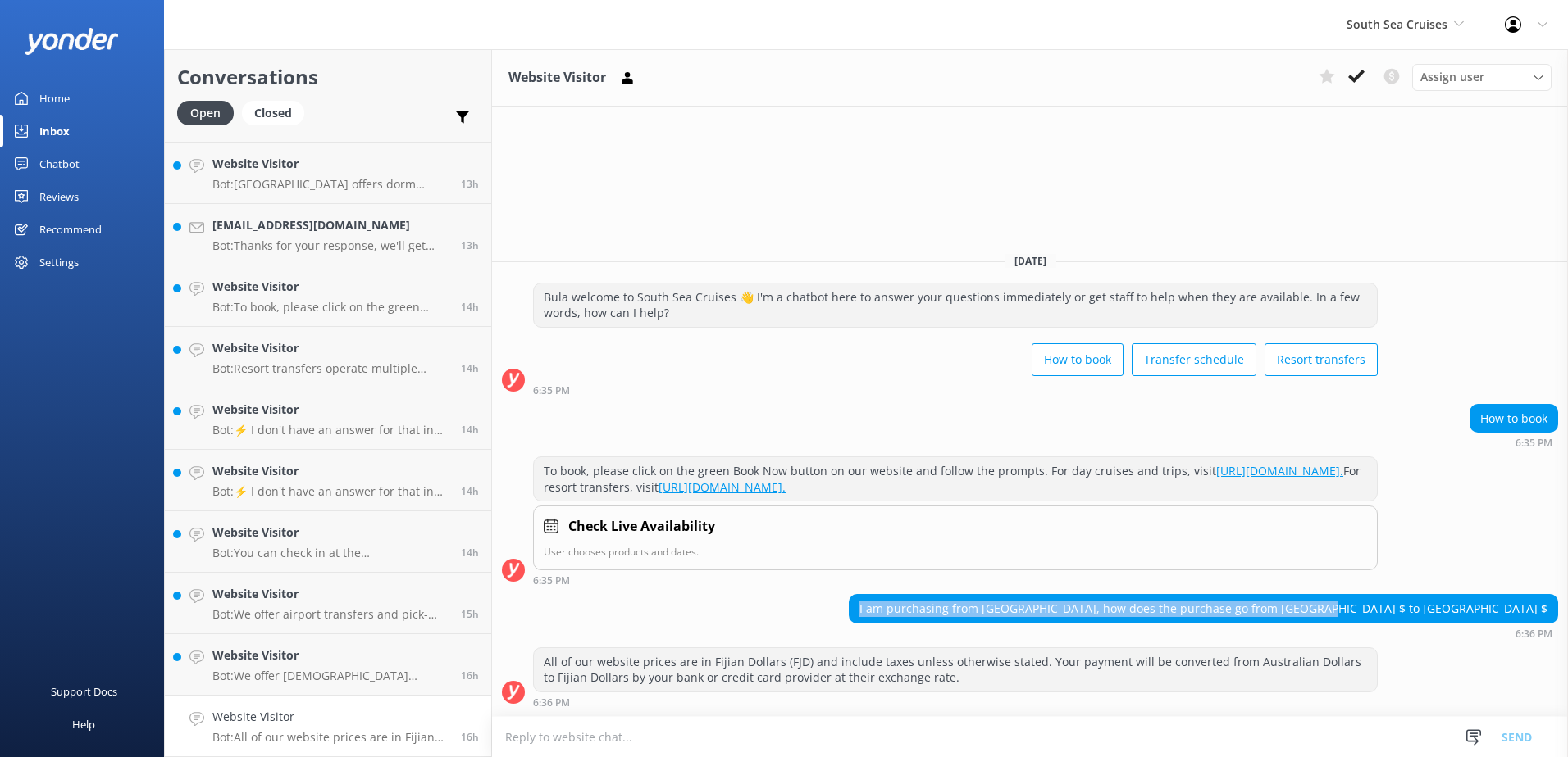
drag, startPoint x: 1125, startPoint y: 608, endPoint x: 1553, endPoint y: 622, distance: 428.2
click at [1553, 622] on div "I am purchasing from [GEOGRAPHIC_DATA], how does the purchase go from [GEOGRAPH…" at bounding box center [1203, 609] width 708 height 27
copy div "I am purchasing from [GEOGRAPHIC_DATA], how does the purchase go from [GEOGRAPH…"
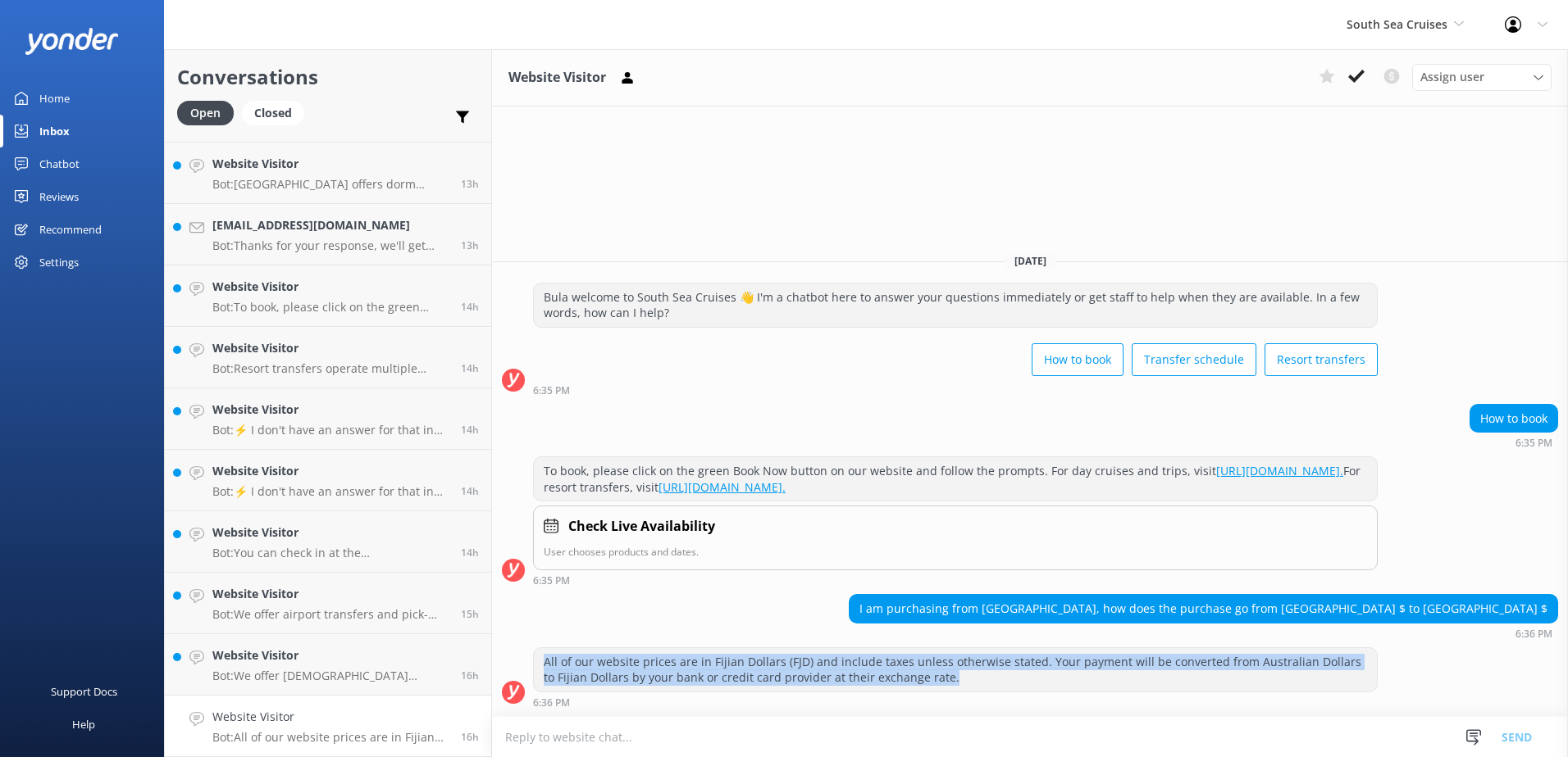
drag, startPoint x: 546, startPoint y: 660, endPoint x: 947, endPoint y: 689, distance: 402.0
click at [947, 689] on div "All of our website prices are in Fijian Dollars (FJD) and include taxes unless …" at bounding box center [955, 670] width 843 height 44
copy div "All of our website prices are in Fijian Dollars (FJD) and include taxes unless …"
click at [1006, 674] on div "All of our website prices are in Fijian Dollars (FJD) and include taxes unless …" at bounding box center [955, 670] width 843 height 44
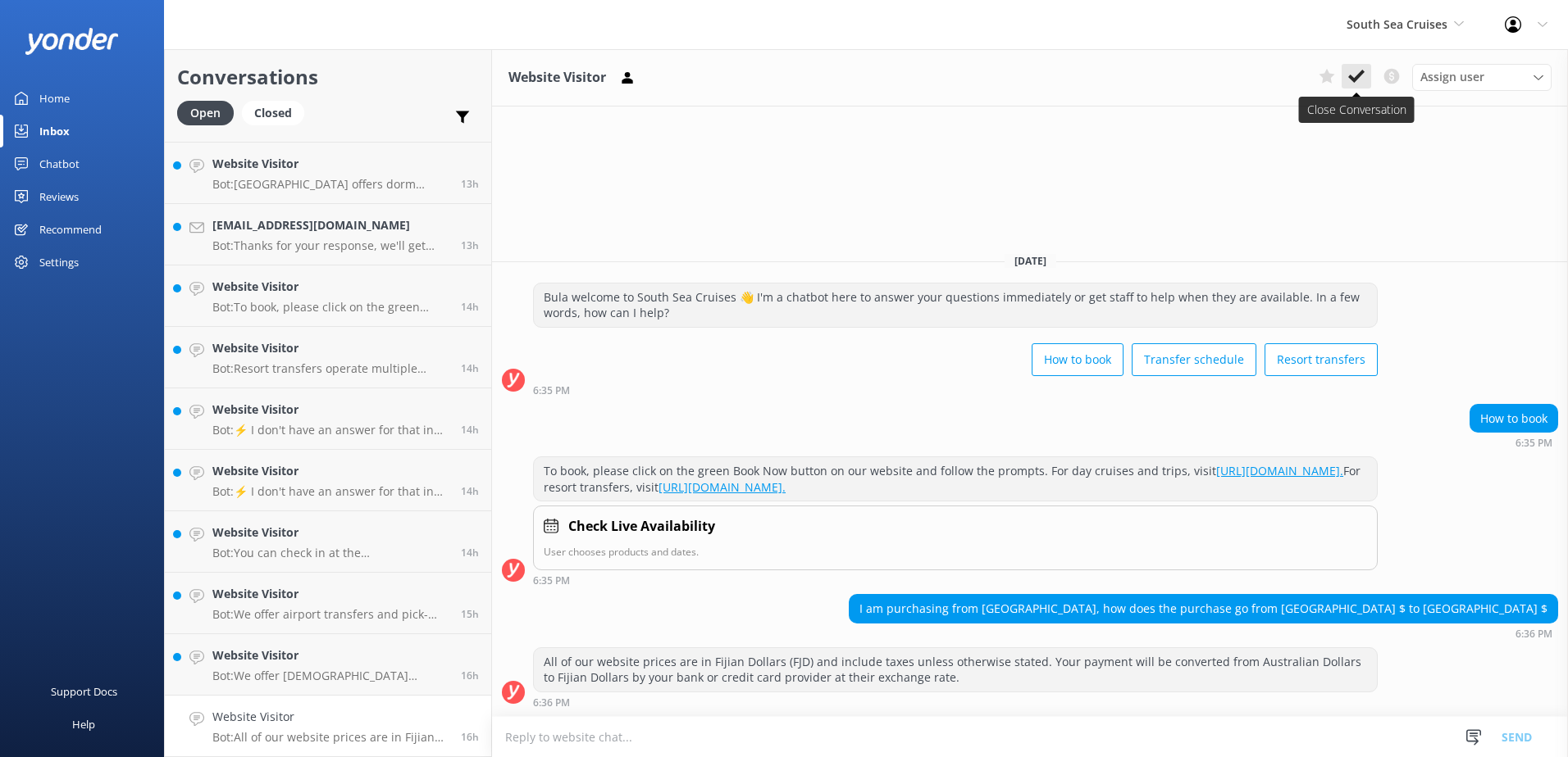
click at [1348, 77] on use at bounding box center [1355, 75] width 16 height 13
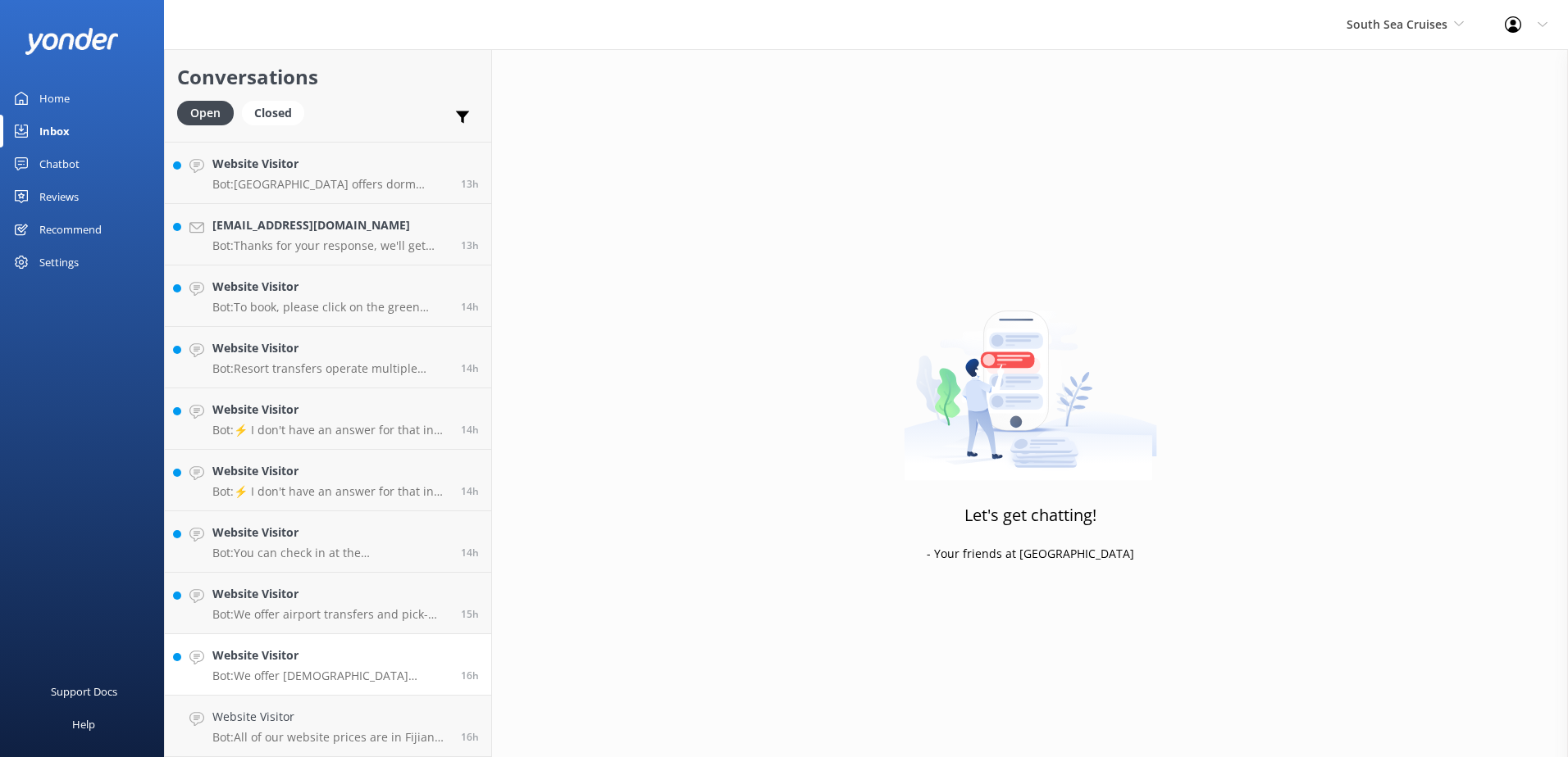
scroll to position [607, 0]
click at [430, 702] on link "Website Visitor Bot: We offer [DEMOGRAPHIC_DATA] residents a 20% discount on ou…" at bounding box center [328, 727] width 326 height 62
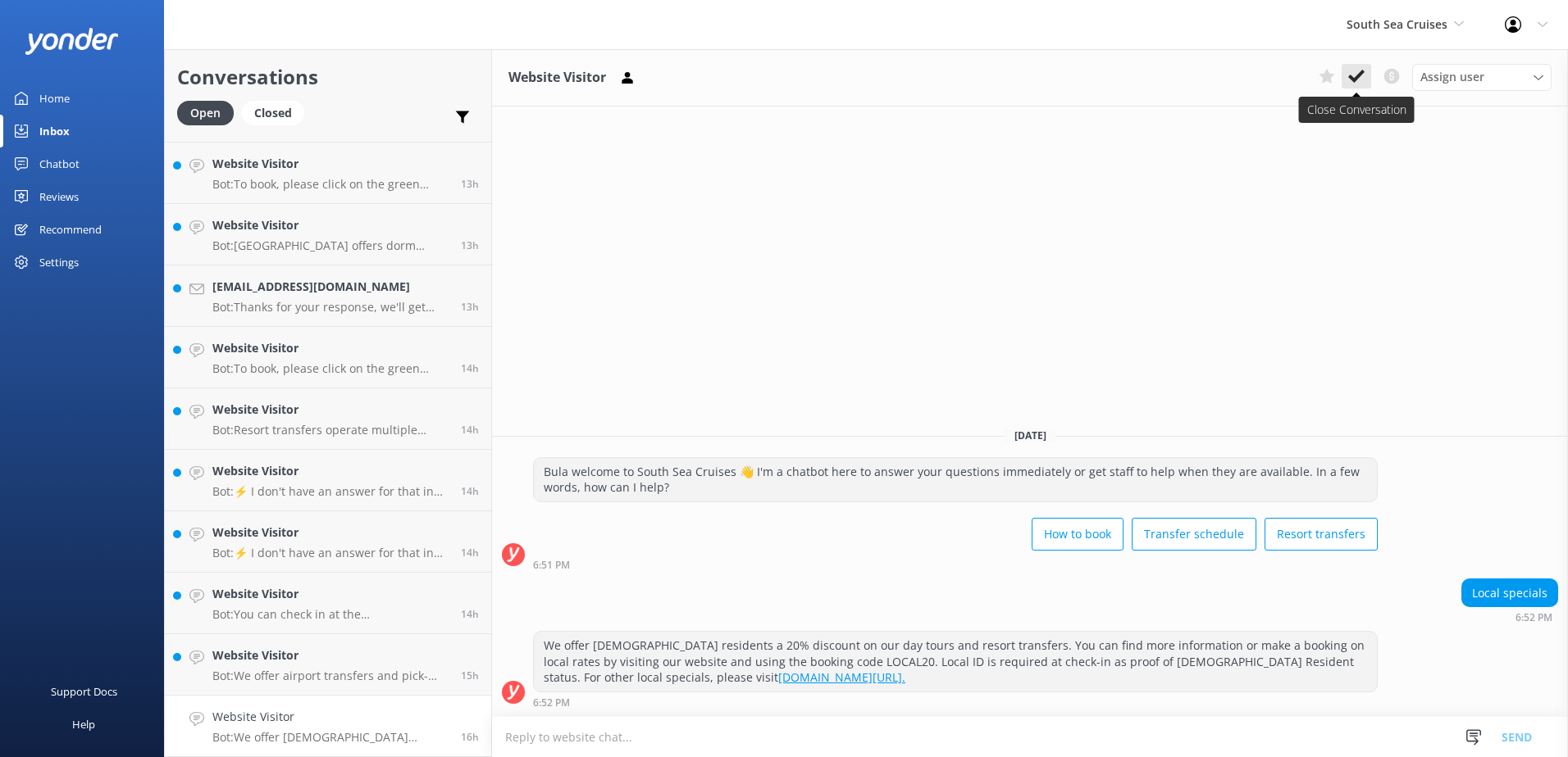
click at [1360, 78] on icon at bounding box center [1355, 75] width 16 height 16
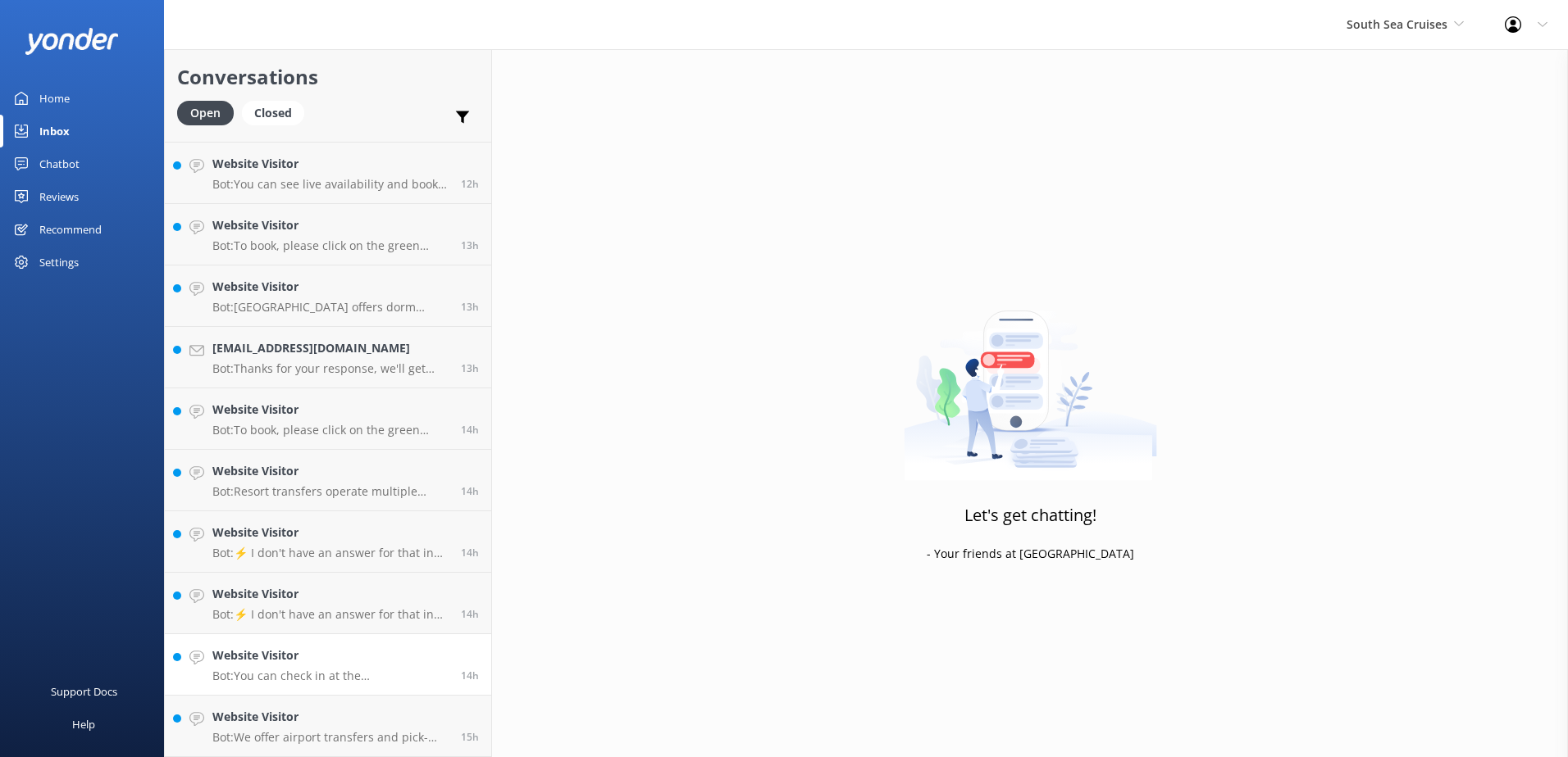
scroll to position [546, 0]
click at [424, 698] on link "Website Visitor Bot: We offer airport transfers and pick-ups. For more informat…" at bounding box center [328, 727] width 326 height 62
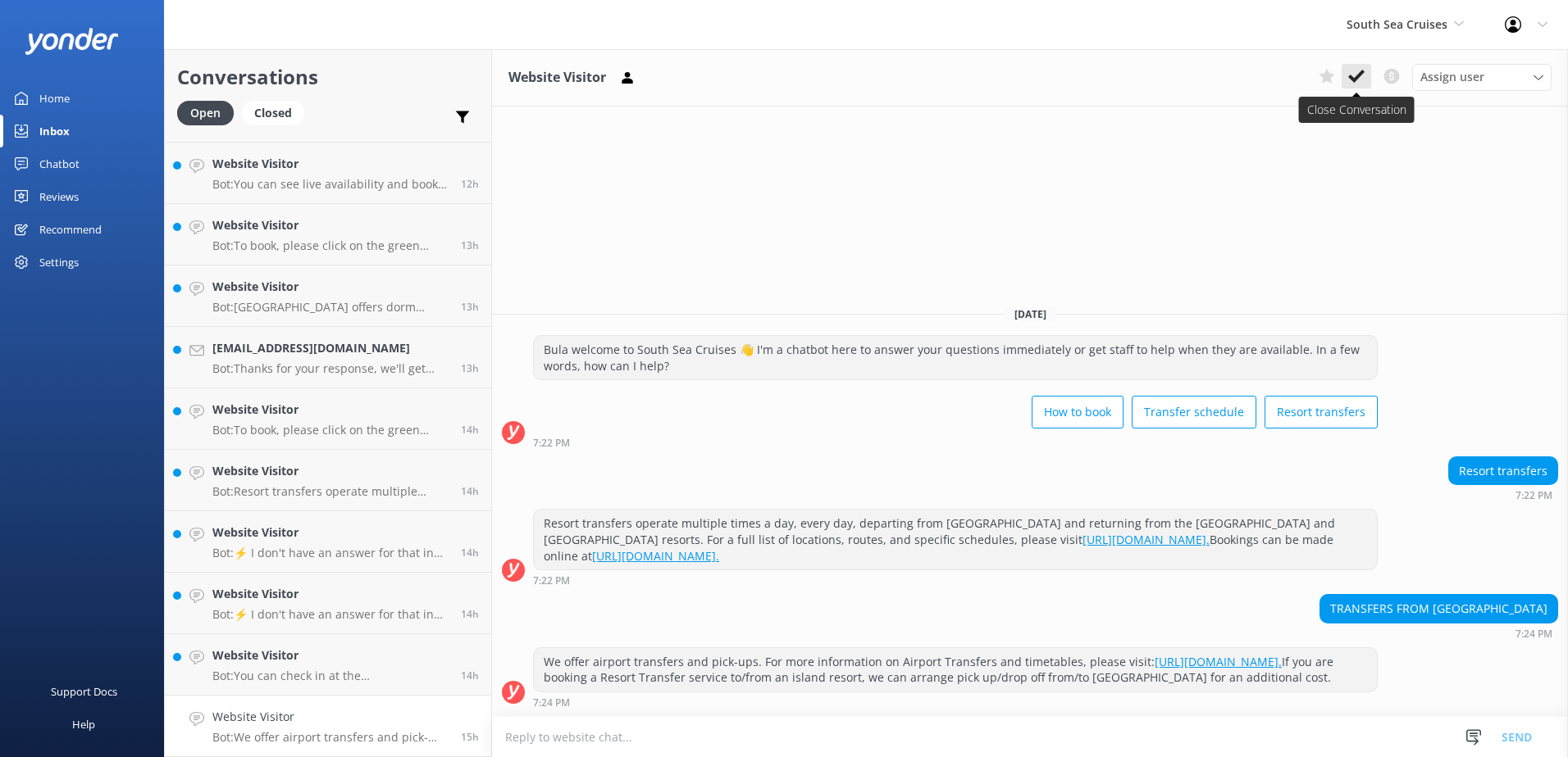
click at [1352, 72] on icon at bounding box center [1355, 75] width 16 height 16
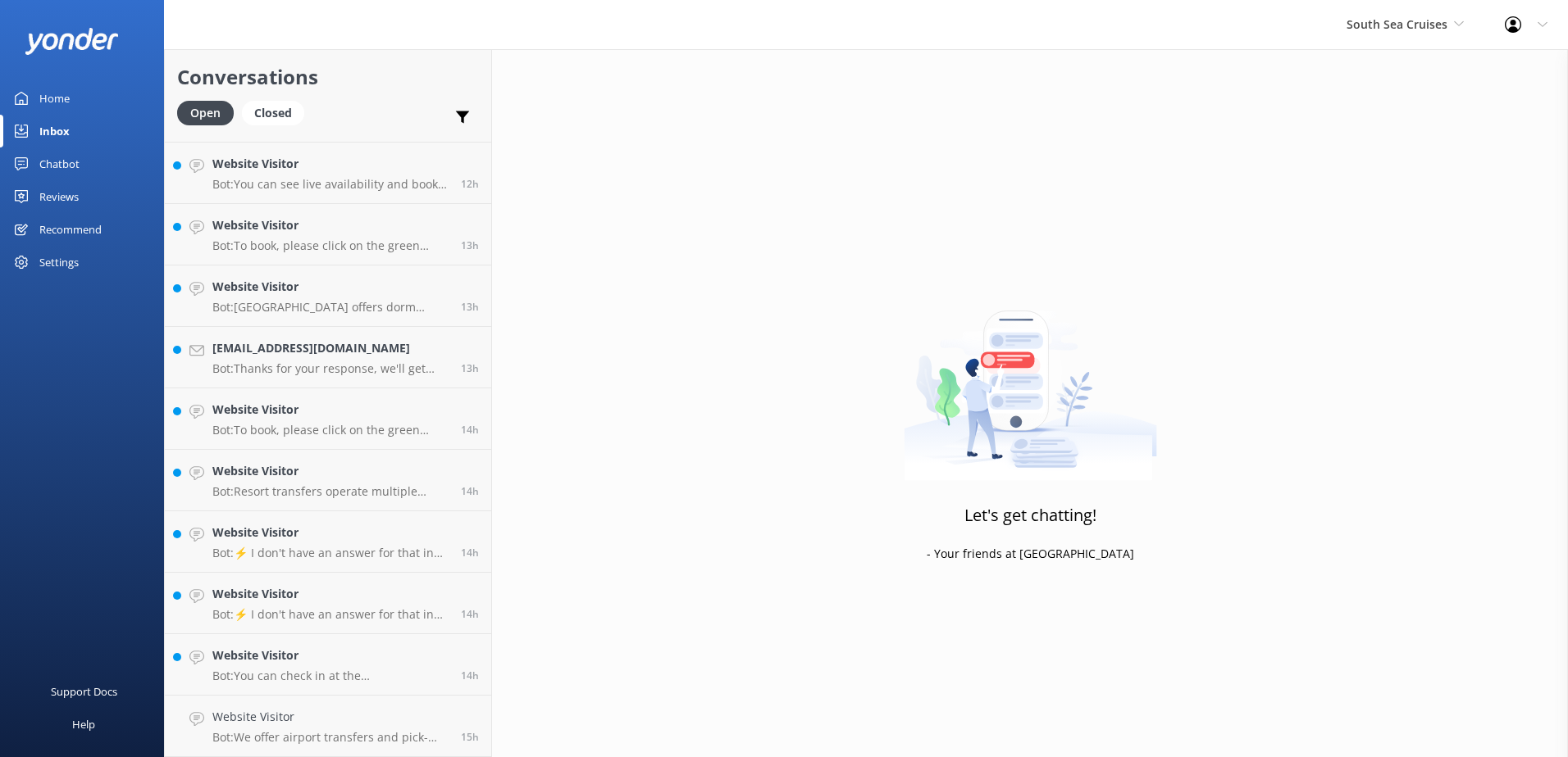
scroll to position [484, 0]
click at [401, 700] on link "Website Visitor Bot: You can check in at the [GEOGRAPHIC_DATA] Cruises check-in…" at bounding box center [328, 727] width 326 height 62
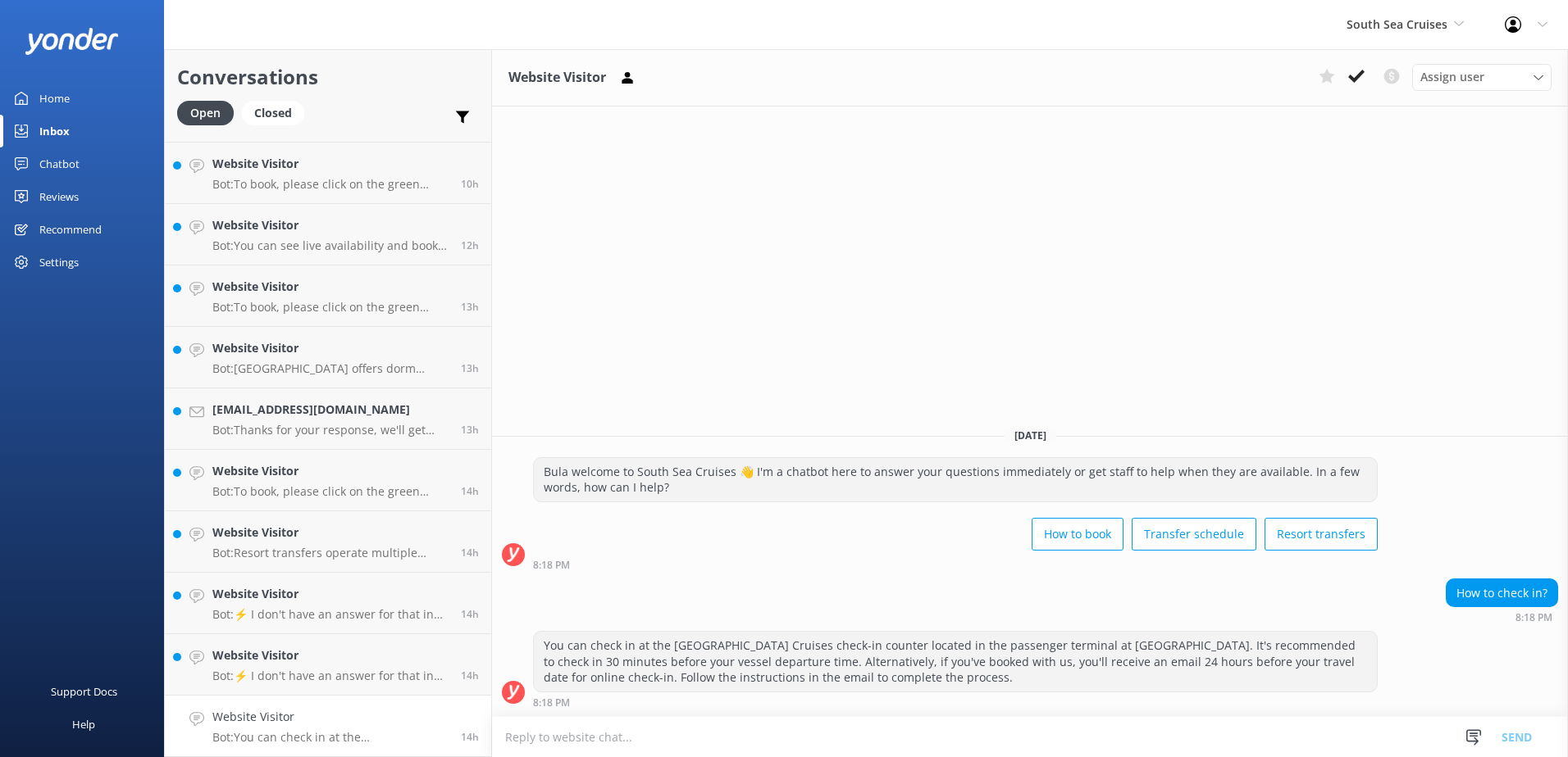
click at [1357, 73] on icon at bounding box center [1355, 75] width 16 height 16
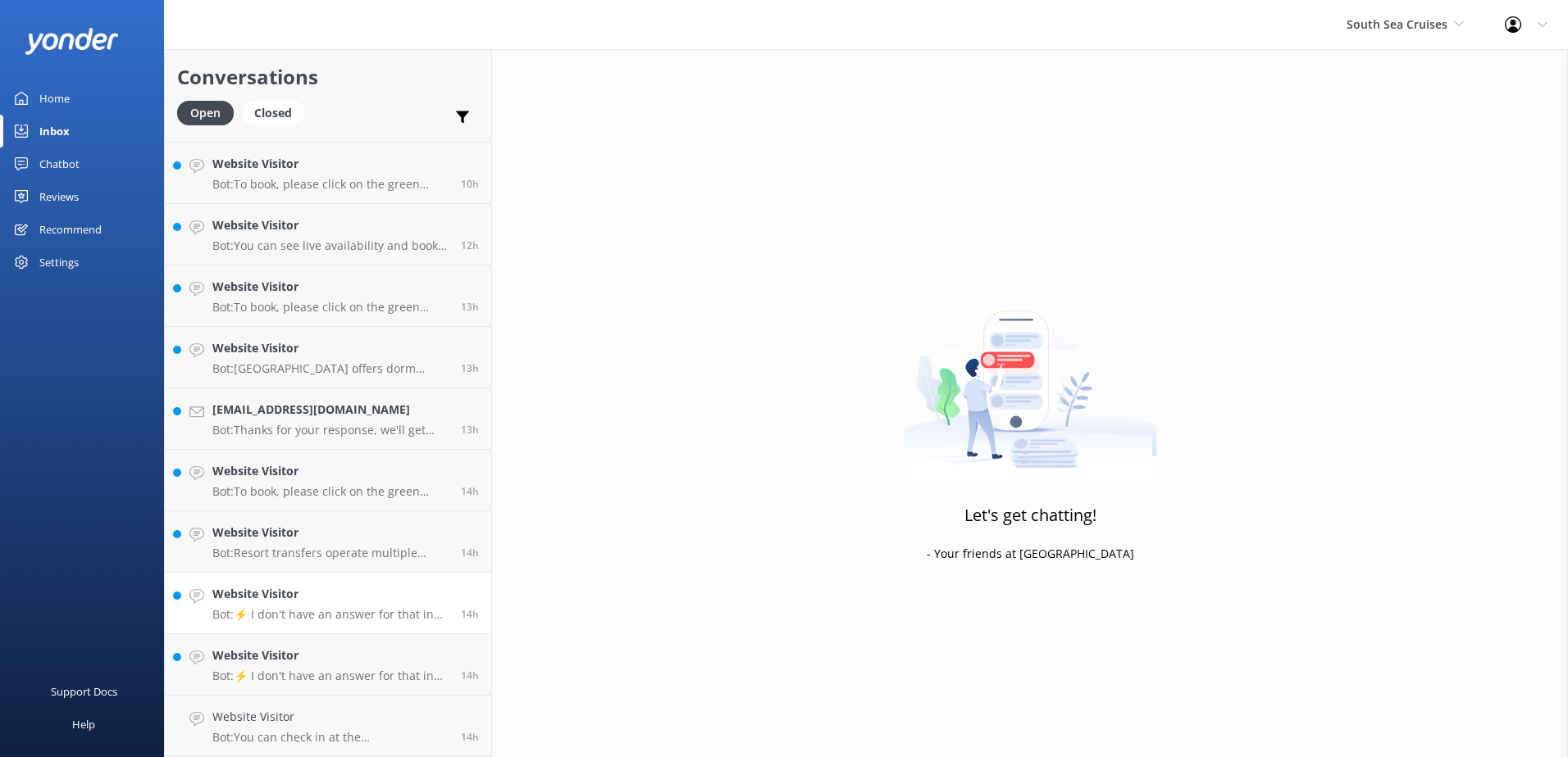
scroll to position [423, 0]
click at [341, 699] on link "Website Visitor Bot: ⚡ I don't have an answer for that in my knowledge base. Pl…" at bounding box center [328, 727] width 326 height 62
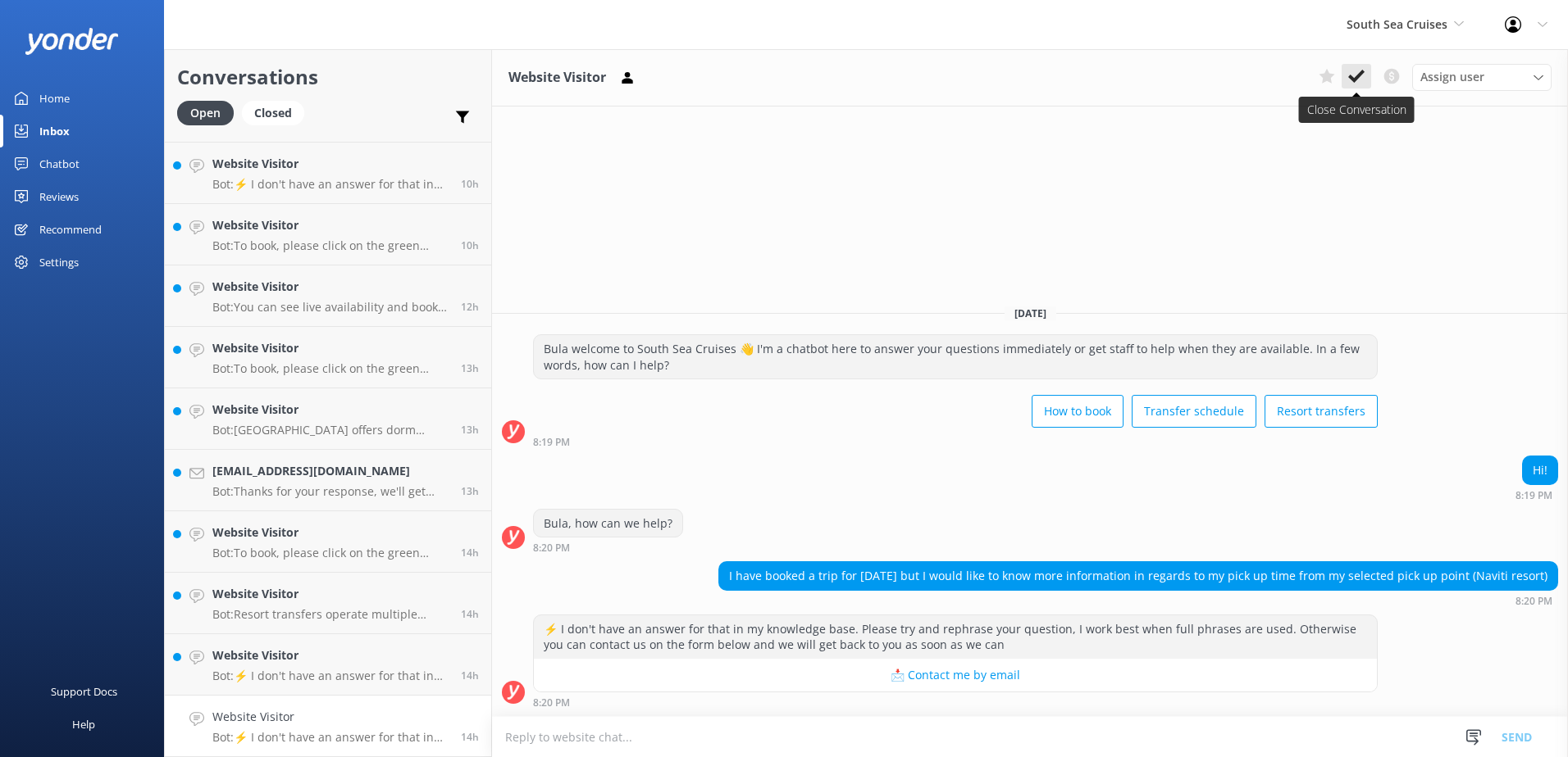
click at [1356, 75] on icon at bounding box center [1355, 75] width 16 height 16
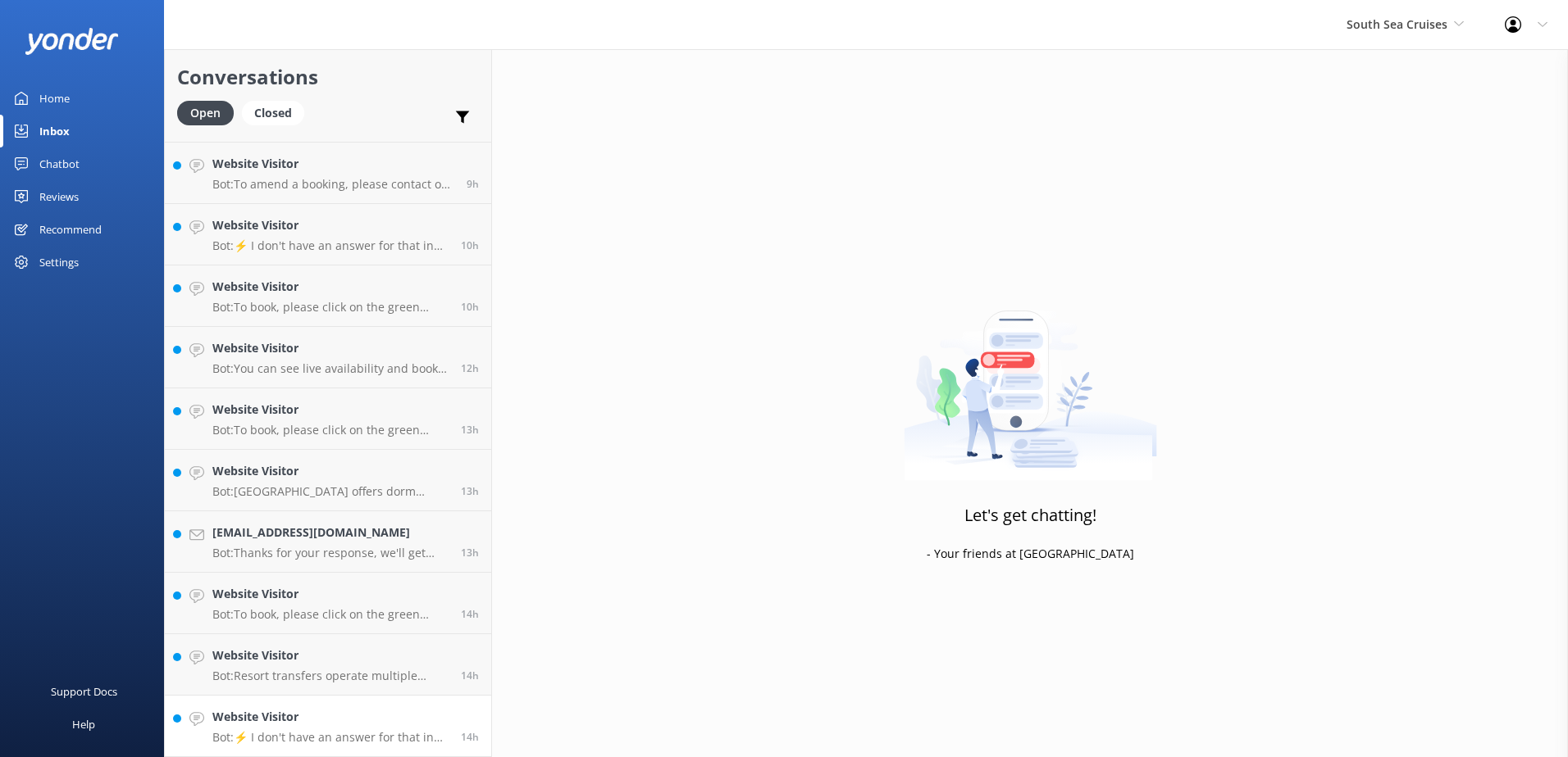
scroll to position [362, 0]
drag, startPoint x: 351, startPoint y: 704, endPoint x: 401, endPoint y: 696, distance: 50.6
click at [351, 703] on link "Website Visitor Bot: ⚡ I don't have an answer for that in my knowledge base. Pl…" at bounding box center [328, 727] width 326 height 62
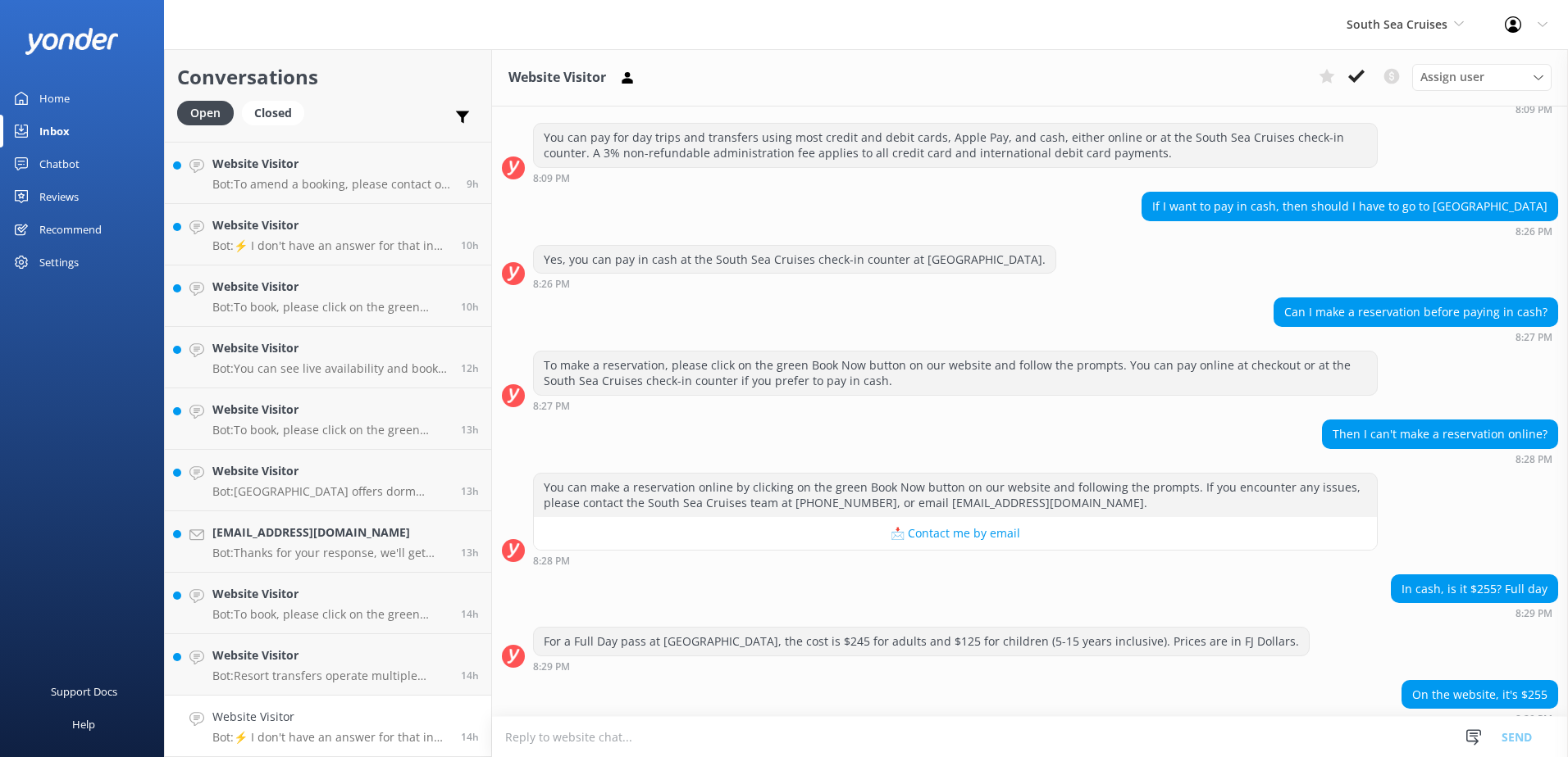
scroll to position [160, 0]
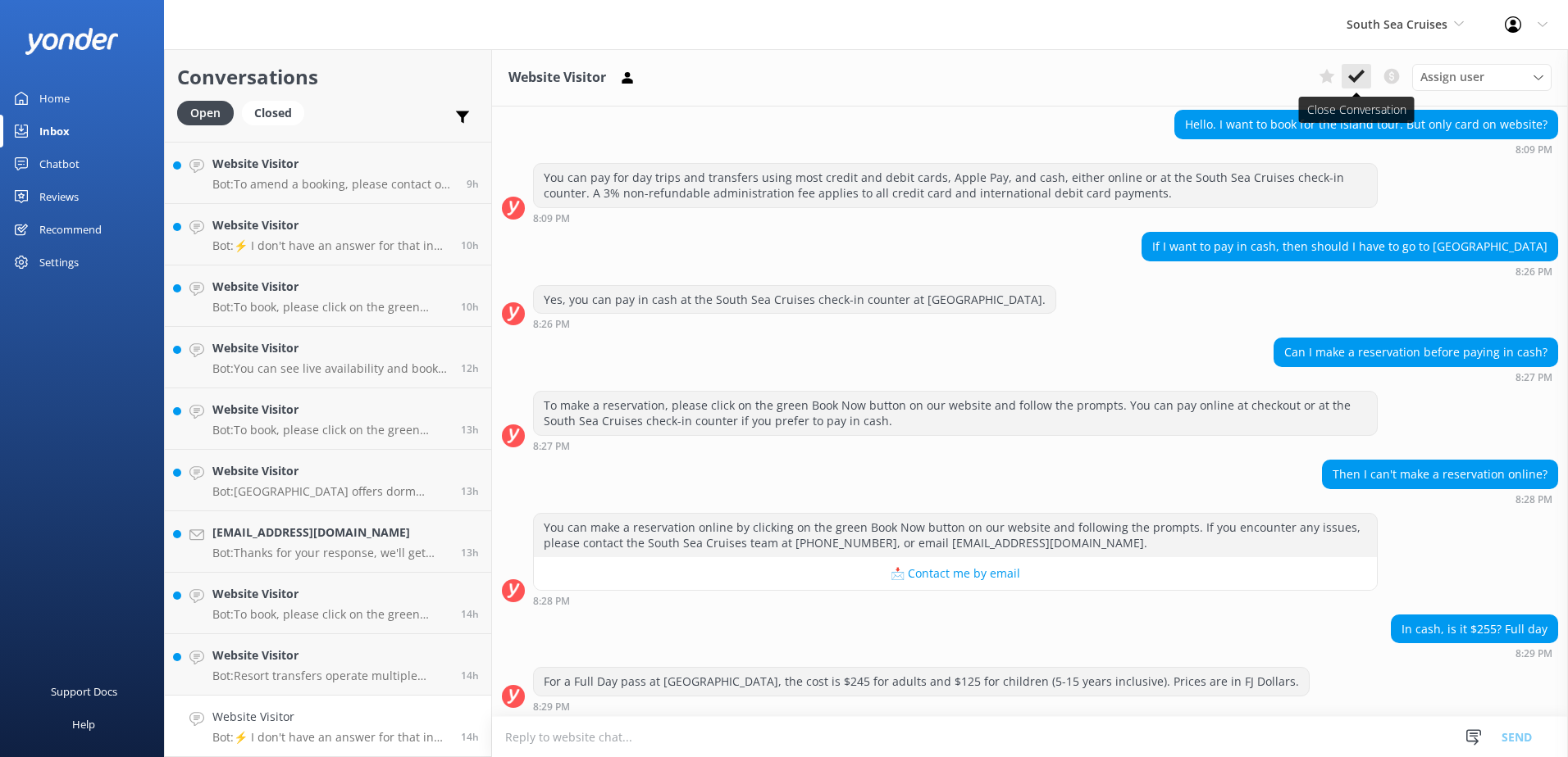
click at [1359, 76] on use at bounding box center [1355, 75] width 16 height 13
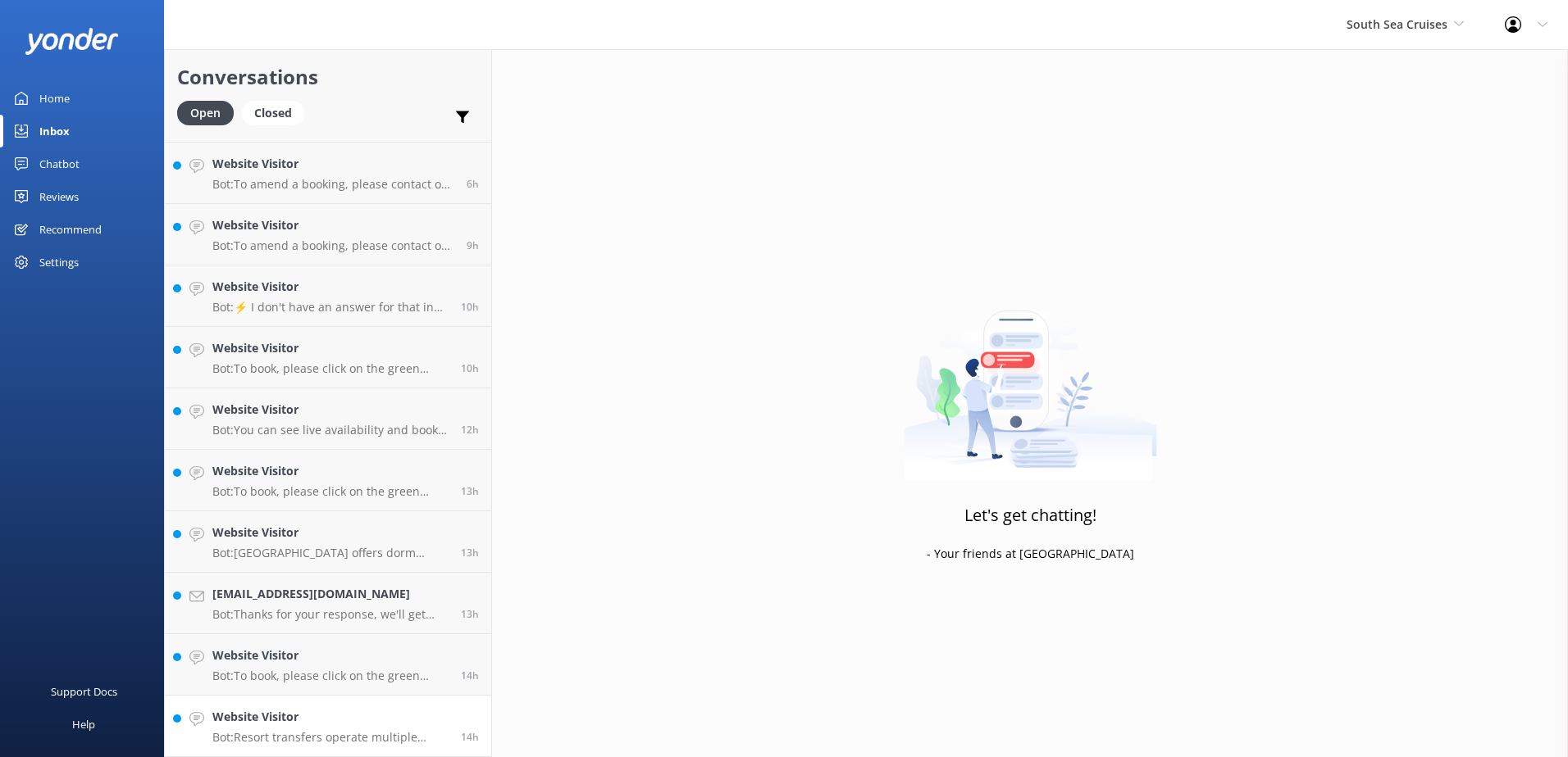
scroll to position [300, 0]
drag, startPoint x: 401, startPoint y: 704, endPoint x: 437, endPoint y: 701, distance: 36.1
click at [401, 704] on link "Website Visitor Bot: Resort transfers operate multiple times a day, every day, …" at bounding box center [328, 727] width 326 height 62
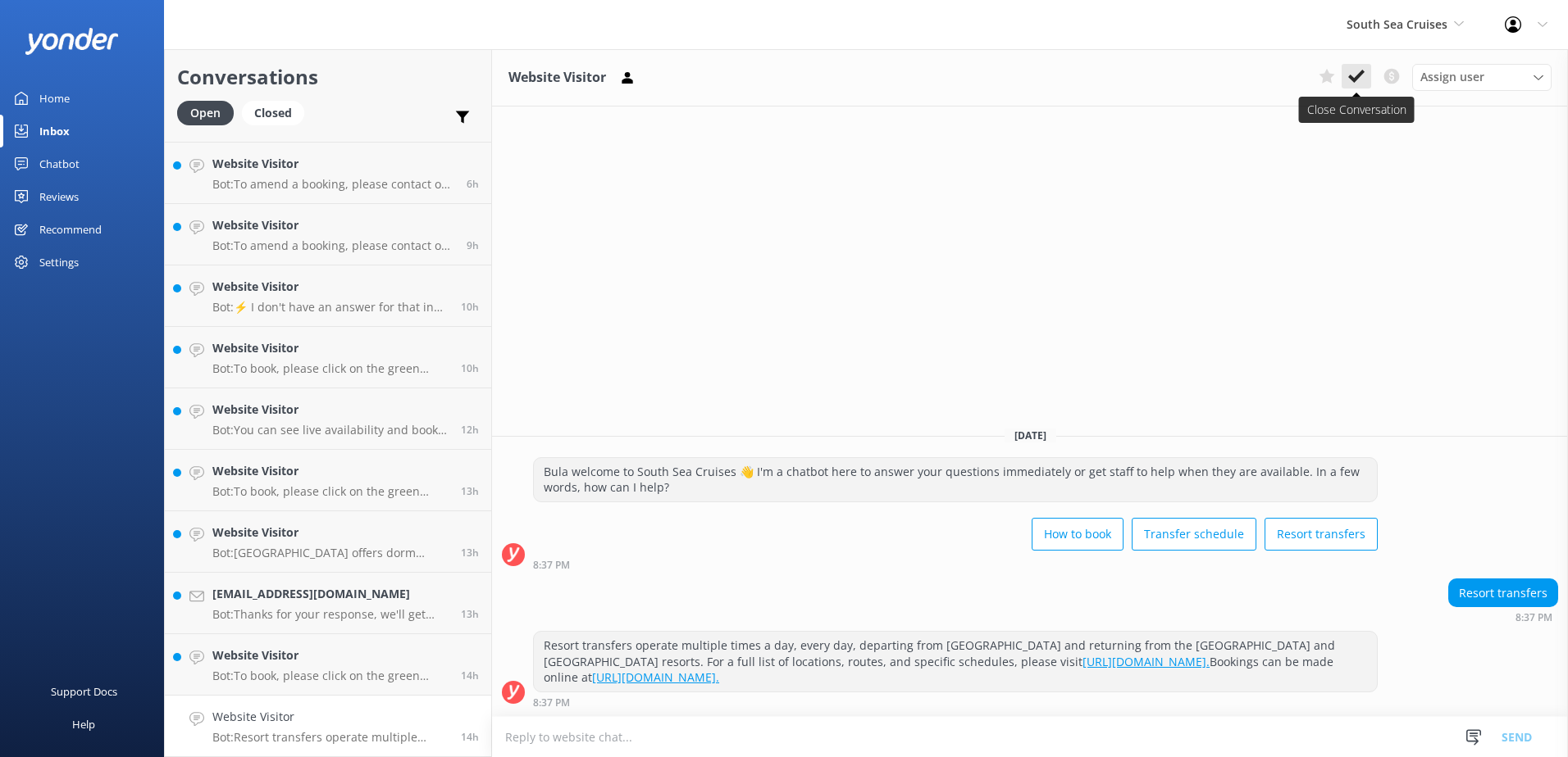
click at [1352, 78] on use at bounding box center [1355, 75] width 16 height 13
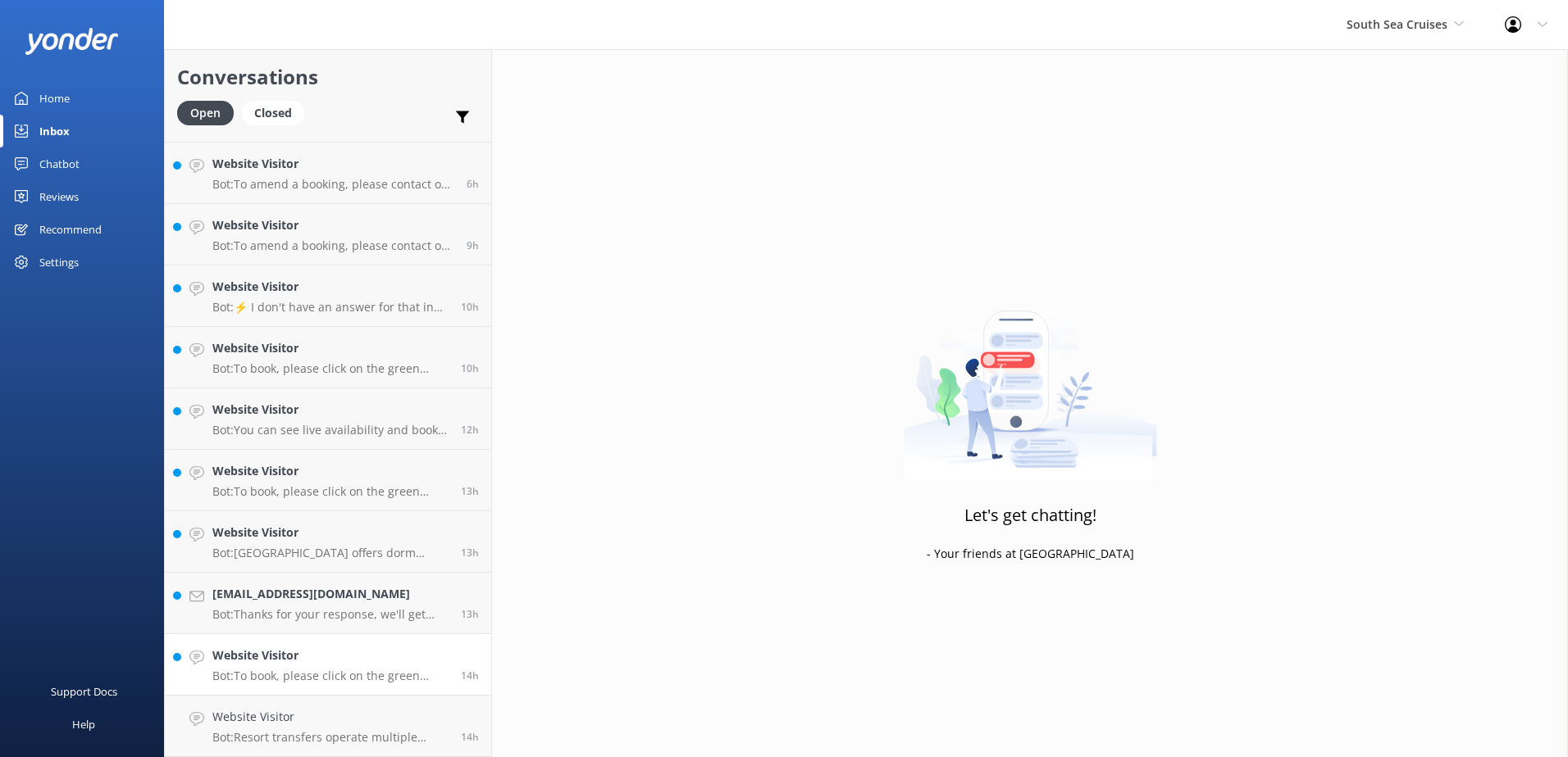
scroll to position [238, 0]
click at [356, 725] on h4 "Website Visitor" at bounding box center [330, 717] width 236 height 18
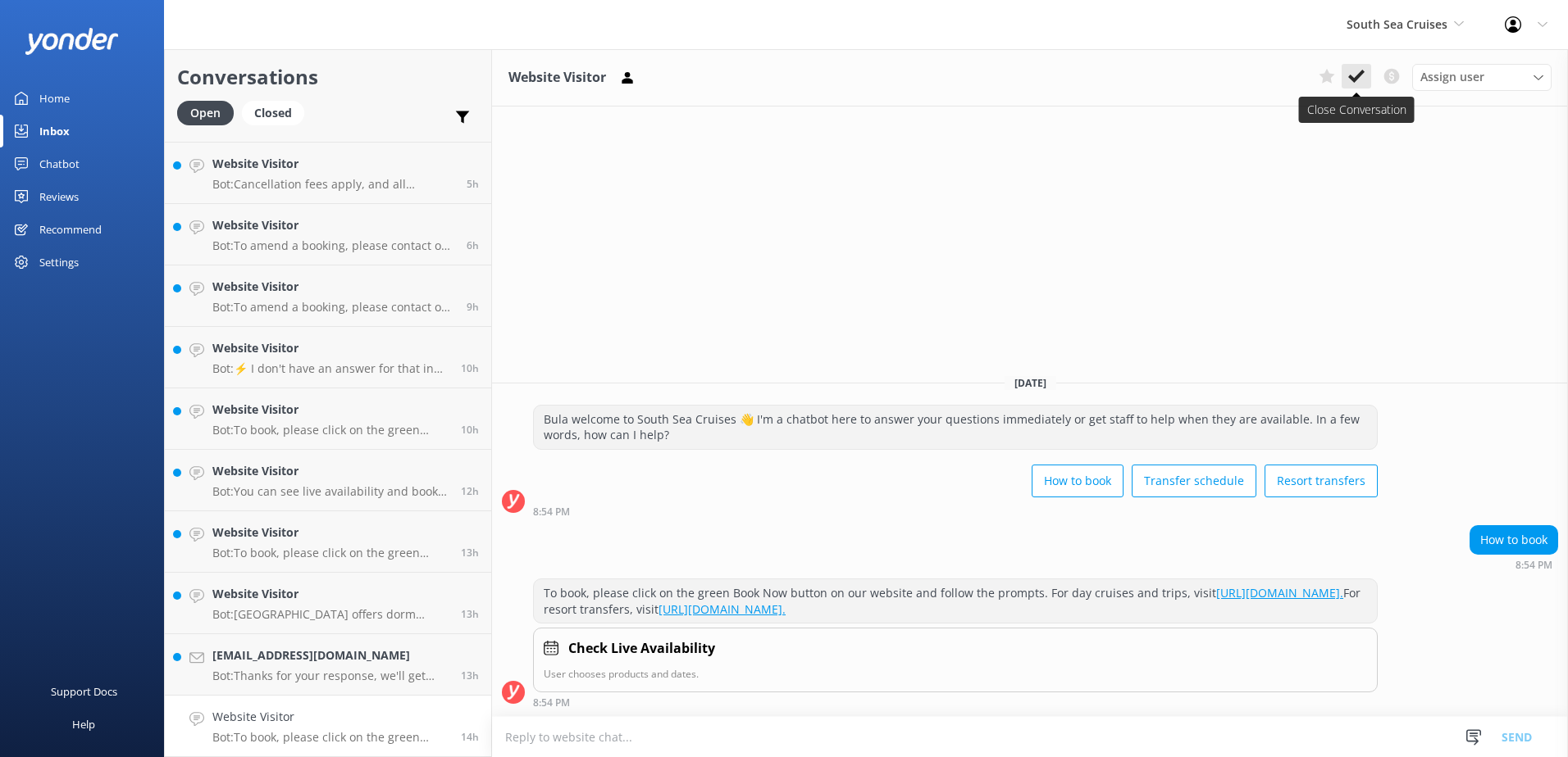
click at [1363, 74] on icon at bounding box center [1355, 75] width 16 height 16
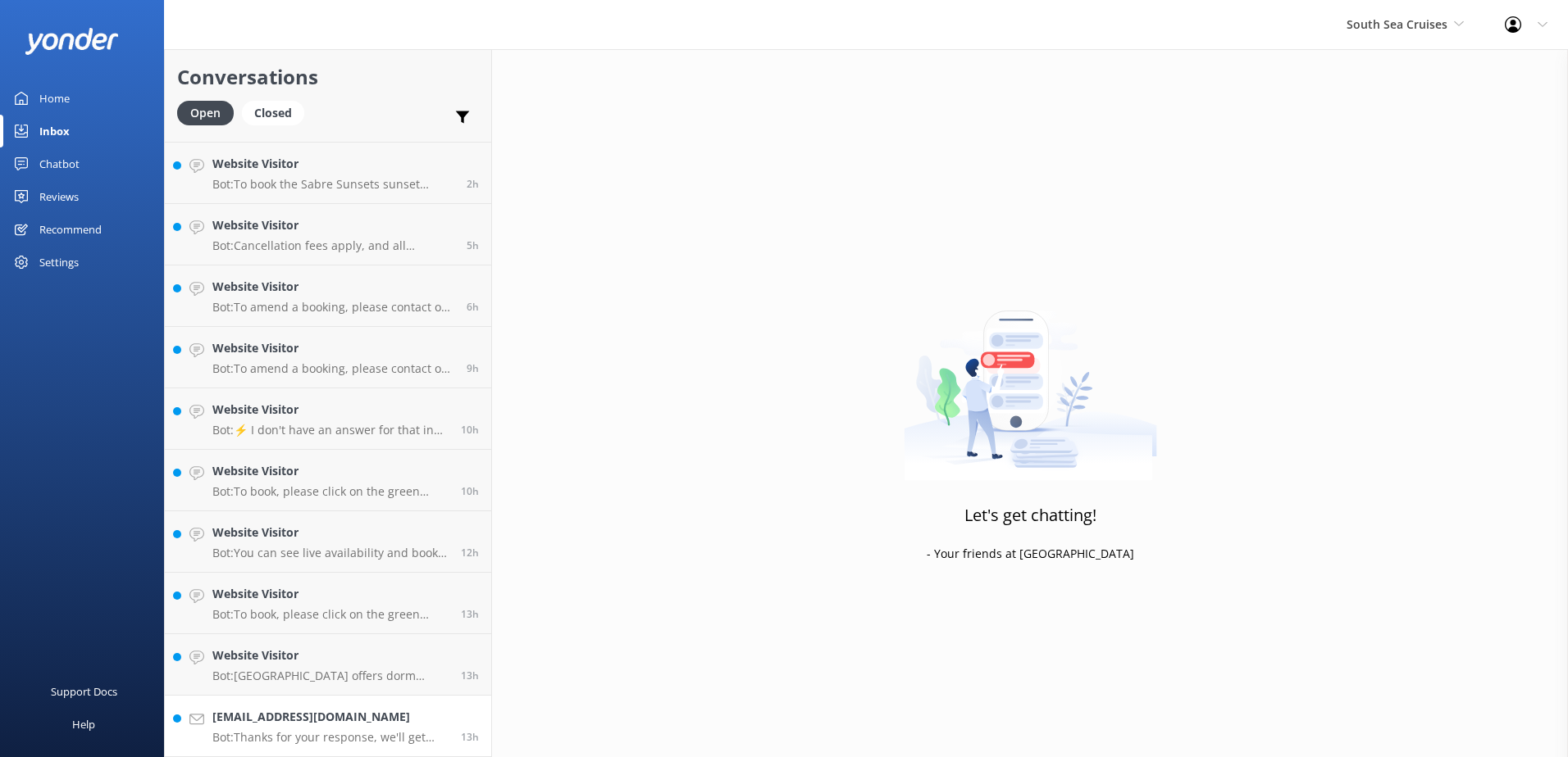
scroll to position [177, 0]
click at [414, 710] on h4 "[EMAIL_ADDRESS][DOMAIN_NAME]" at bounding box center [330, 717] width 236 height 18
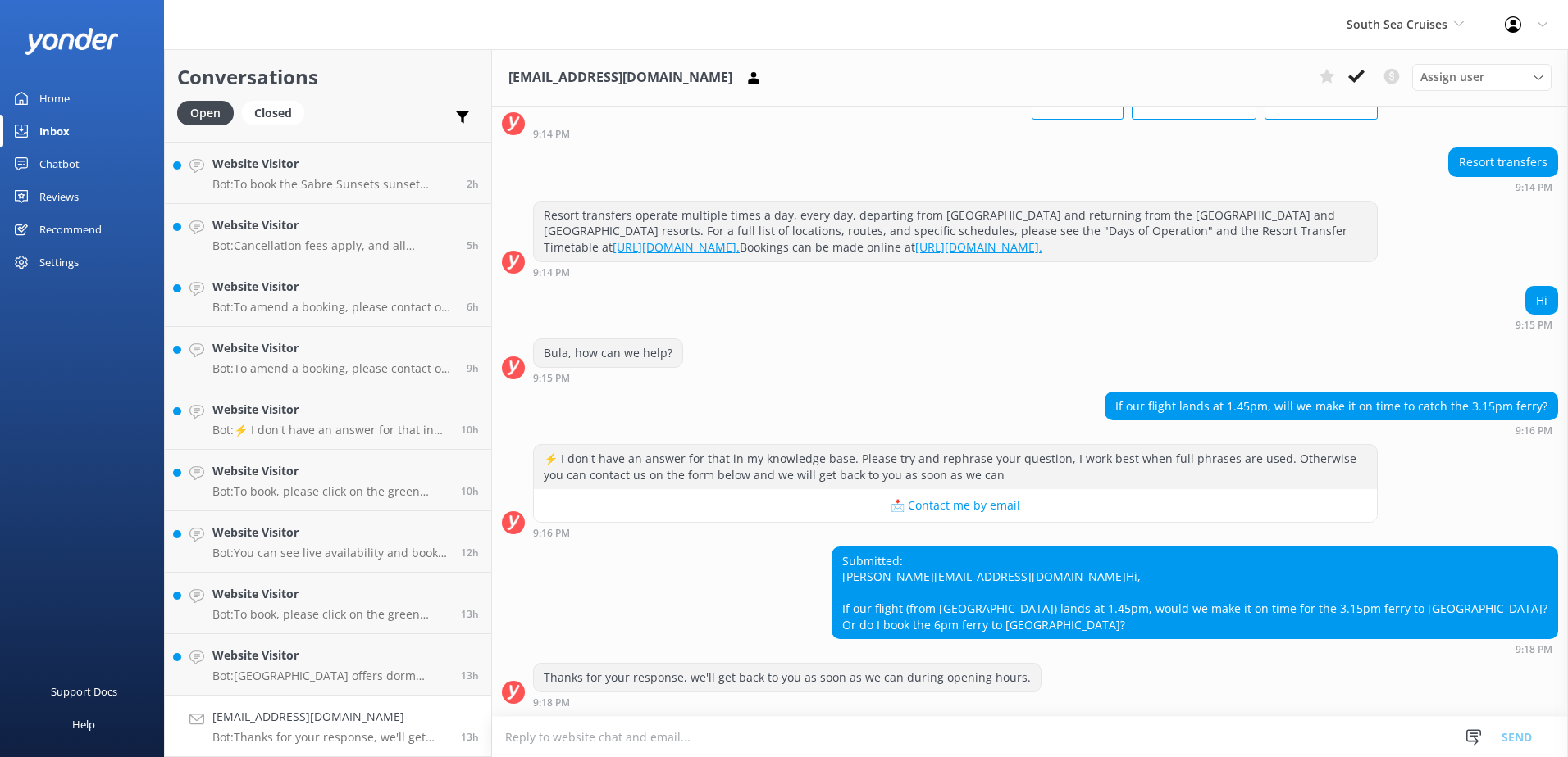
scroll to position [187, 0]
click at [715, 736] on textarea at bounding box center [1030, 736] width 1076 height 40
